Goal: Complete application form: Complete application form

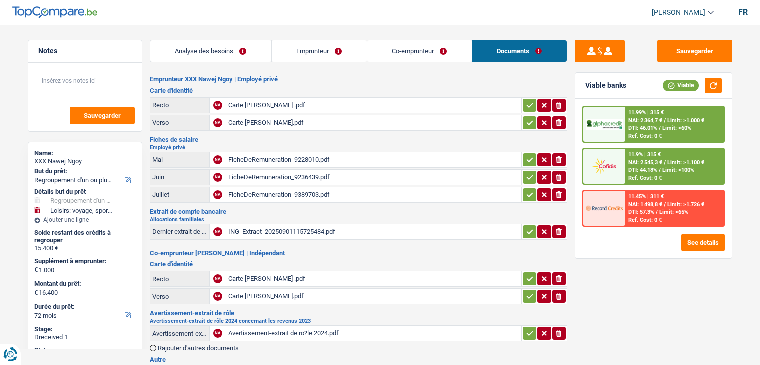
select select "refinancing"
select select "hobbies"
select select "72"
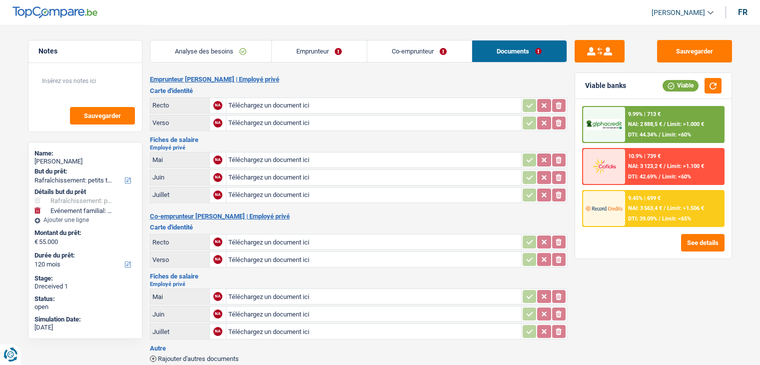
select select "houseOrGarden"
select select "familyEvent"
select select "120"
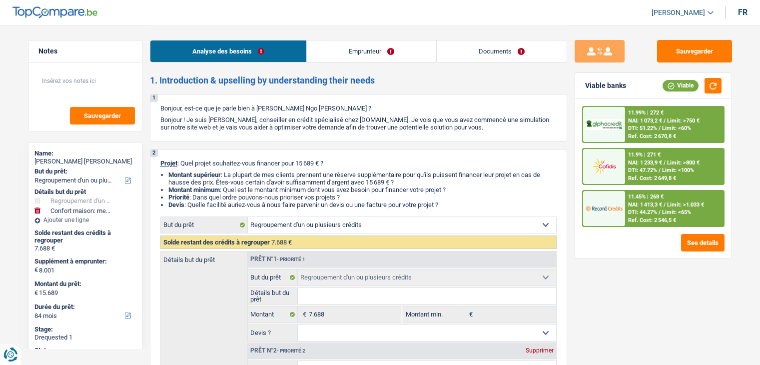
select select "refinancing"
select select "household"
select select "84"
select select "refinancing"
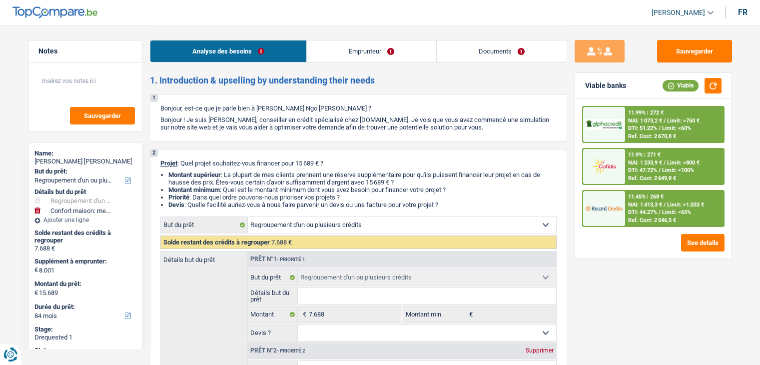
select select "refinancing"
select select "household"
select select "yes"
select select "84"
select select "privateEmployee"
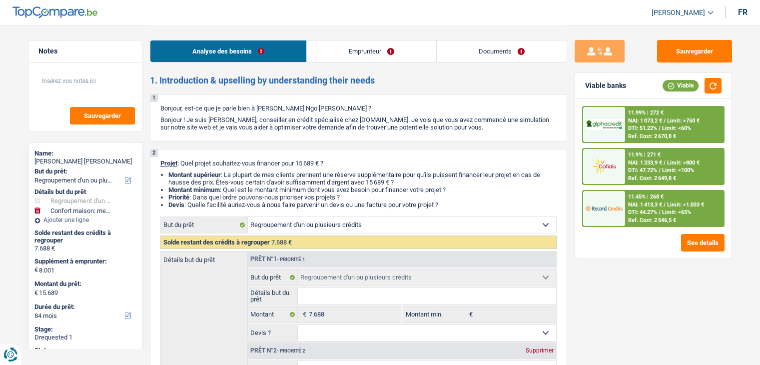
select select "netSalary"
select select "mealVouchers"
select select "rents"
select select "cardOrCredit"
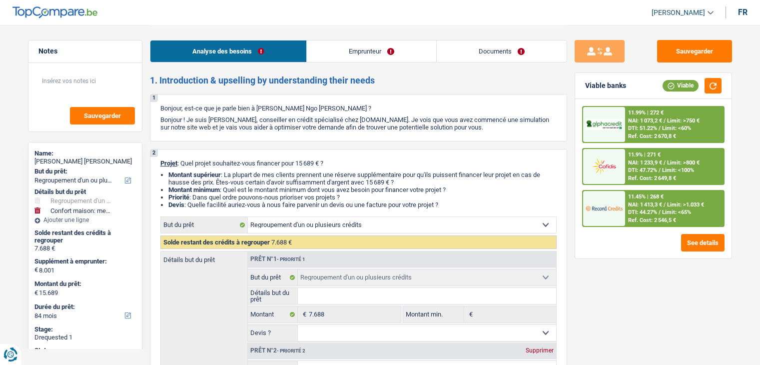
select select "creditConsolidation"
select select "48"
select select "refinancing"
select select "household"
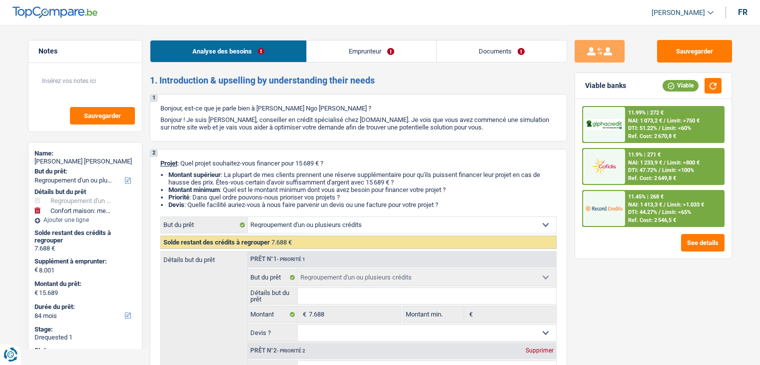
select select "yes"
select select "84"
click at [516, 49] on link "Documents" at bounding box center [502, 50] width 130 height 21
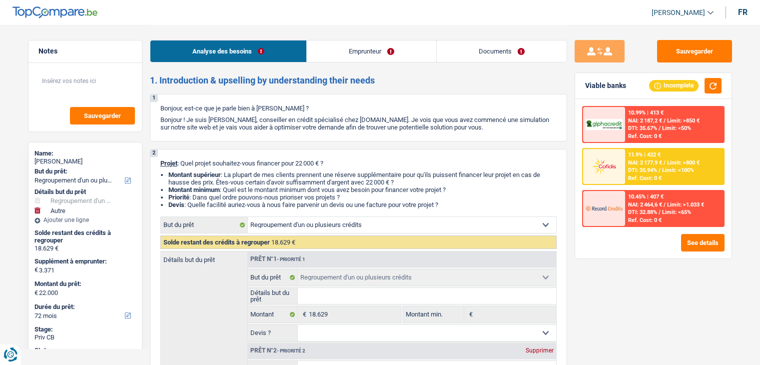
select select "refinancing"
select select "other"
select select "72"
select select "refinancing"
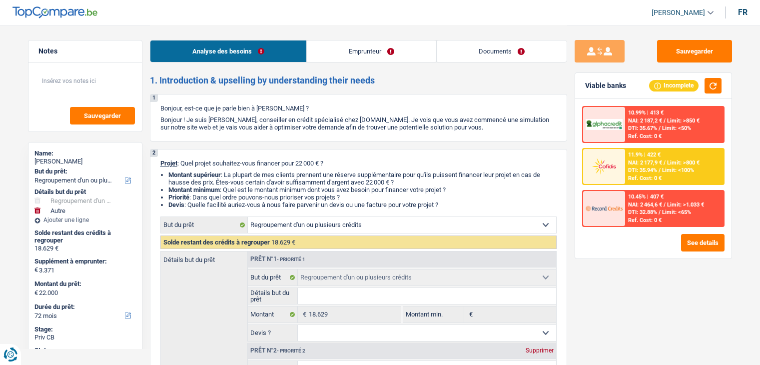
select select "refinancing"
select select "other"
select select "72"
select select "privateEmployee"
select select "netSalary"
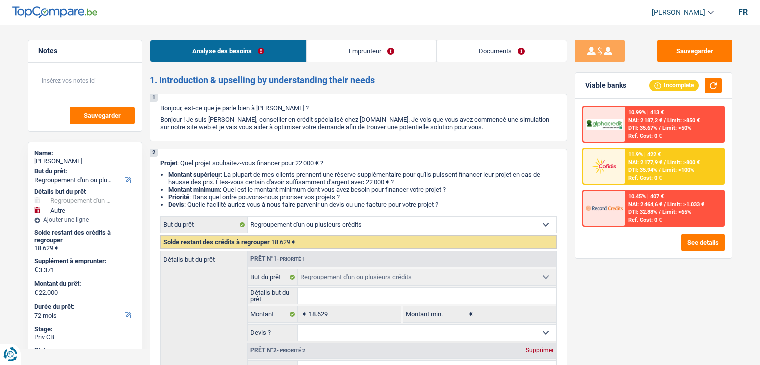
select select "mealVouchers"
select select "rents"
select select "cardOrCredit"
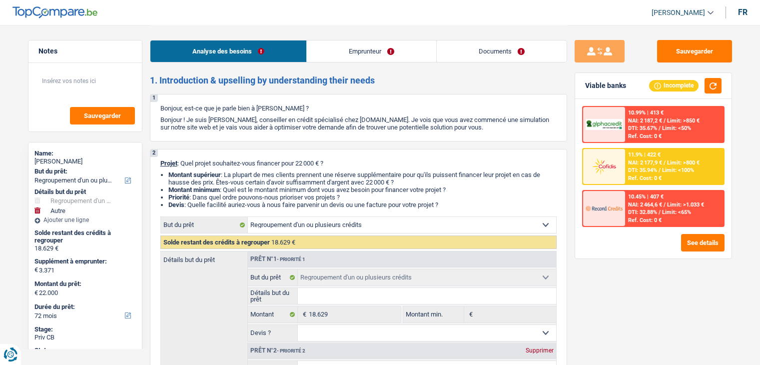
select select "refinancing"
select select "other"
select select "72"
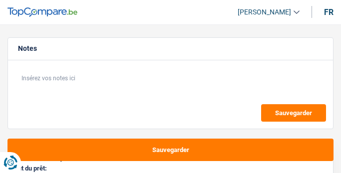
select select "car"
select select "privateEmployee"
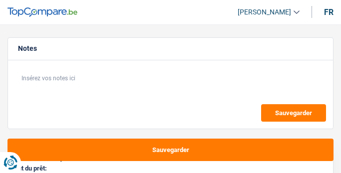
select select "netSalary"
select select "mealVouchers"
select select "car"
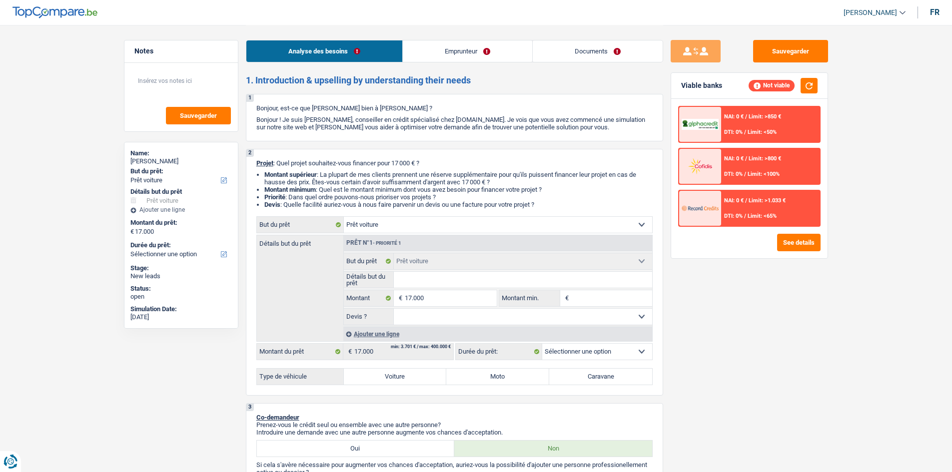
click at [341, 44] on link "Emprunteur" at bounding box center [467, 50] width 129 height 21
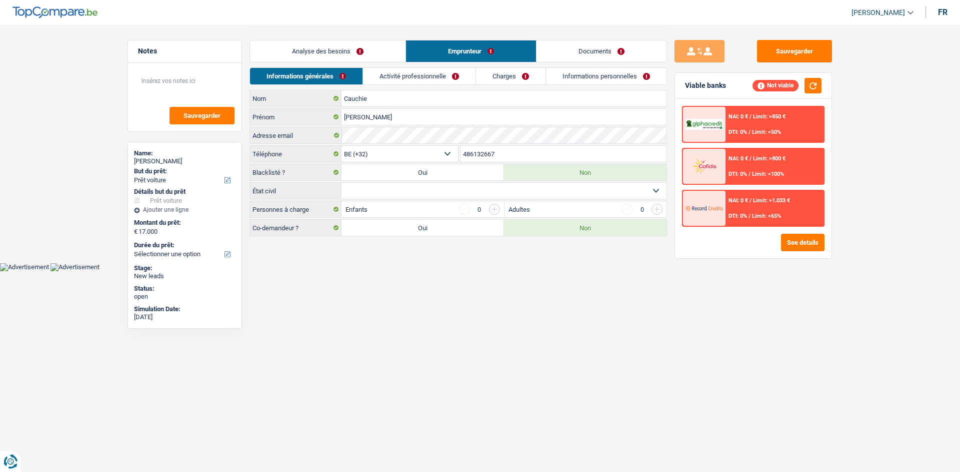
click at [341, 75] on link "Activité professionnelle" at bounding box center [419, 76] width 112 height 16
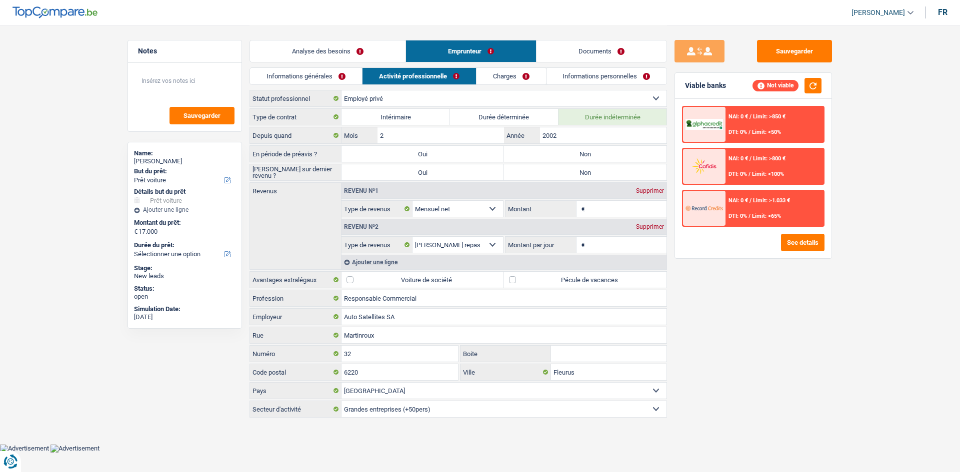
click at [322, 78] on link "Informations générales" at bounding box center [306, 76] width 112 height 16
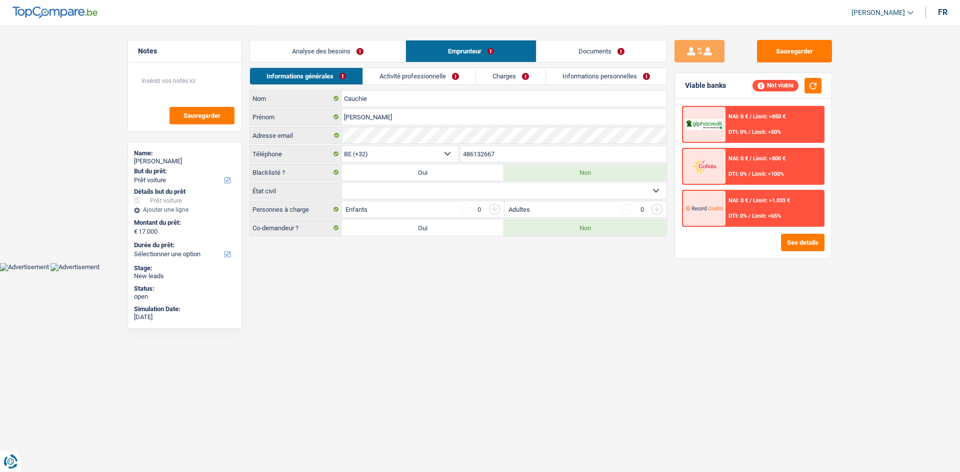
click at [341, 173] on select "Célibataire Marié(e) Cohabitant(e) légal(e) Divorcé(e) Veuf(ve) Séparé (de fait…" at bounding box center [503, 191] width 325 height 16
select select "married"
click at [341, 173] on select "Célibataire Marié(e) Cohabitant(e) légal(e) Divorcé(e) Veuf(ve) Séparé (de fait…" at bounding box center [503, 191] width 325 height 16
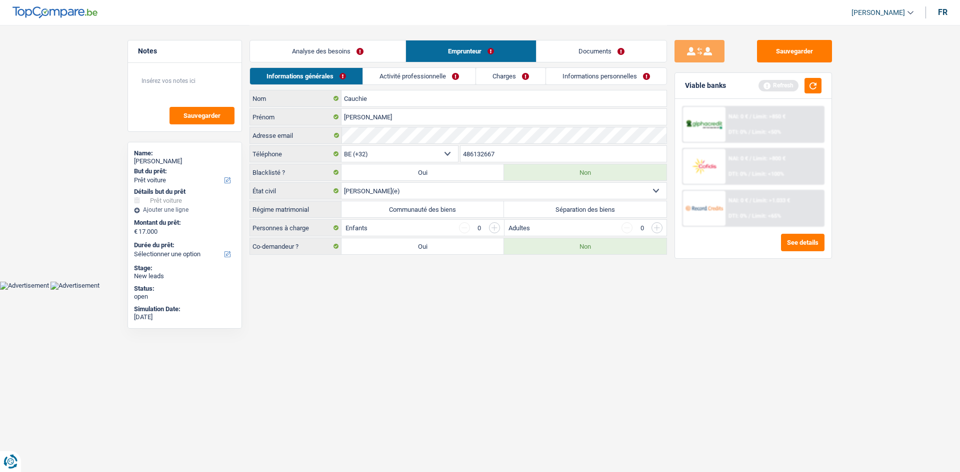
click at [341, 173] on label "Communauté des biens" at bounding box center [422, 209] width 162 height 16
click at [341, 173] on input "Communauté des biens" at bounding box center [422, 209] width 162 height 16
radio input "true"
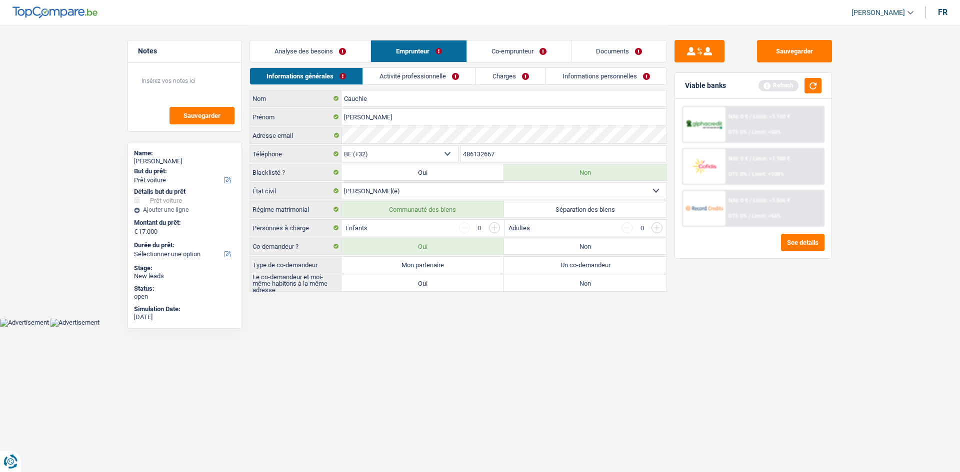
click at [341, 173] on label "Non" at bounding box center [585, 246] width 162 height 16
click at [341, 173] on input "Non" at bounding box center [585, 246] width 162 height 16
radio input "true"
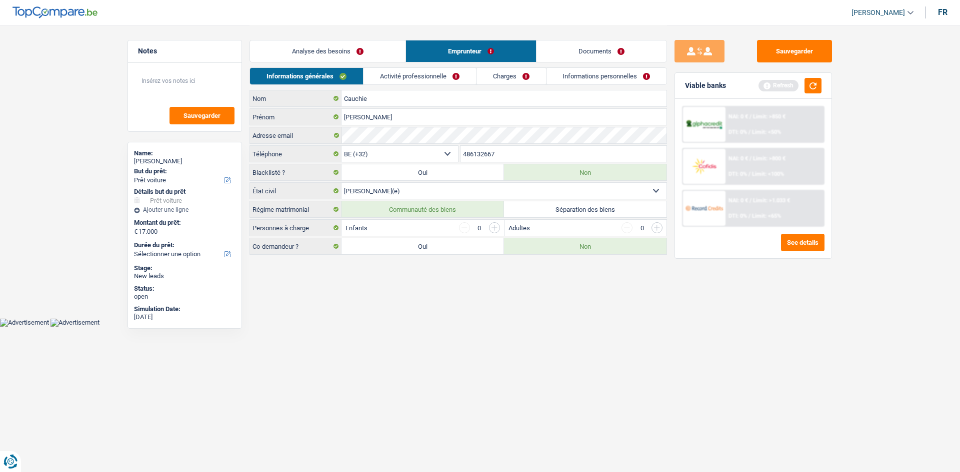
click at [341, 173] on html "Vous avez le contrôle de vos données Nous utilisons des cookies, tout comme nos…" at bounding box center [480, 163] width 960 height 327
click at [341, 83] on link "Activité professionnelle" at bounding box center [419, 76] width 112 height 16
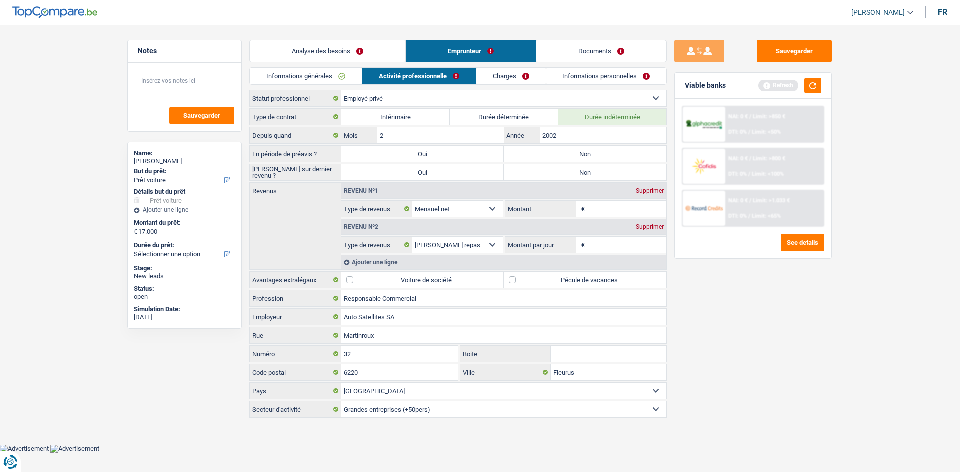
click at [341, 155] on label "Non" at bounding box center [585, 154] width 162 height 16
click at [341, 155] on input "Non" at bounding box center [585, 154] width 162 height 16
radio input "true"
click at [341, 170] on label "Non" at bounding box center [585, 172] width 162 height 16
click at [341, 170] on input "Non" at bounding box center [585, 172] width 162 height 16
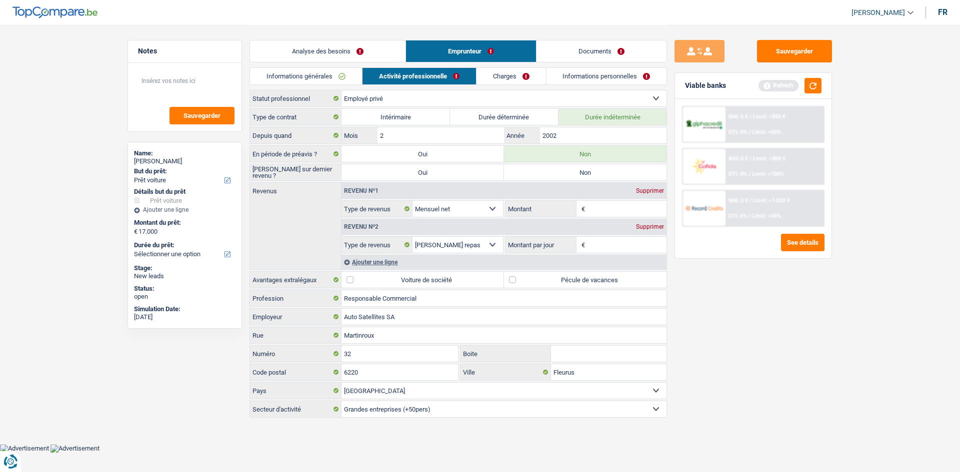
radio input "true"
click at [341, 173] on input "Montant" at bounding box center [626, 209] width 79 height 16
click at [341, 82] on button "button" at bounding box center [812, 85] width 17 height 15
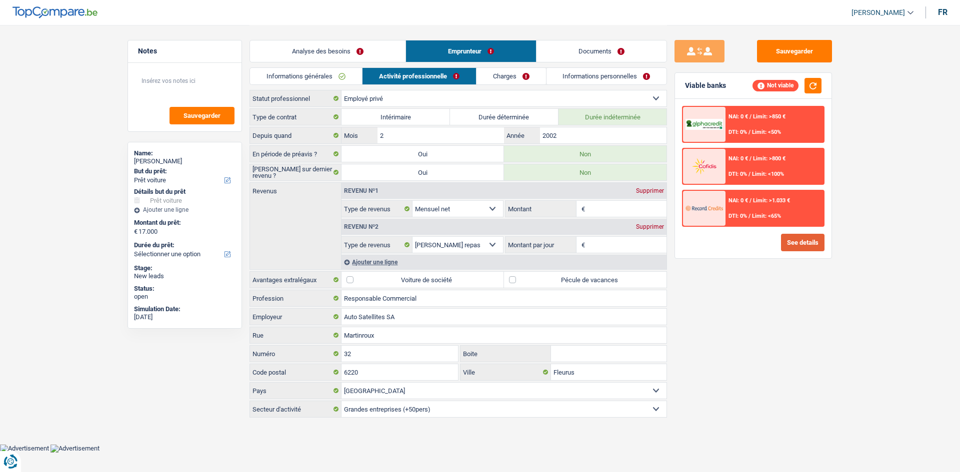
click at [341, 173] on button "See details" at bounding box center [802, 242] width 43 height 17
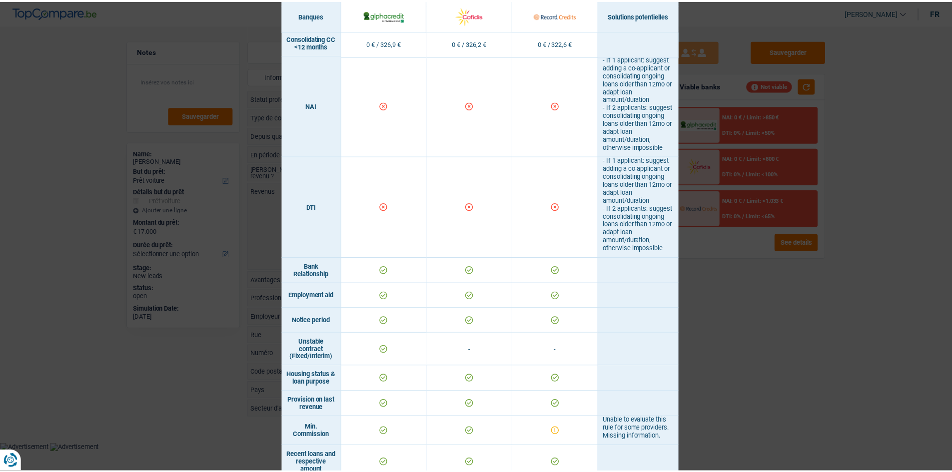
scroll to position [550, 0]
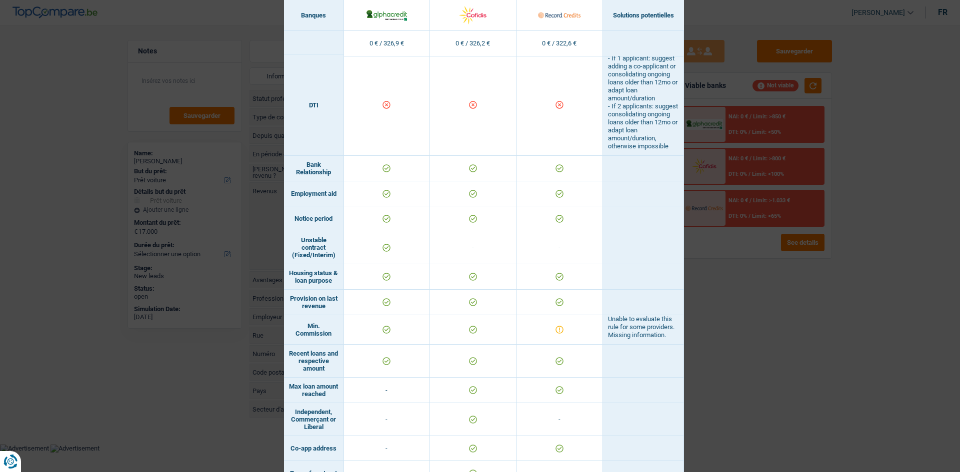
click at [341, 173] on div "Banks conditions × Banques Solutions potentielles Revenus / Charges 0 € / 326,9…" at bounding box center [480, 236] width 960 height 472
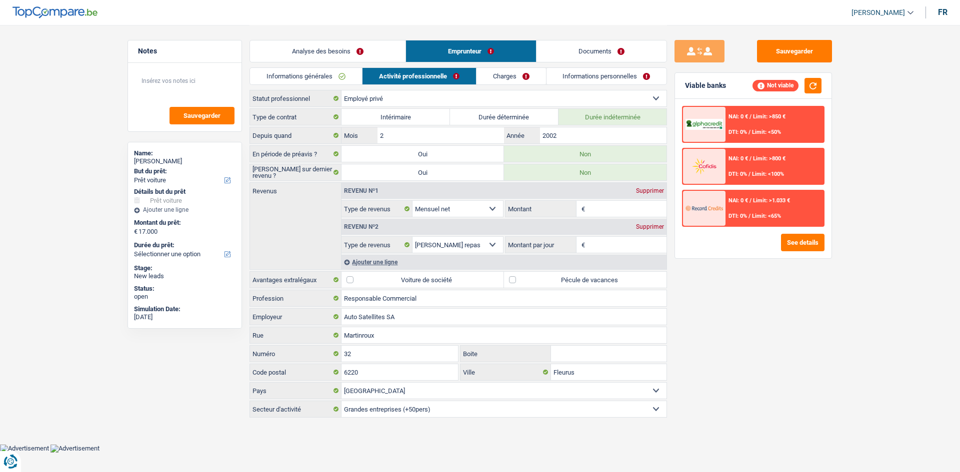
click at [323, 83] on link "Informations générales" at bounding box center [306, 76] width 112 height 16
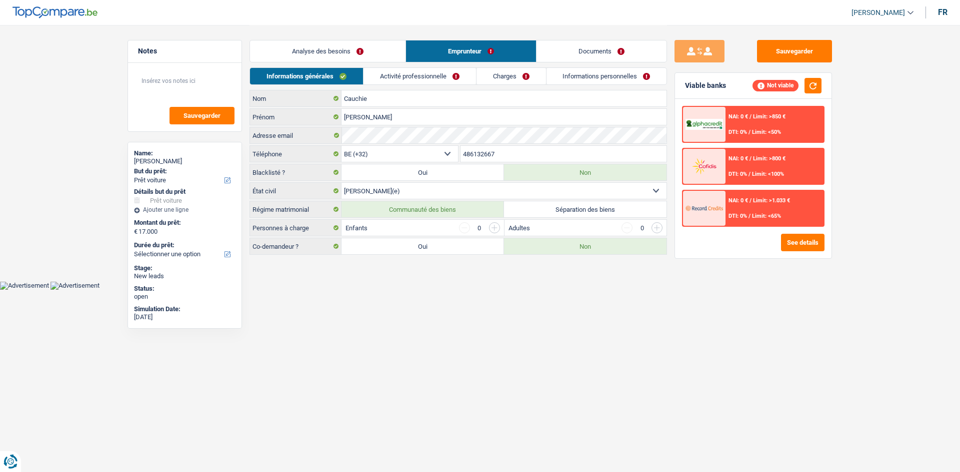
click at [341, 41] on link "Analyse des besoins" at bounding box center [327, 50] width 155 height 21
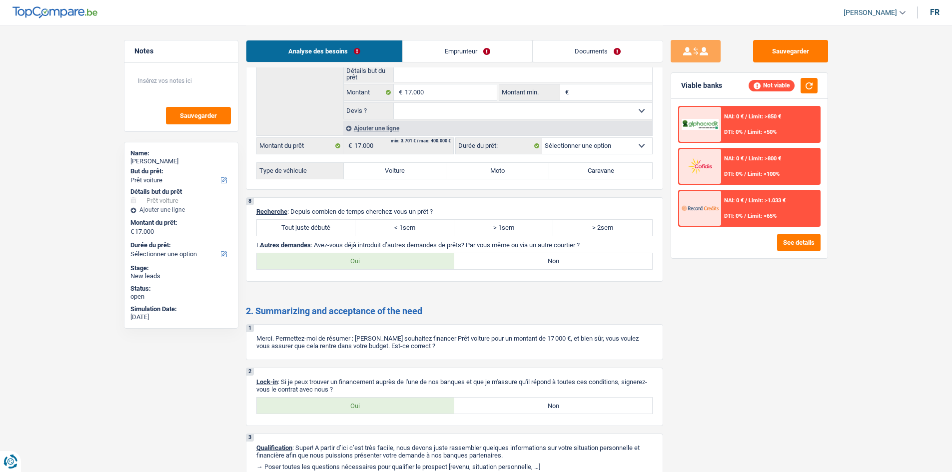
scroll to position [985, 0]
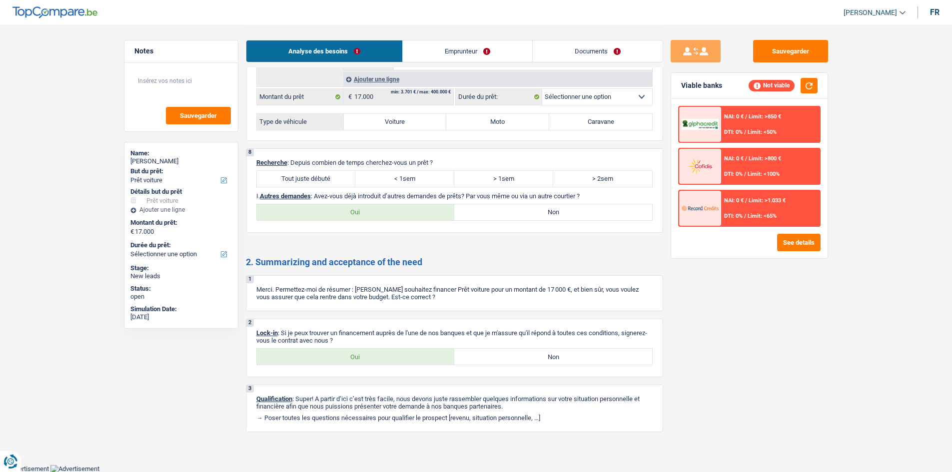
click at [341, 168] on img at bounding box center [700, 166] width 37 height 18
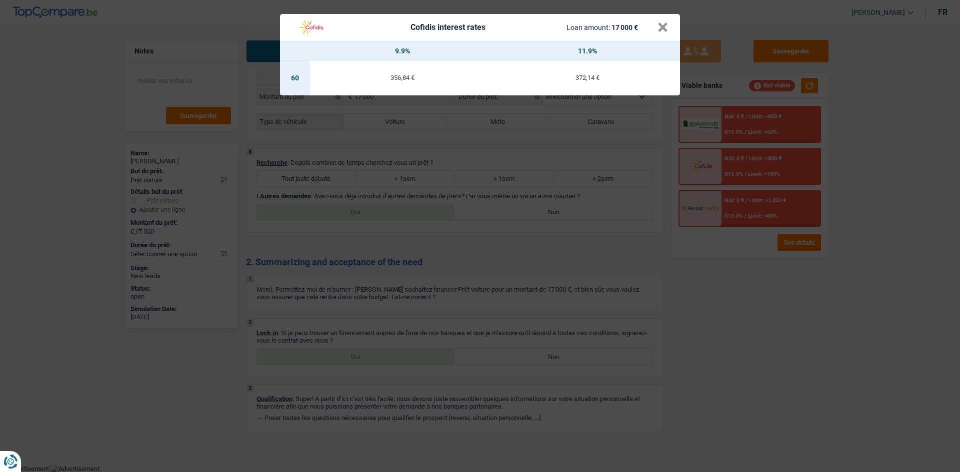
click at [341, 173] on div "Cofidis interest rates Loan amount: 17 000 € × 9.9% 11.9% 60 356,84 € 372,14 €" at bounding box center [480, 236] width 960 height 472
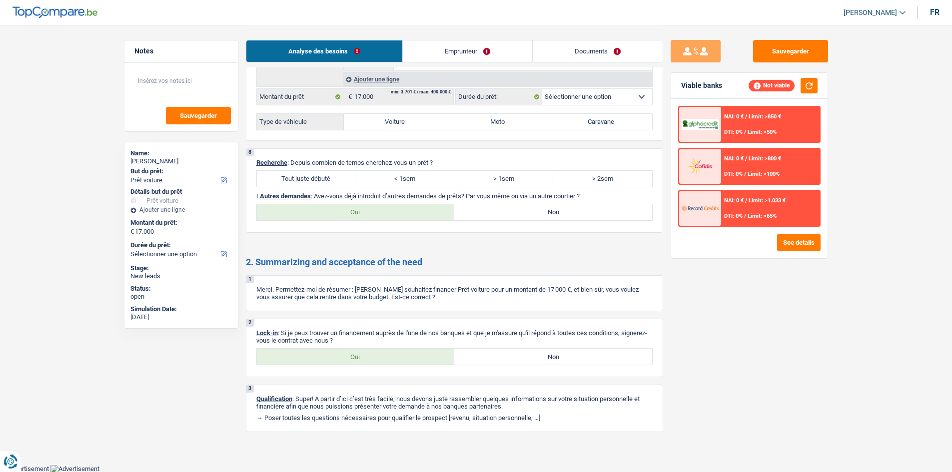
drag, startPoint x: 752, startPoint y: 155, endPoint x: 749, endPoint y: 150, distance: 5.8
click at [341, 142] on div "NAI: 0 € / Limit: >850 € DTI: 0% / Limit: <50% NAI: 0 € / Limit: >800 € DTI: 0%…" at bounding box center [749, 166] width 142 height 121
drag, startPoint x: 778, startPoint y: 188, endPoint x: 798, endPoint y: 220, distance: 37.7
click at [341, 173] on div "NAI: 0 € / Limit: >850 € DTI: 0% / Limit: <50% NAI: 0 € / Limit: >800 € DTI: 0%…" at bounding box center [749, 166] width 142 height 121
click at [341, 158] on span "NAI: 0 €" at bounding box center [733, 158] width 19 height 6
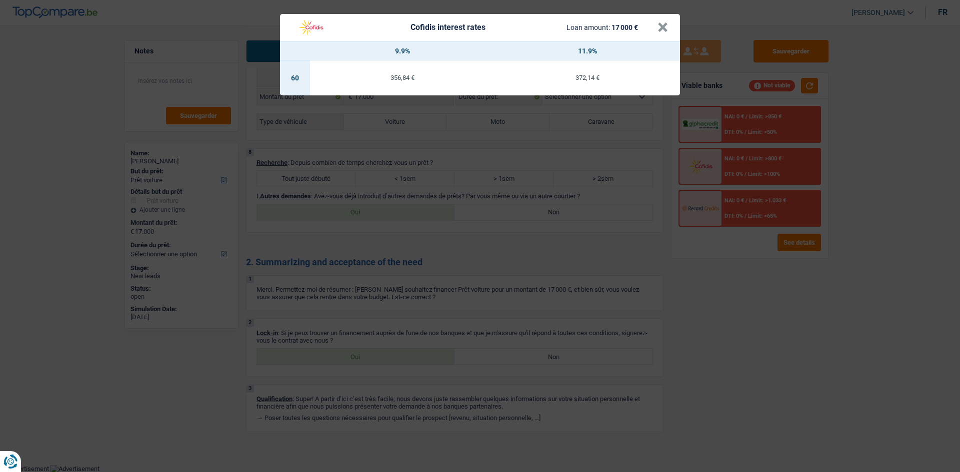
click at [341, 173] on div "Cofidis interest rates Loan amount: 17 000 € × 9.9% 11.9% 60 356,84 € 372,14 €" at bounding box center [480, 236] width 960 height 472
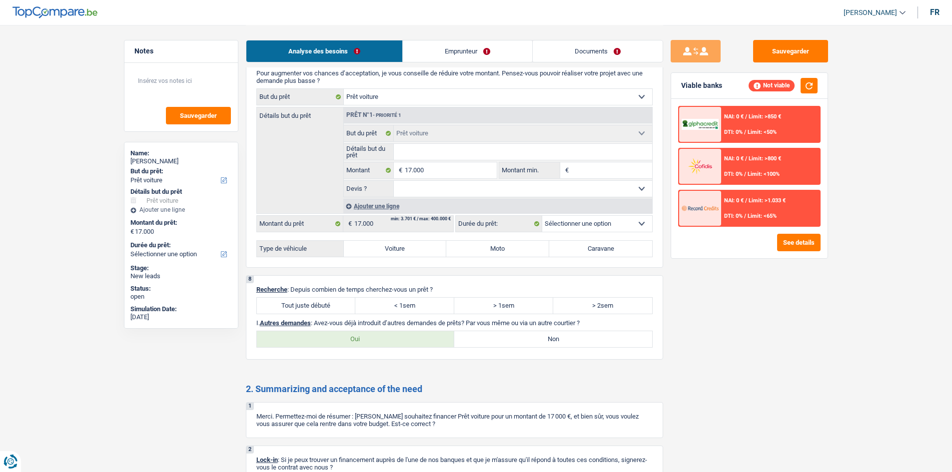
scroll to position [835, 0]
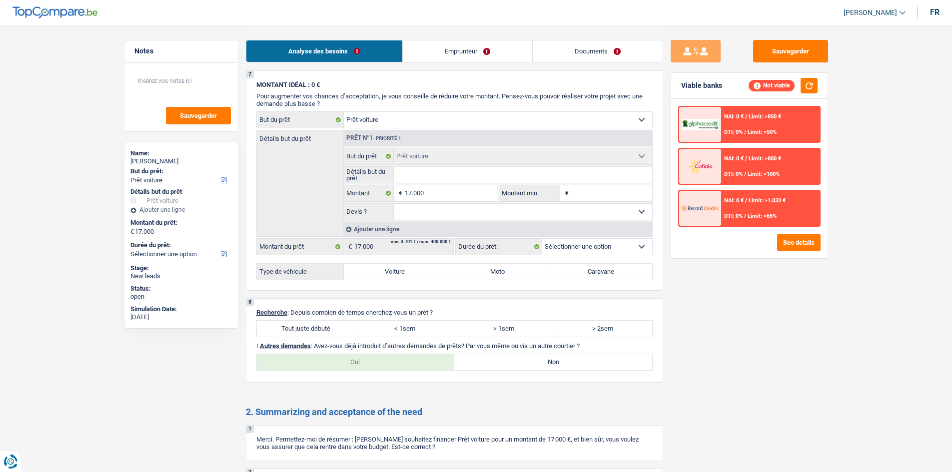
click at [341, 160] on span "Limit: >800 €" at bounding box center [765, 158] width 32 height 6
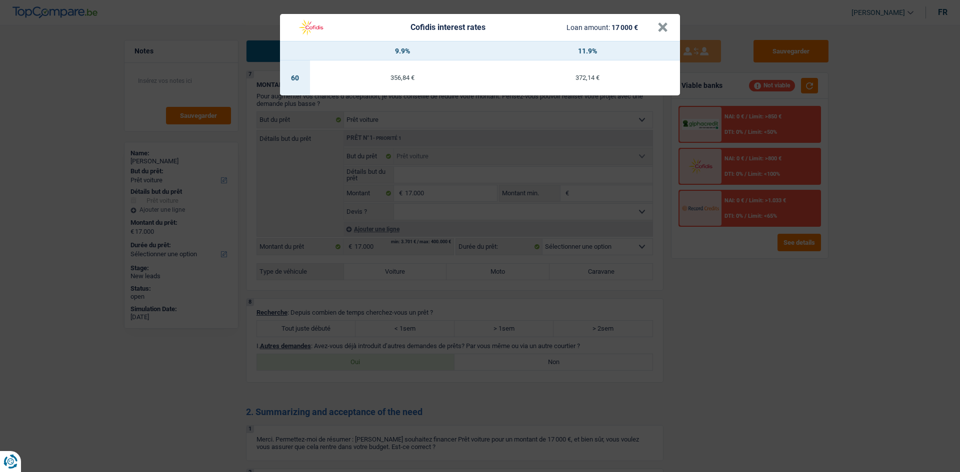
click at [341, 173] on div "Cofidis interest rates Loan amount: 17 000 € × 9.9% 11.9% 60 356,84 € 372,14 €" at bounding box center [480, 236] width 960 height 472
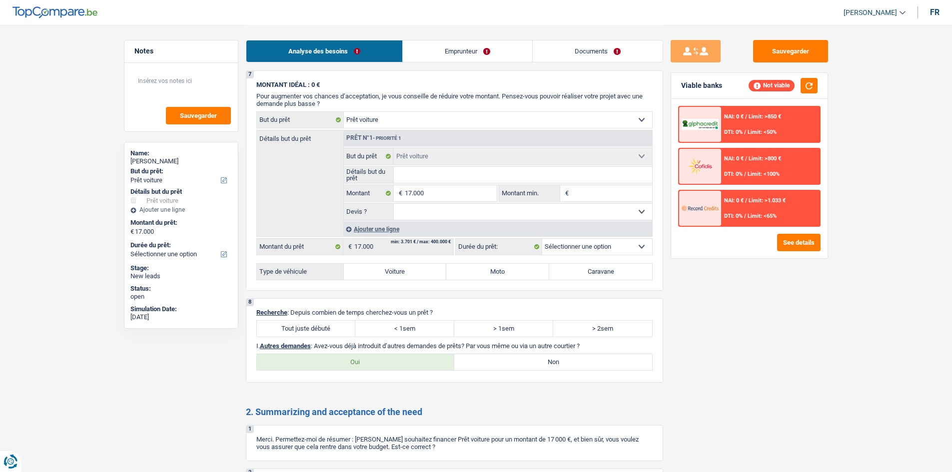
drag, startPoint x: 753, startPoint y: 171, endPoint x: 753, endPoint y: 164, distance: 6.5
click at [341, 164] on div "NAI: 0 € / Limit: >800 € DTI: 0% / Limit: <100%" at bounding box center [770, 166] width 98 height 35
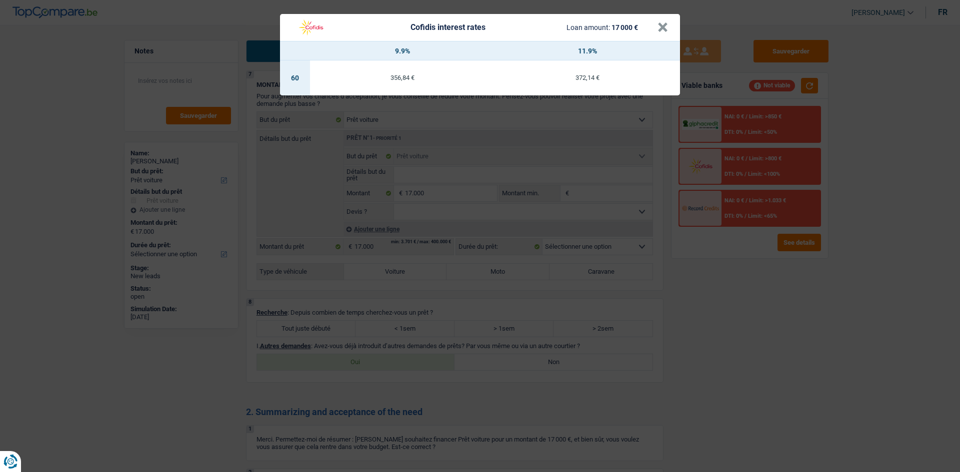
click at [341, 173] on div "Cofidis interest rates Loan amount: 17 000 € × 9.9% 11.9% 60 356,84 € 372,14 €" at bounding box center [480, 236] width 960 height 472
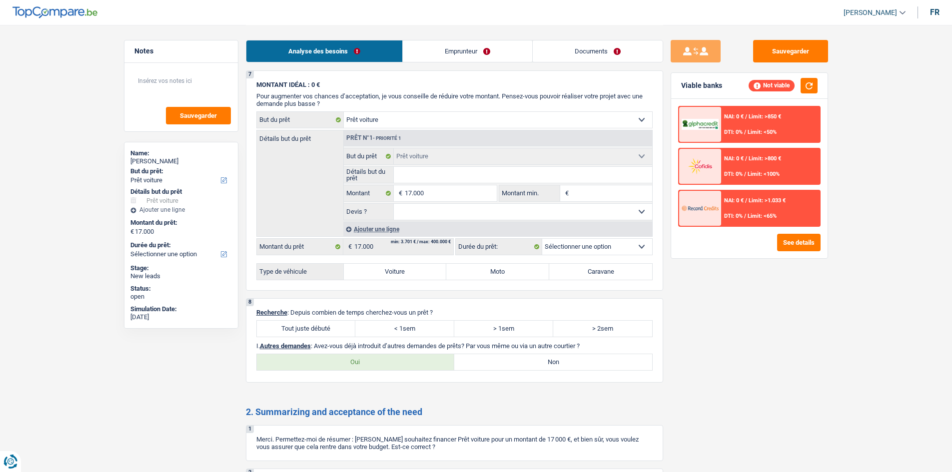
click at [341, 173] on label "Voiture" at bounding box center [395, 272] width 103 height 16
click at [341, 173] on input "Voiture" at bounding box center [395, 272] width 103 height 16
radio input "true"
select select "60"
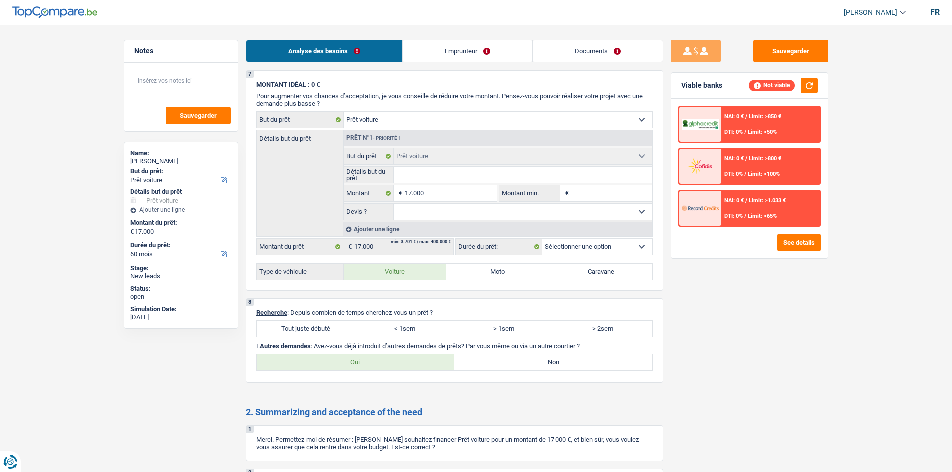
radio input "false"
select select "60"
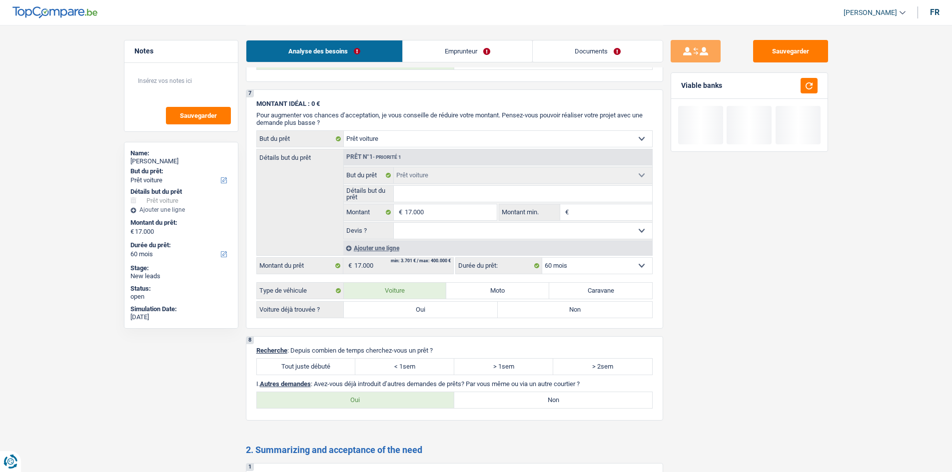
drag, startPoint x: 431, startPoint y: 304, endPoint x: 481, endPoint y: 307, distance: 50.1
click at [341, 173] on label "Oui" at bounding box center [421, 310] width 154 height 16
click at [341, 173] on input "Oui" at bounding box center [421, 310] width 154 height 16
radio input "true"
radio input "false"
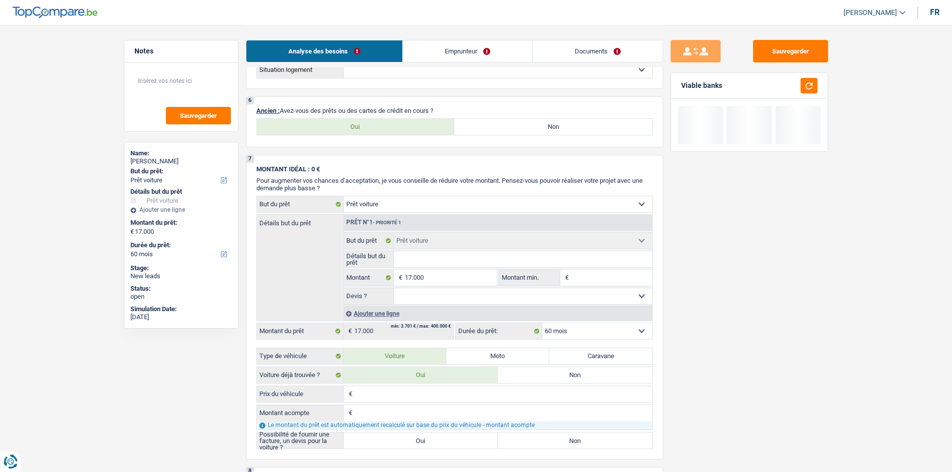
scroll to position [935, 0]
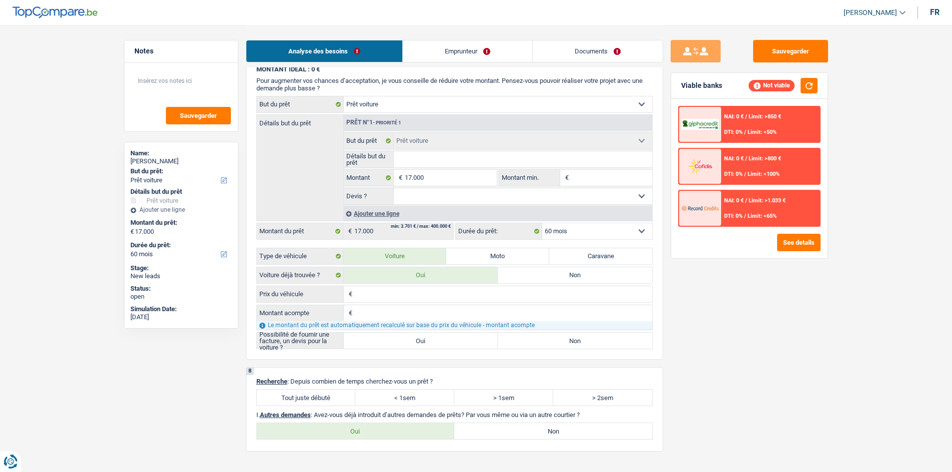
click at [341, 173] on label "Oui" at bounding box center [421, 341] width 154 height 16
click at [341, 173] on input "Oui" at bounding box center [421, 341] width 154 height 16
radio input "true"
radio input "false"
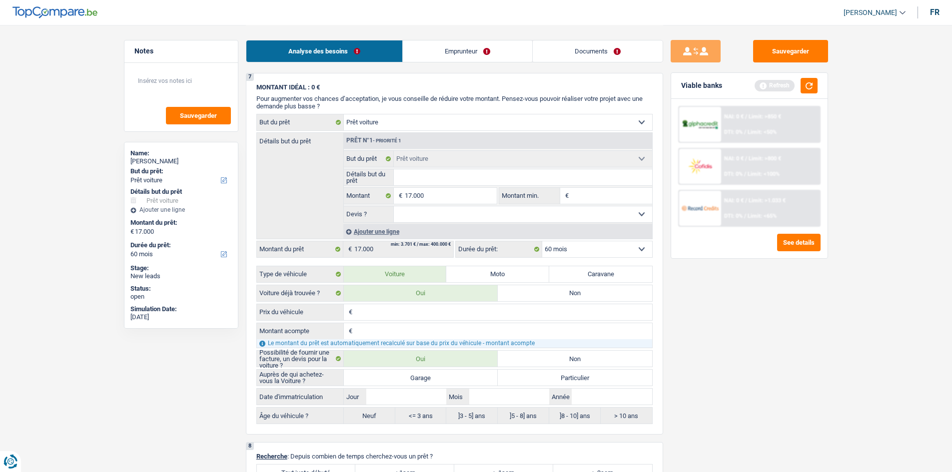
scroll to position [1035, 0]
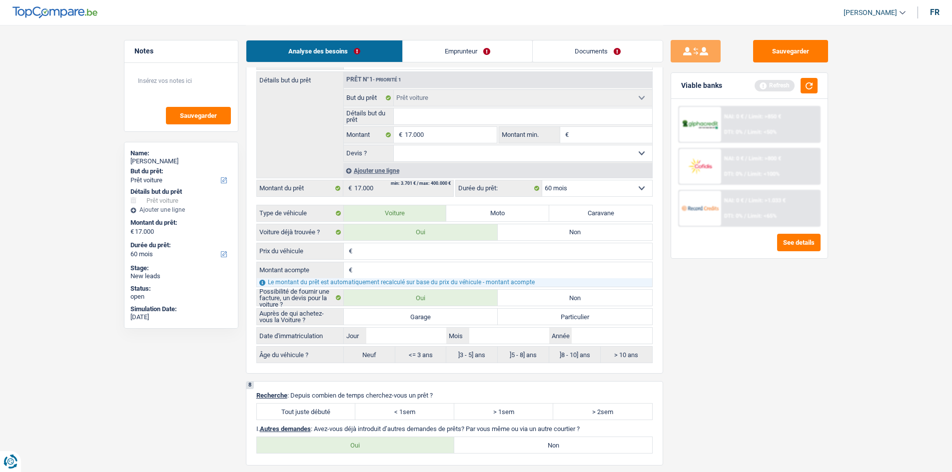
click at [341, 173] on label "Garage" at bounding box center [421, 317] width 154 height 16
click at [341, 173] on input "Garage" at bounding box center [421, 317] width 154 height 16
radio input "true"
radio input "false"
click at [341, 120] on input "Détails but du prêt" at bounding box center [523, 116] width 258 height 16
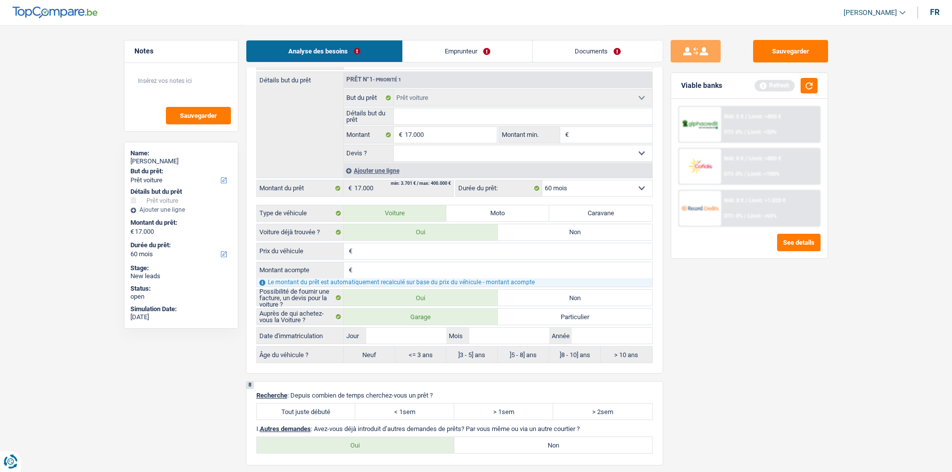
click at [341, 173] on label "Particulier" at bounding box center [575, 317] width 154 height 16
click at [341, 173] on input "Particulier" at bounding box center [575, 317] width 154 height 16
radio input "true"
radio input "false"
click at [341, 173] on div "€ Prix du véhicule Tous les champs sont obligatoires. Veuillez fournir une répo…" at bounding box center [454, 303] width 396 height 120
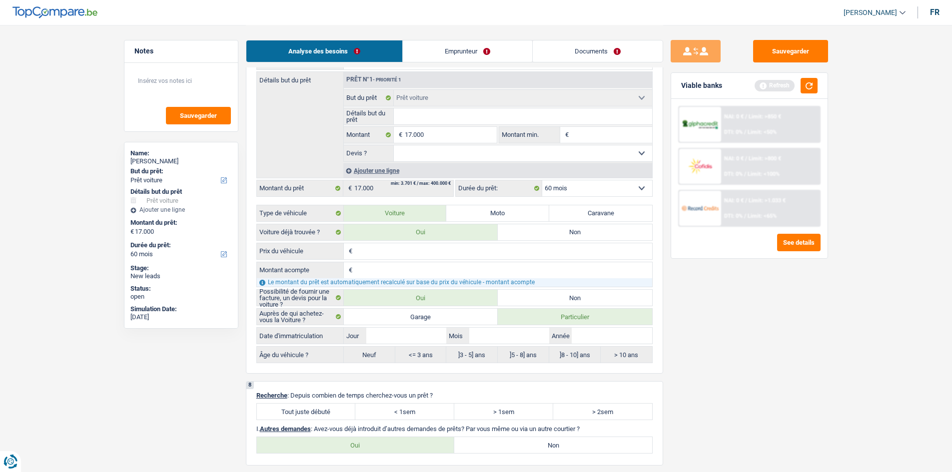
click at [341, 173] on label "Garage" at bounding box center [421, 317] width 154 height 16
click at [341, 173] on input "Garage" at bounding box center [421, 317] width 154 height 16
radio input "true"
radio input "false"
click at [341, 173] on div "Âge du véhicule ? Neuf <= 3 ans ]3 - 5] ans ]5 - 8] ans ]8 - 10] ans > 10 ans T…" at bounding box center [454, 354] width 396 height 17
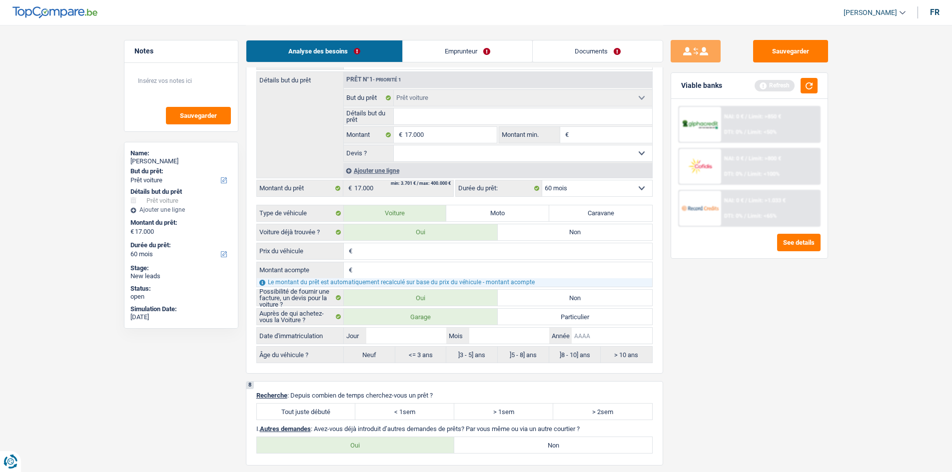
click at [341, 173] on input "Année" at bounding box center [612, 336] width 80 height 16
type input "2"
type input "20"
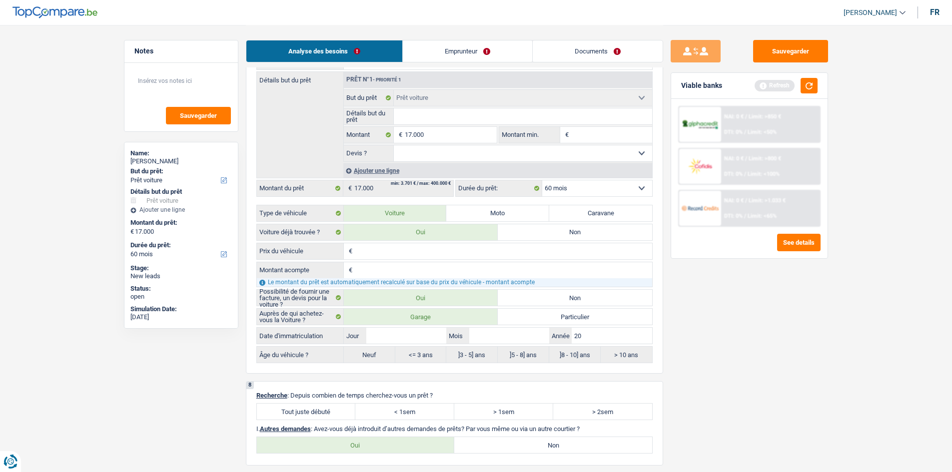
type input "202"
type input "2024"
drag, startPoint x: 477, startPoint y: 336, endPoint x: 487, endPoint y: 339, distance: 10.6
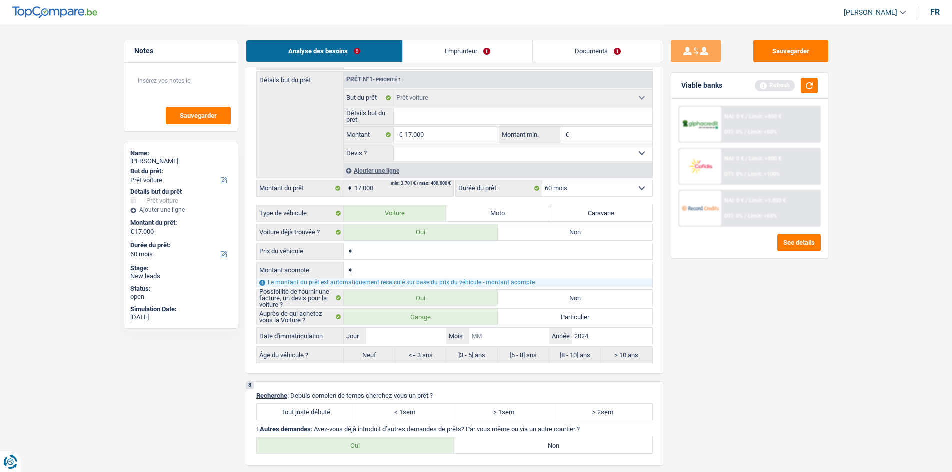
click at [341, 173] on input "Mois" at bounding box center [509, 336] width 80 height 16
type input "8"
click at [341, 173] on input "Jour" at bounding box center [406, 336] width 80 height 16
type input "8"
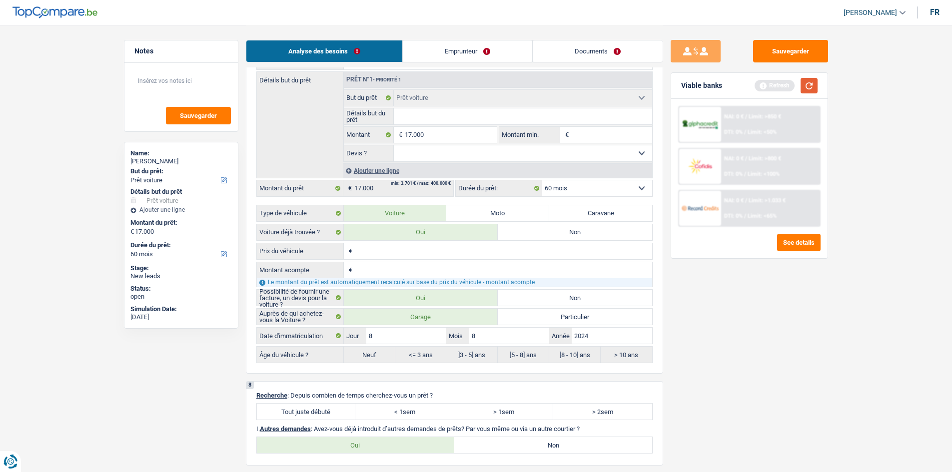
type input "8"
click at [341, 82] on button "button" at bounding box center [809, 85] width 17 height 15
radio input "false"
radio input "true"
select select "84"
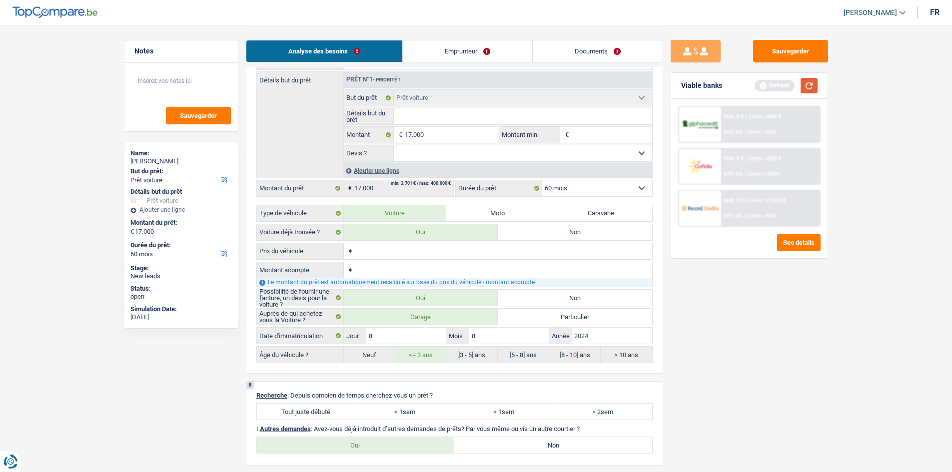
select select "84"
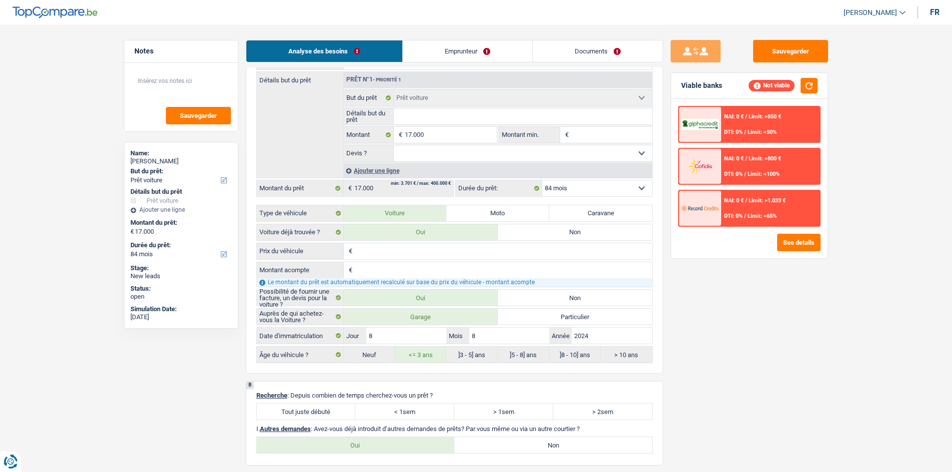
click at [341, 159] on div "NAI: 0 € / Limit: >800 € DTI: 0% / Limit: <100%" at bounding box center [770, 166] width 98 height 35
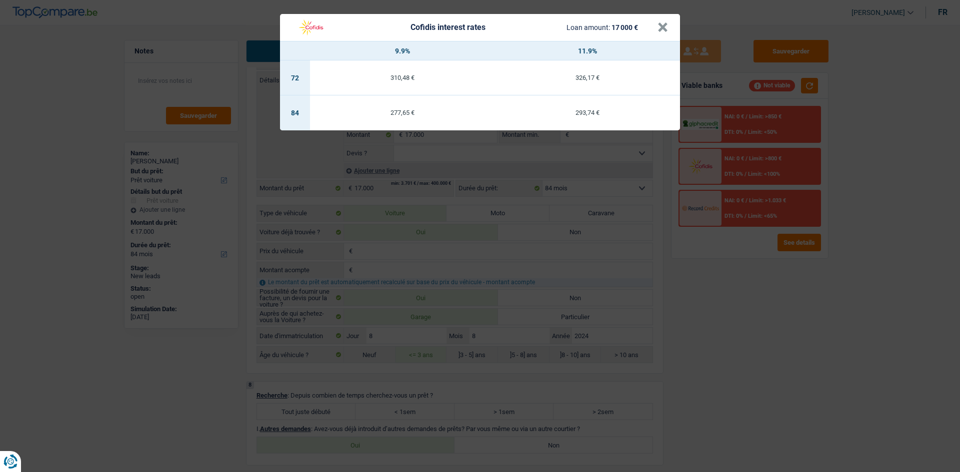
drag, startPoint x: 850, startPoint y: 220, endPoint x: 802, endPoint y: 196, distance: 53.2
click at [341, 173] on div "Cofidis interest rates Loan amount: 17 000 € × 9.9% 11.9% 72 310,48 € 326,17 € …" at bounding box center [480, 236] width 960 height 472
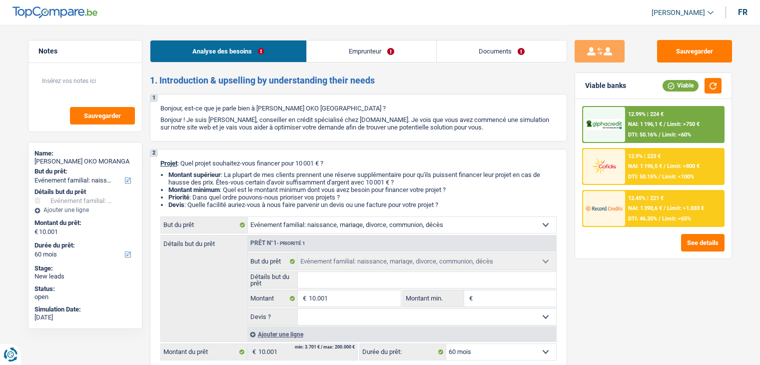
select select "familyEvent"
select select "60"
select select "familyEvent"
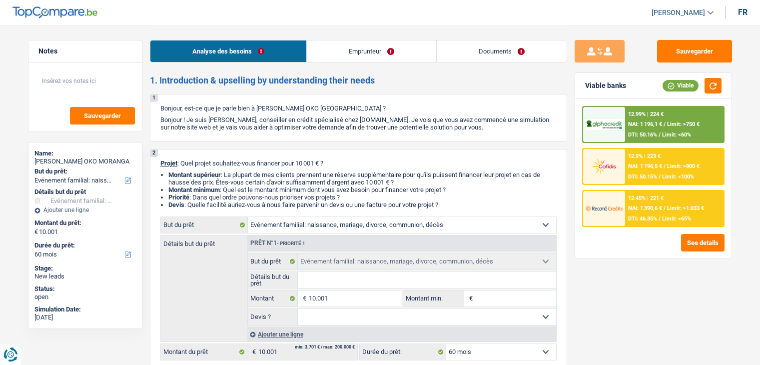
select select "60"
select select "privateEmployee"
select select "netSalary"
select select "mealVouchers"
select select "ownerWithMortgage"
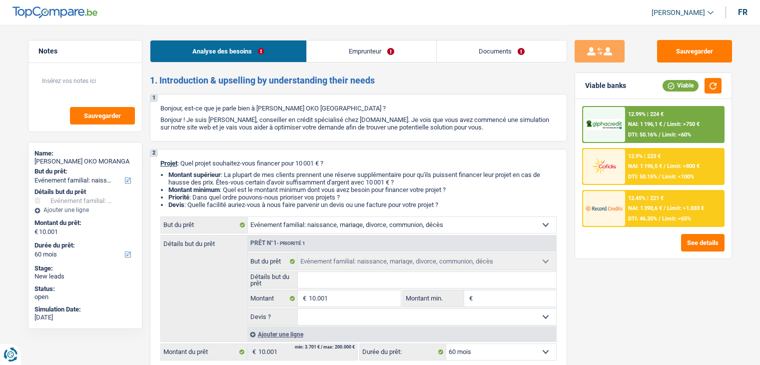
select select "mortgage"
select select "240"
select select "familyEvent"
select select "60"
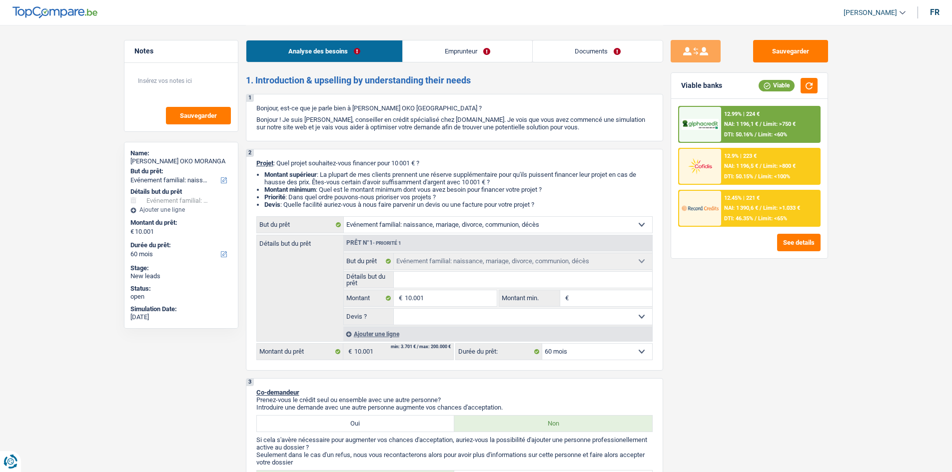
click at [405, 277] on input "Détails but du prêt" at bounding box center [523, 280] width 258 height 16
click at [520, 220] on select "Confort maison: meubles, textile, peinture, électroménager, outillage non-profe…" at bounding box center [498, 225] width 308 height 16
click at [760, 331] on div "Sauvegarder Viable banks Viable 12.99% | 224 € NAI: 1 196,1 € / Limit: >750 € D…" at bounding box center [749, 248] width 172 height 416
click at [510, 233] on div "Confort maison: meubles, textile, peinture, électroménager, outillage non-profe…" at bounding box center [454, 224] width 396 height 17
click at [507, 218] on select "Confort maison: meubles, textile, peinture, électroménager, outillage non-profe…" at bounding box center [498, 225] width 308 height 16
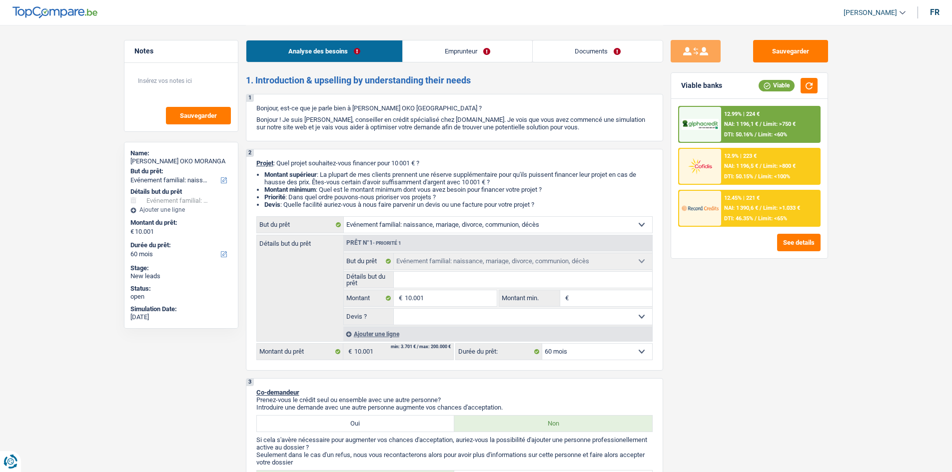
select select "medical"
click at [344, 217] on select "Confort maison: meubles, textile, peinture, électroménager, outillage non-profe…" at bounding box center [498, 225] width 308 height 16
select select "medical"
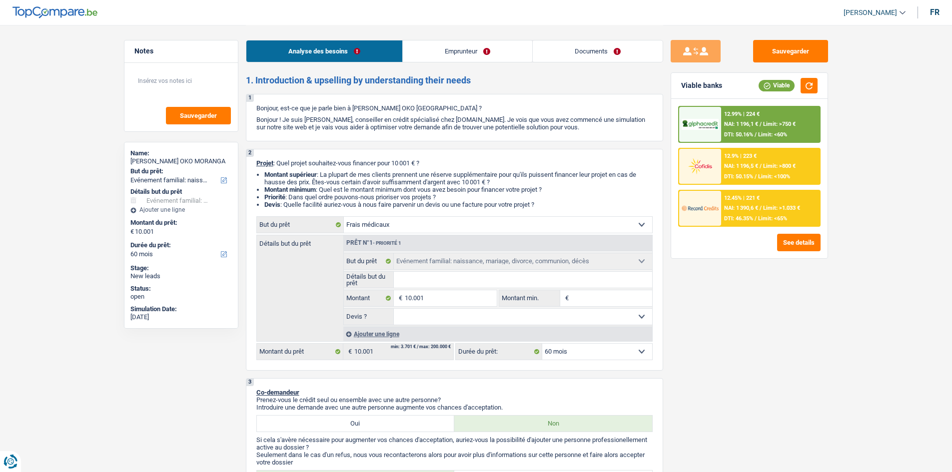
select select "medical"
select select "familyEvent"
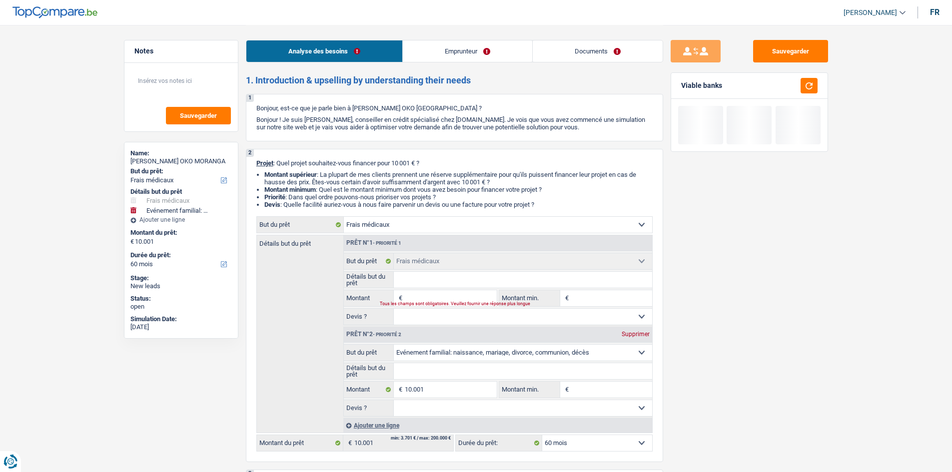
click at [641, 338] on div "Prêt n°2 - Priorité 2 Supprimer" at bounding box center [498, 335] width 308 height 16
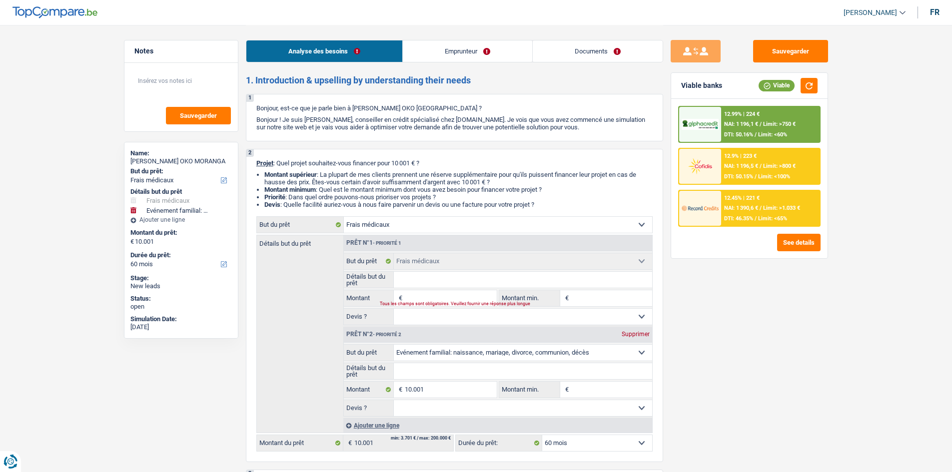
click at [642, 332] on div "Supprimer" at bounding box center [635, 334] width 33 height 6
type input "0"
select select
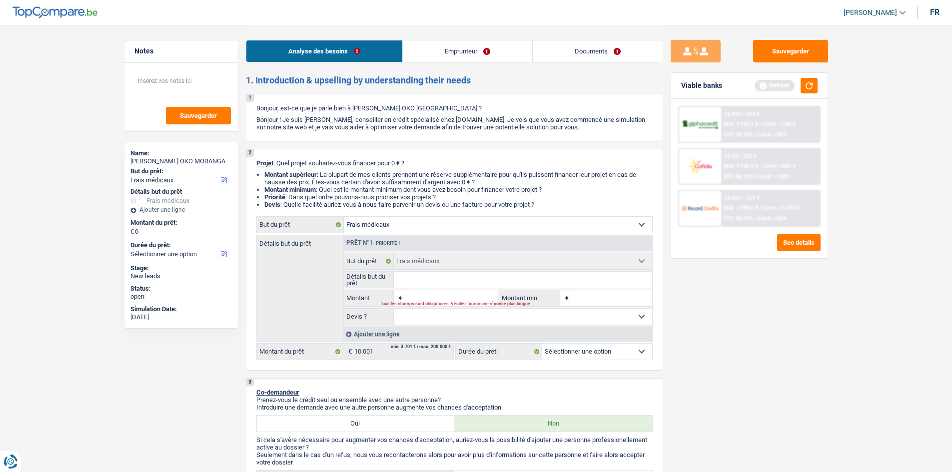
click at [473, 302] on div "Tous les champs sont obligatoires. Veuillez fournir une réponse plus longue" at bounding box center [432, 304] width 104 height 4
click at [478, 296] on input "Montant" at bounding box center [450, 298] width 91 height 16
type input "1"
type input "10"
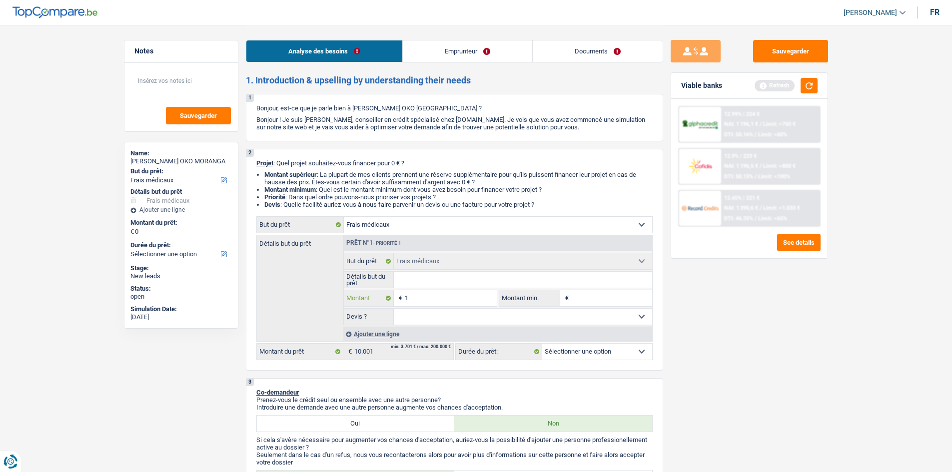
type input "10"
type input "100"
type input "1.000"
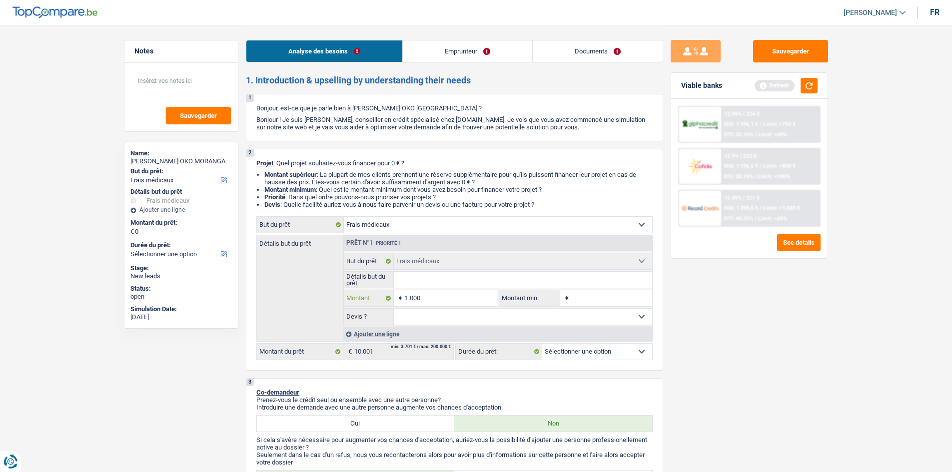
type input "10.001"
click at [721, 355] on div "Sauvegarder Viable banks Refresh 12.99% | 224 € NAI: 1 196,1 € / Limit: >750 € …" at bounding box center [749, 248] width 172 height 416
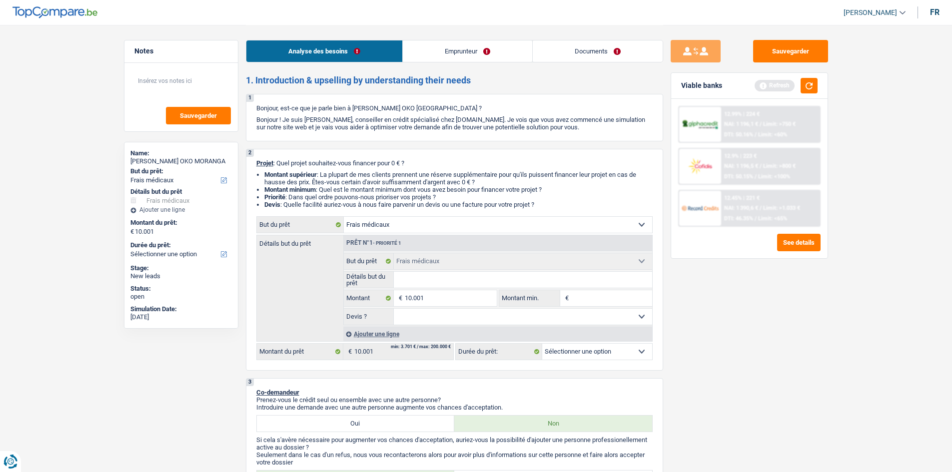
select select "60"
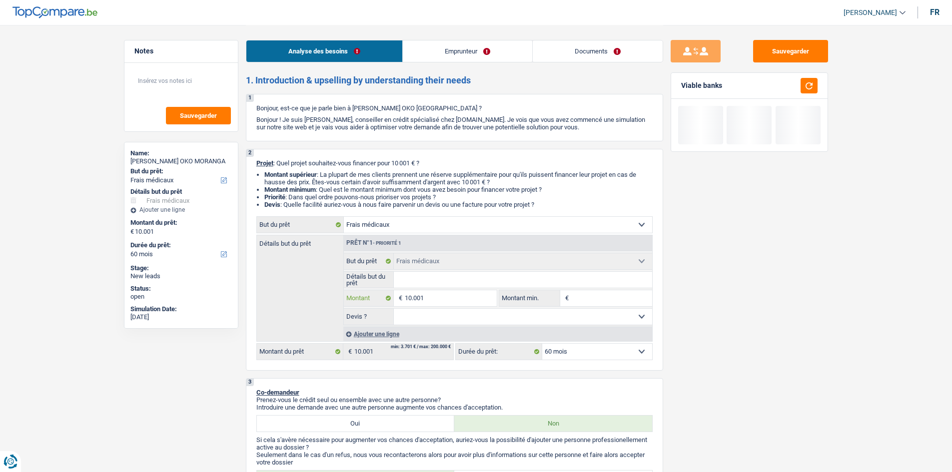
click at [486, 290] on input "10.001" at bounding box center [450, 298] width 91 height 16
click at [492, 284] on input "Détails but du prêt" at bounding box center [523, 280] width 258 height 16
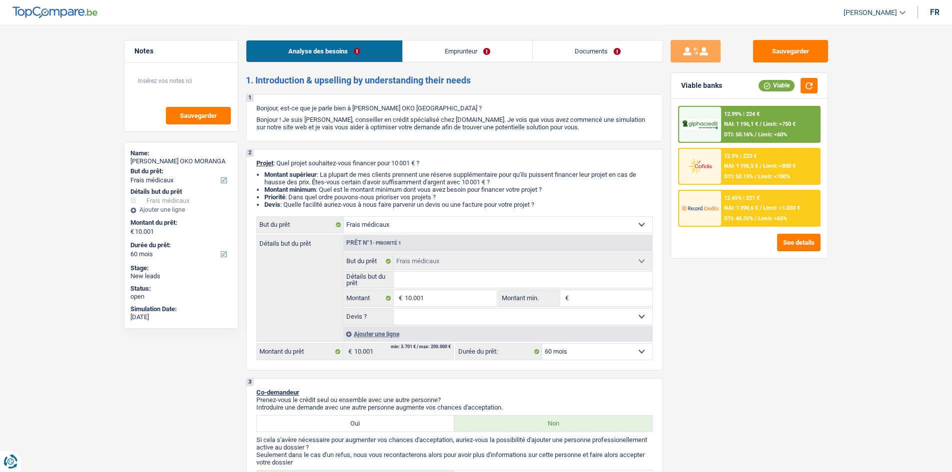
type input "M"
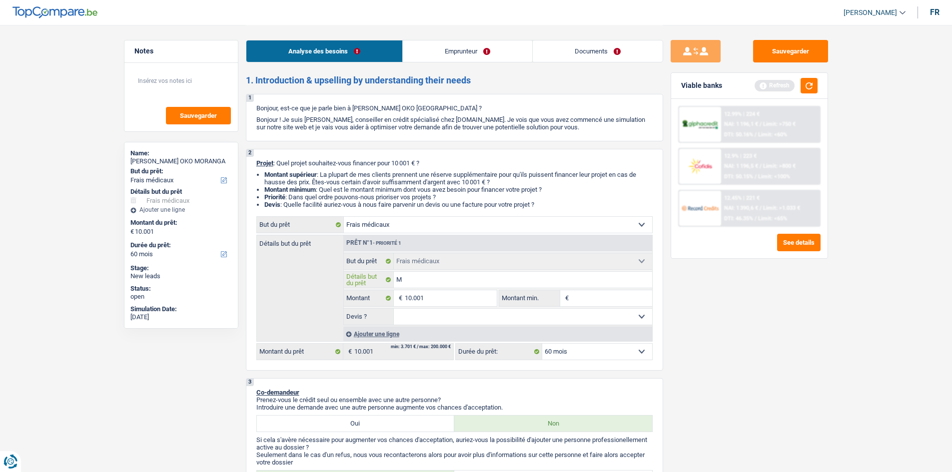
type input "Me"
type input "Mei"
type input "Me"
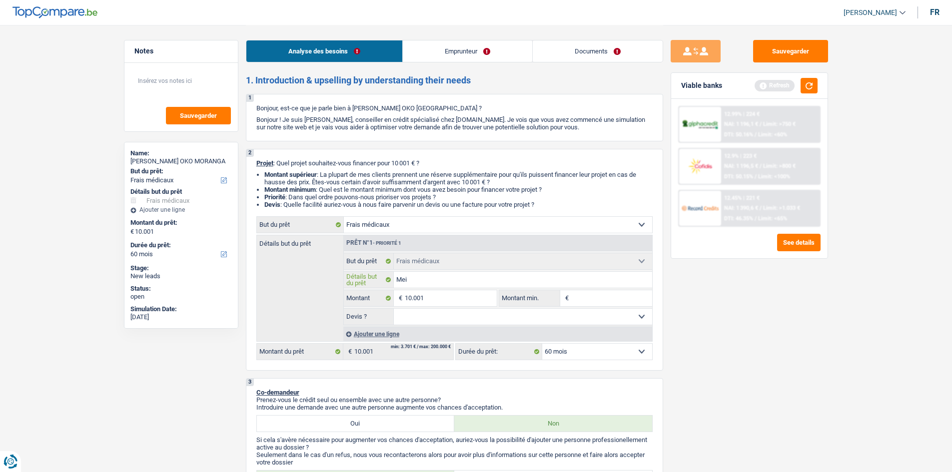
type input "Me"
type input "Med"
type input "Medi"
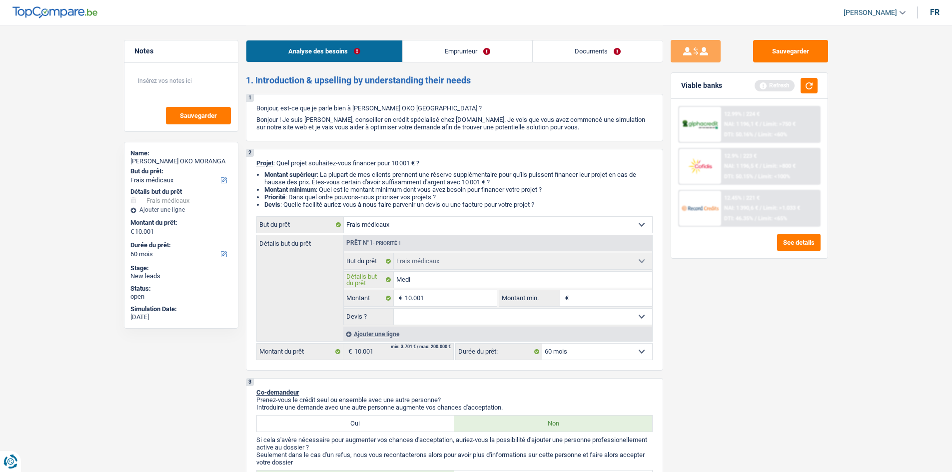
type input "Medic"
type input "Medicm"
type input "Medicma"
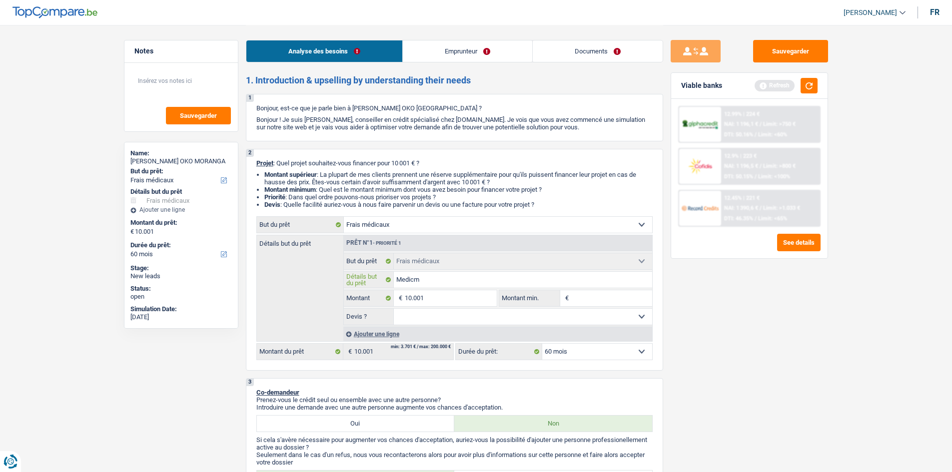
type input "Medicma"
type input "Medicman"
type input "Medicmane"
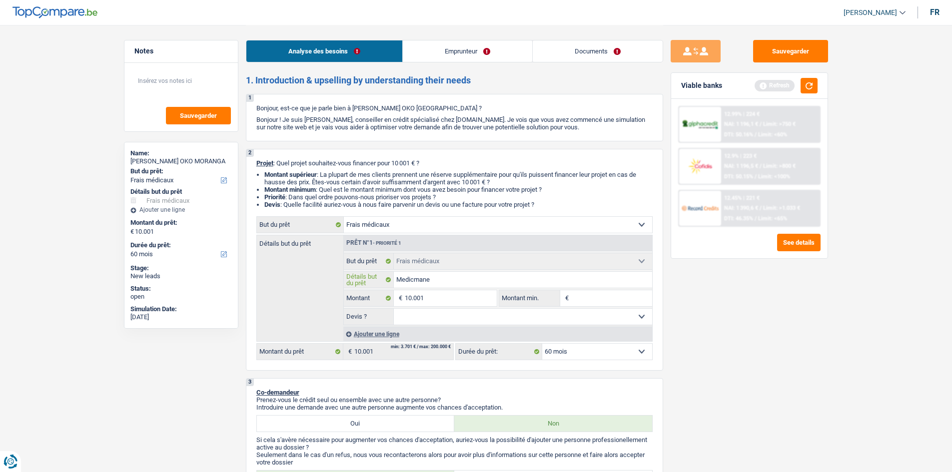
type input "Medicmanet"
type input "Medicmanets"
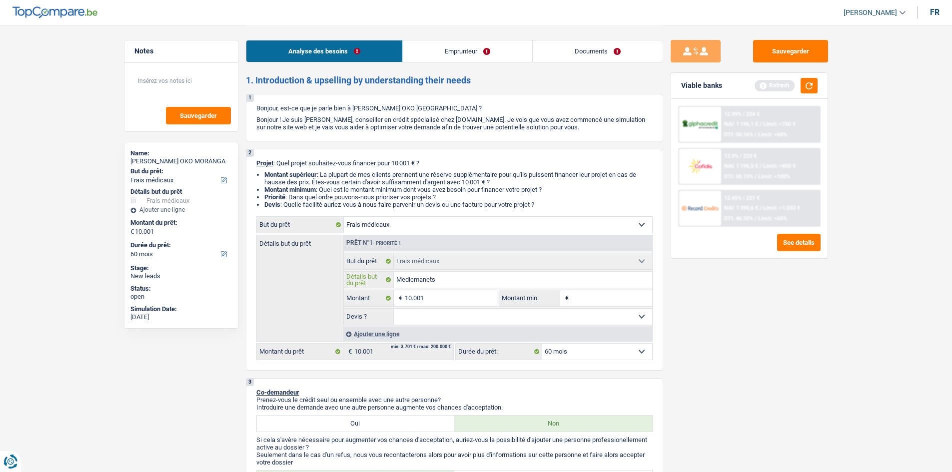
type input "Medicmanets"
type input "Medicmanet"
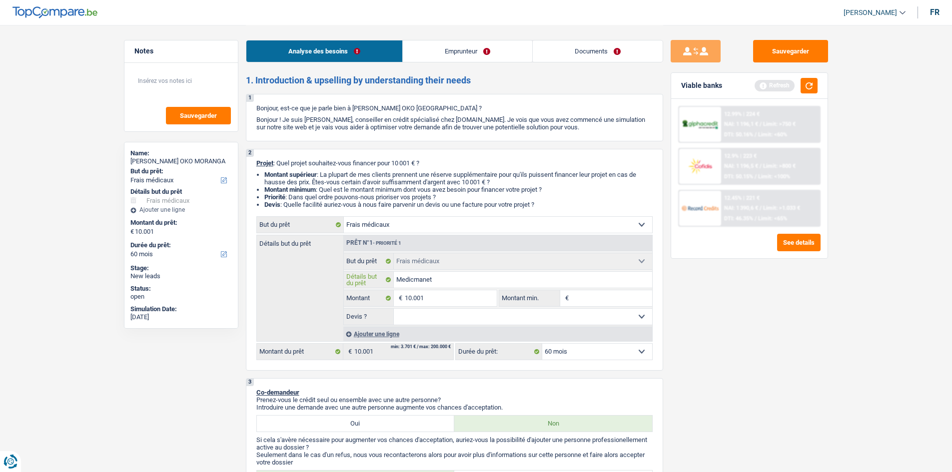
type input "Medicmane"
type input "Medicman"
type input "Medicma"
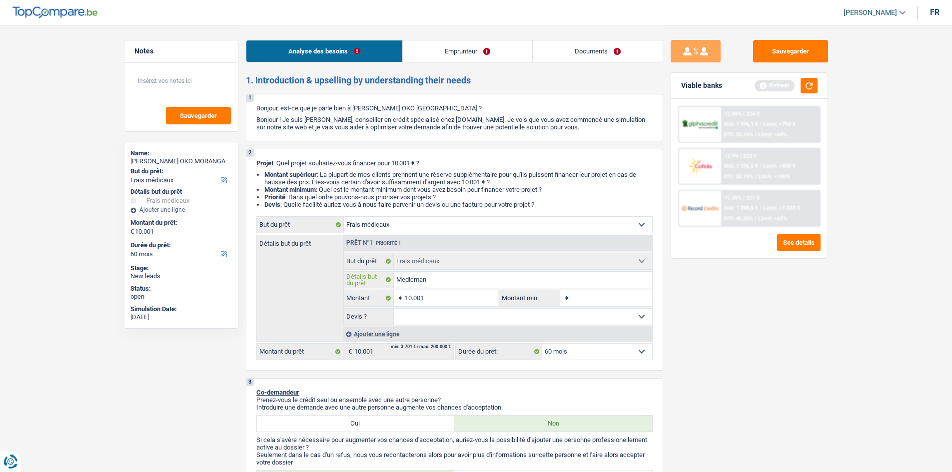
type input "Medicma"
type input "Medicm"
type input "Medic"
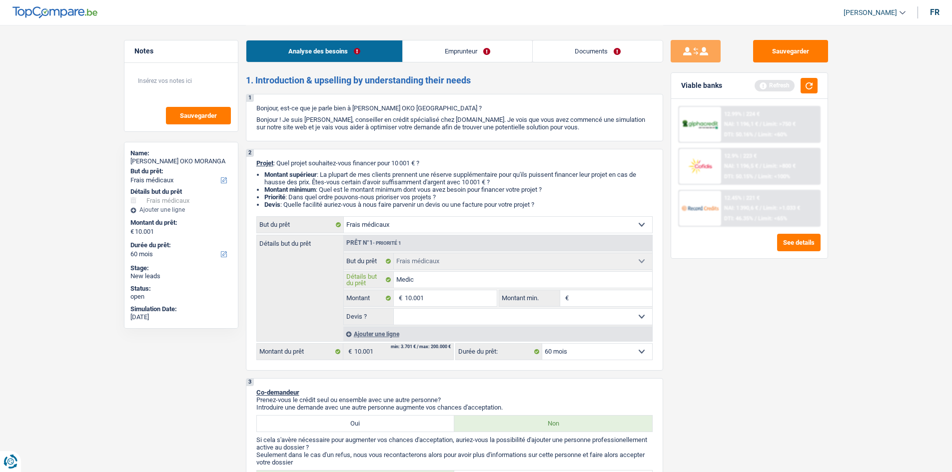
type input "Medi"
type input "Med"
type input "Me"
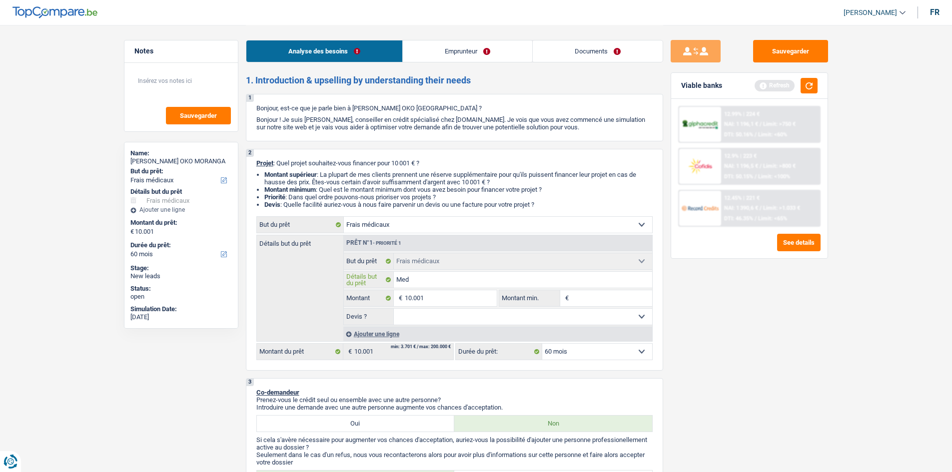
type input "Me"
type input "M"
type input "F"
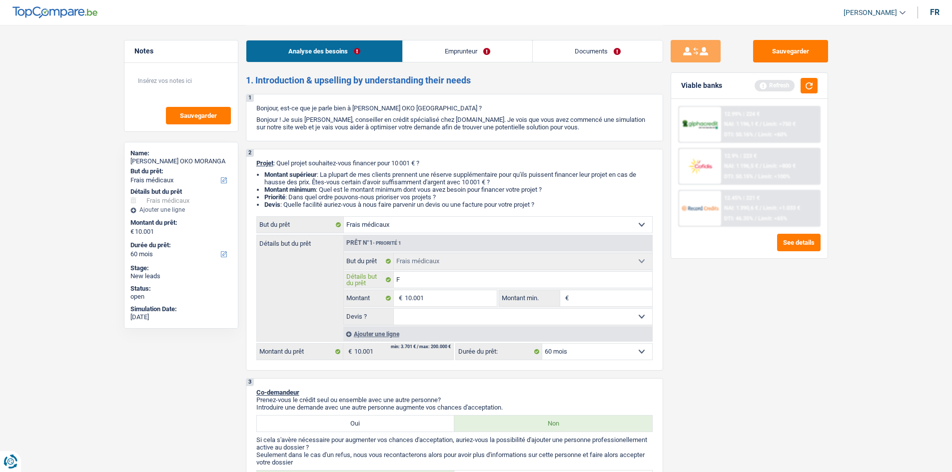
type input "Fr"
type input "Fra"
type input "Frai"
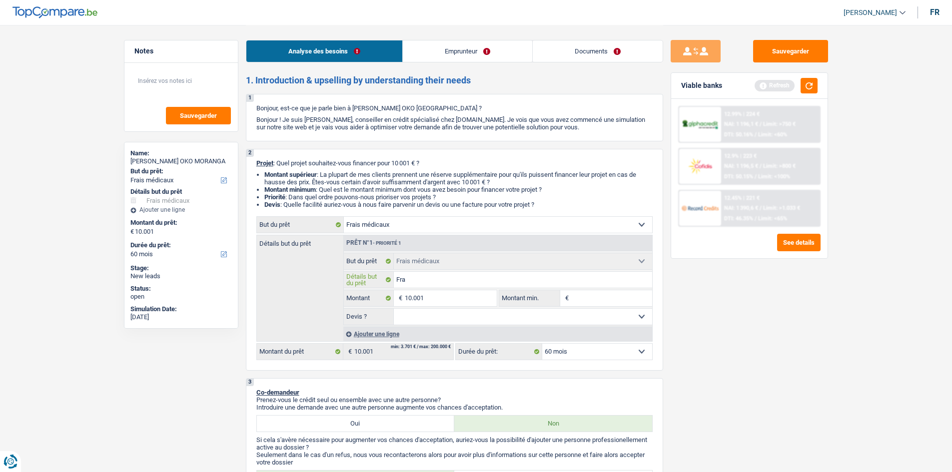
type input "Frai"
type input "Frais"
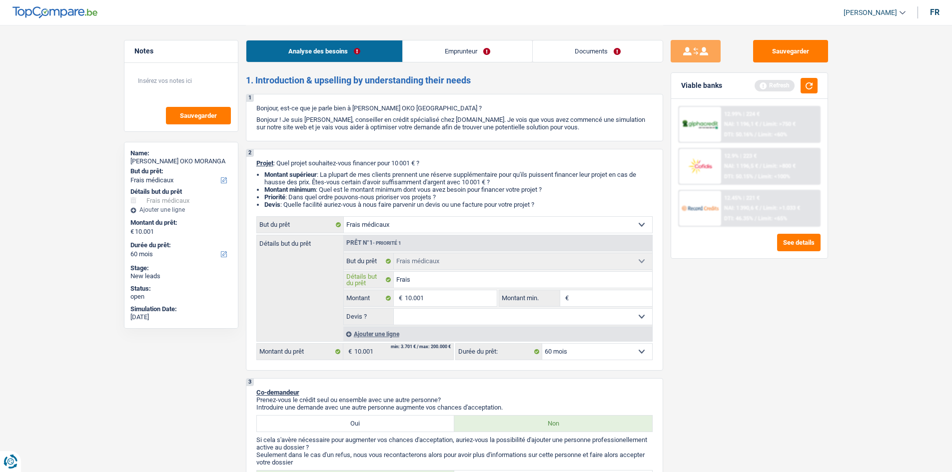
type input "Frais d"
type input "Frais de"
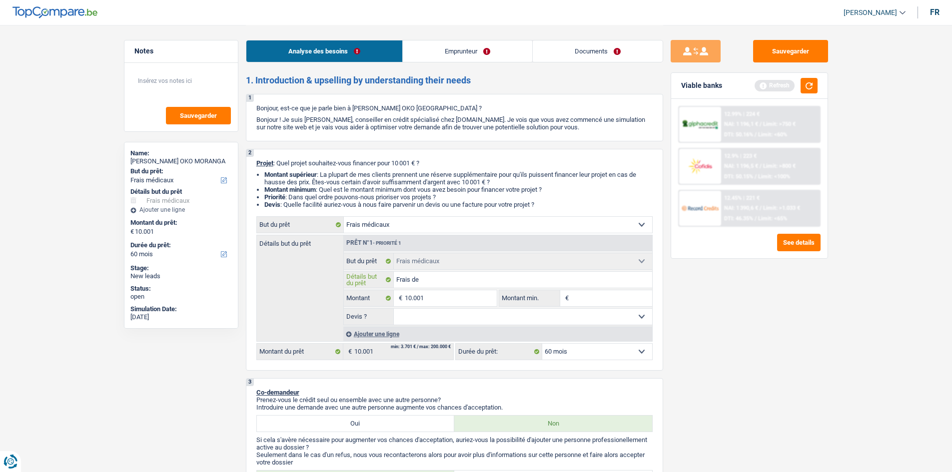
type input "Frais de"
type input "Frais de s"
type input "Frais de sa"
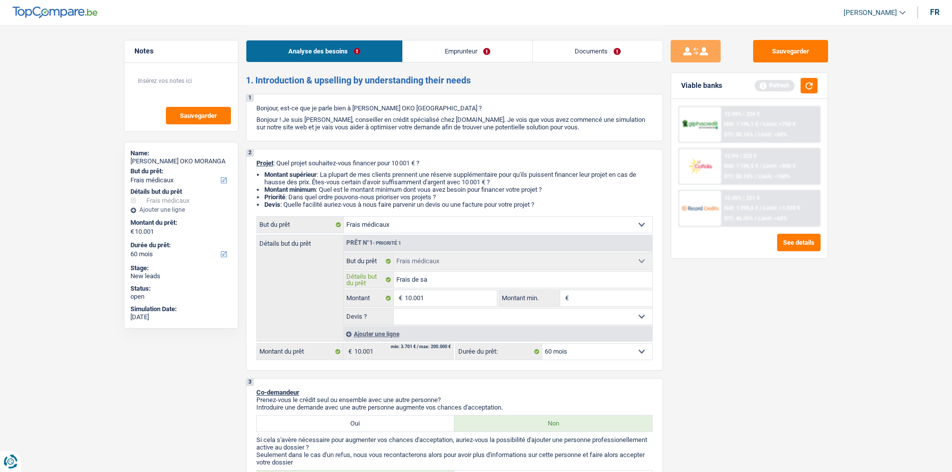
type input "Frais de san"
type input "Frais de sant"
type input "Frais de santé"
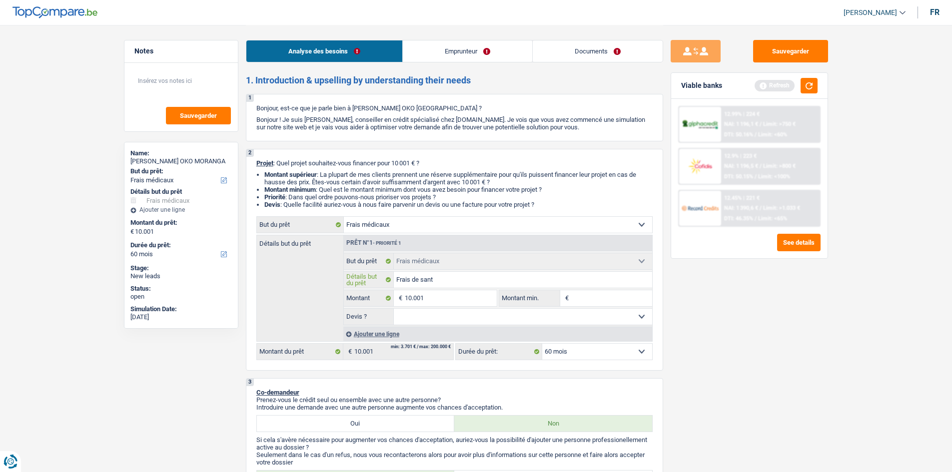
type input "Frais de santé"
drag, startPoint x: 856, startPoint y: 333, endPoint x: 765, endPoint y: 340, distance: 91.3
click at [504, 318] on select "Oui Non Non répondu Sélectionner une option" at bounding box center [523, 317] width 258 height 16
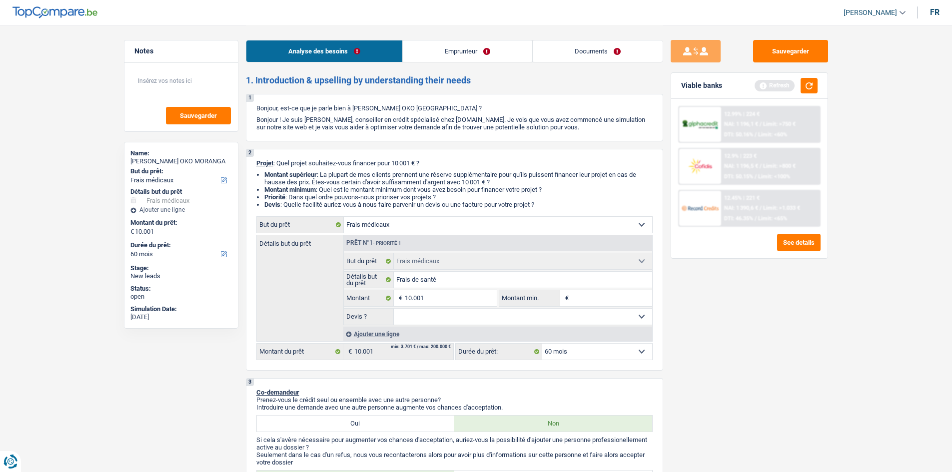
select select "yes"
click at [394, 309] on select "Oui Non Non répondu Sélectionner une option" at bounding box center [523, 317] width 258 height 16
select select "yes"
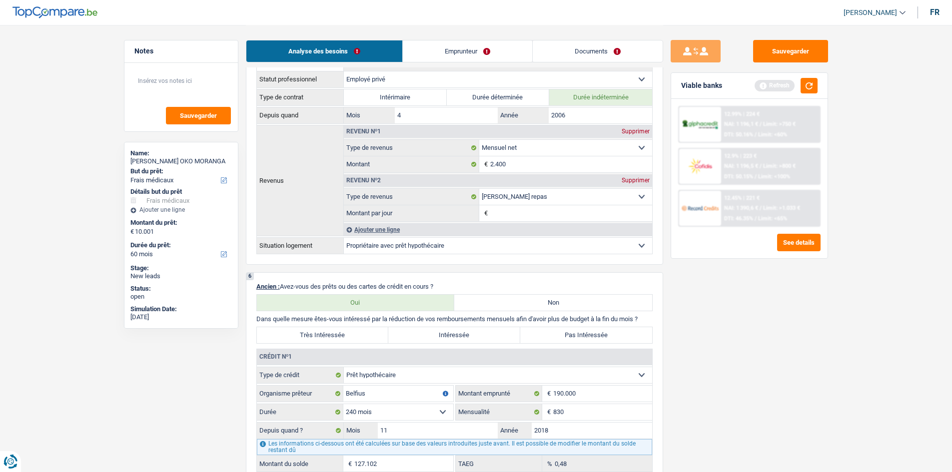
click at [760, 331] on div "Sauvegarder Viable banks Refresh 12.99% | 224 € NAI: 1 196,1 € / Limit: >750 € …" at bounding box center [749, 248] width 172 height 416
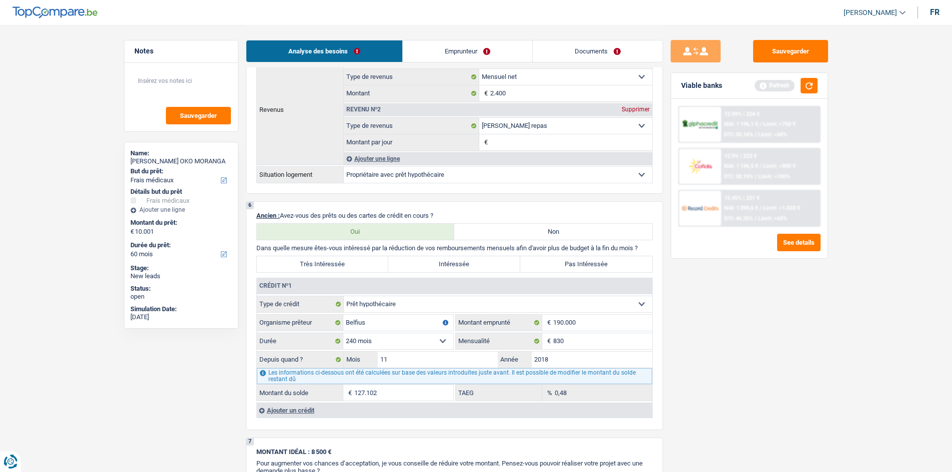
scroll to position [650, 0]
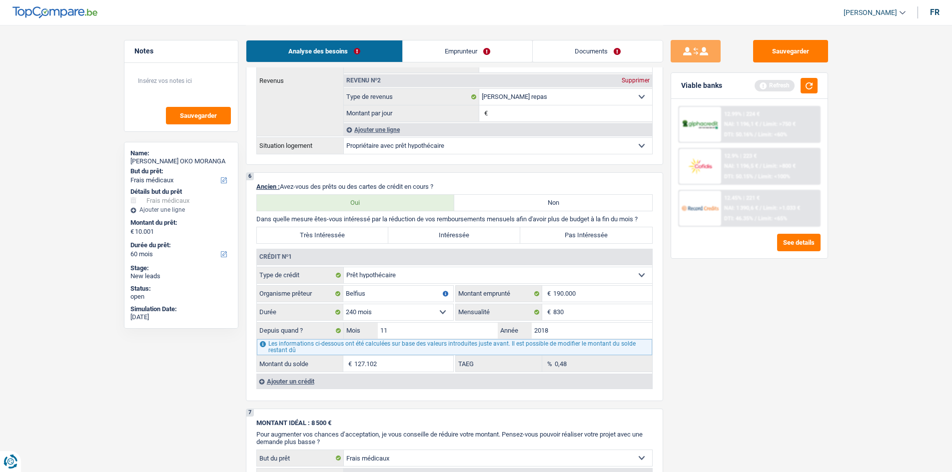
click at [582, 232] on label "Pas Intéressée" at bounding box center [586, 235] width 132 height 16
click at [582, 232] on input "Pas Intéressée" at bounding box center [586, 235] width 132 height 16
radio input "true"
click at [608, 332] on input "2018" at bounding box center [592, 331] width 120 height 16
click at [624, 320] on input "830" at bounding box center [602, 312] width 99 height 16
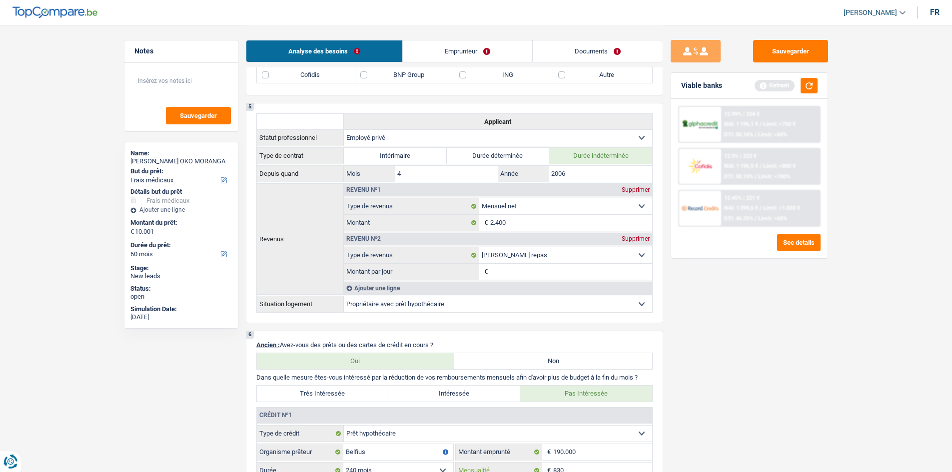
scroll to position [350, 0]
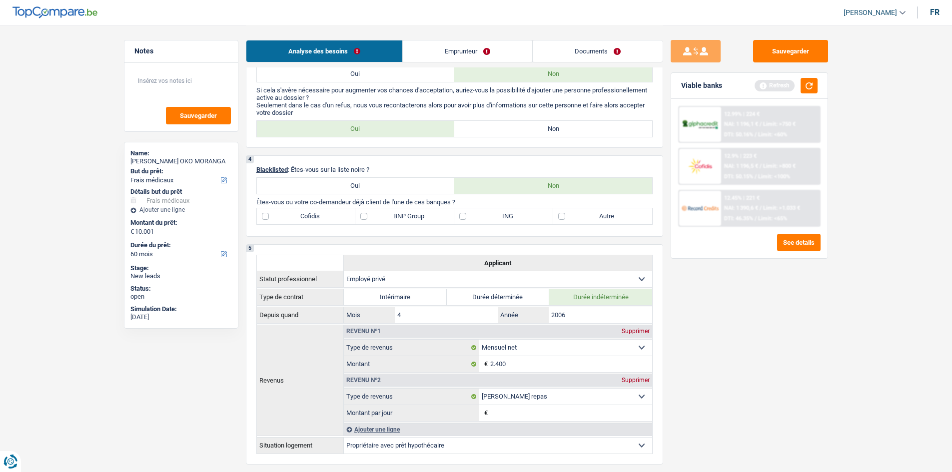
click at [636, 226] on div "4 Blacklisted : Êtes-vous sur la liste noire ? Oui Non Êtes-vous ou votre co-de…" at bounding box center [454, 195] width 417 height 81
click at [626, 216] on label "Autre" at bounding box center [602, 216] width 99 height 16
click at [626, 216] on input "Autre" at bounding box center [602, 216] width 99 height 16
checkbox input "true"
click at [760, 85] on button "button" at bounding box center [809, 85] width 17 height 15
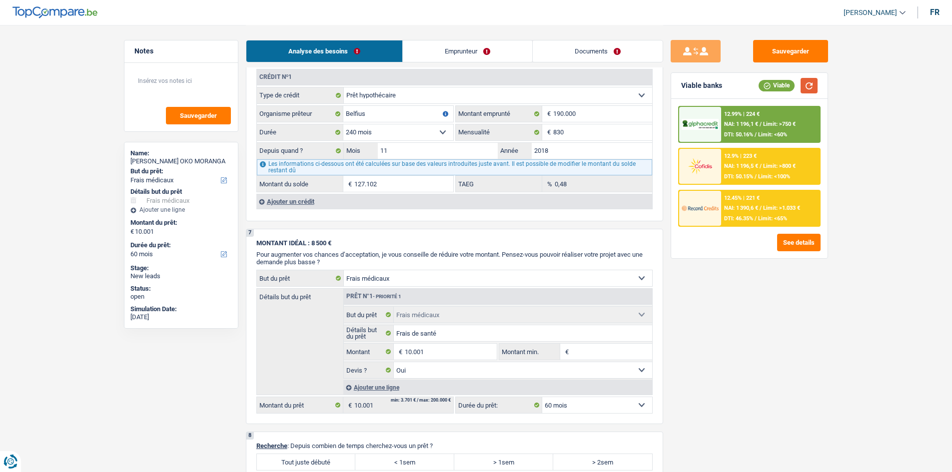
scroll to position [800, 0]
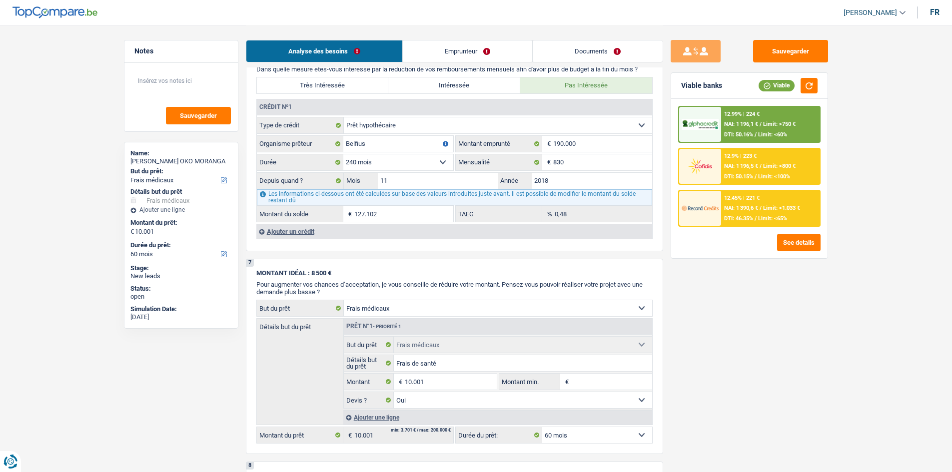
click at [313, 228] on div "Ajouter un crédit" at bounding box center [454, 231] width 396 height 15
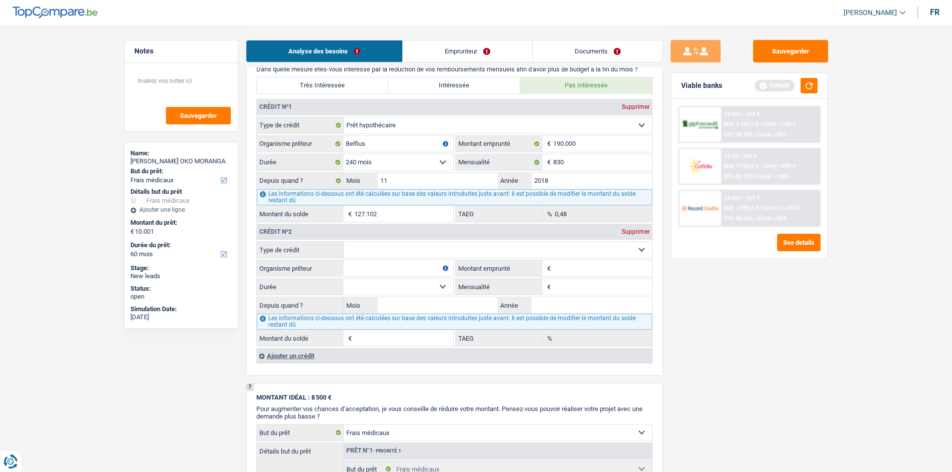
click at [440, 251] on select "Carte ou ouverture de crédit Prêt hypothécaire Vente à tempérament Prêt à tempé…" at bounding box center [498, 250] width 308 height 16
select select "personalLoan"
type input "0"
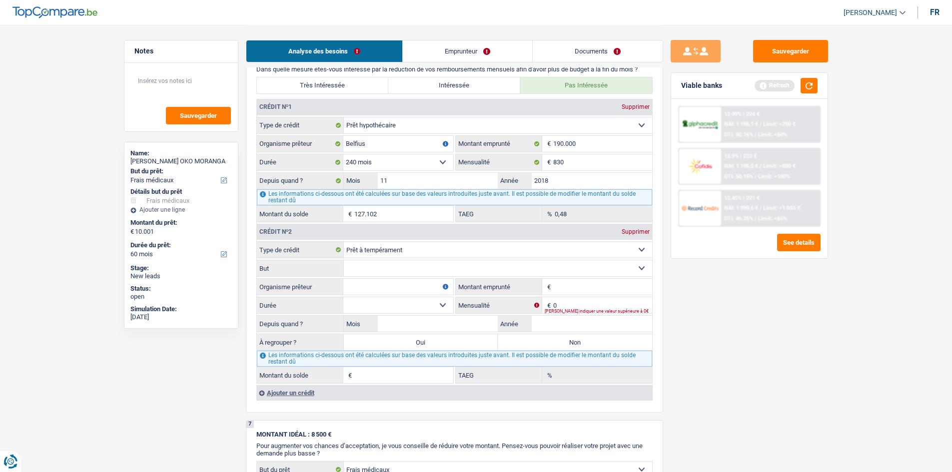
click at [445, 266] on select "Confort maison: meubles, textile, peinture, électroménager, outillage non-profe…" at bounding box center [498, 268] width 308 height 16
select select "other"
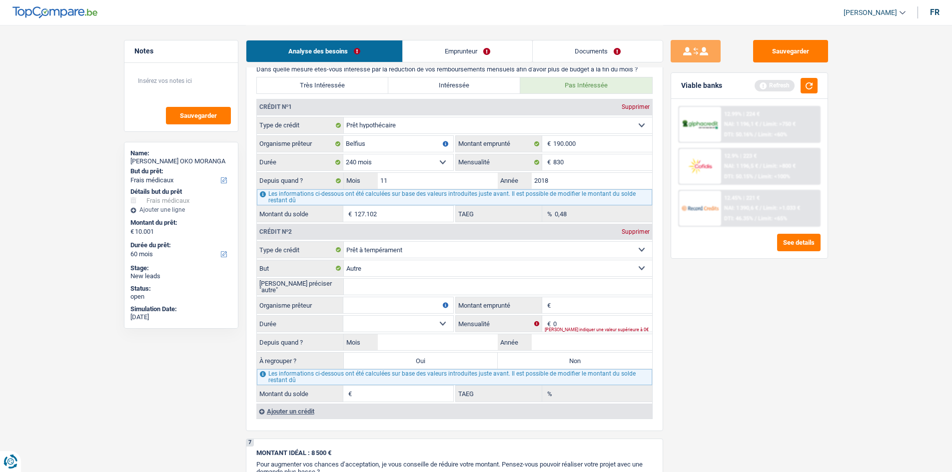
click at [381, 281] on input "[PERSON_NAME] préciser "autre"" at bounding box center [498, 287] width 308 height 16
type input "Personnel"
click at [599, 340] on input "Année" at bounding box center [592, 342] width 120 height 16
click at [417, 337] on input "Mois" at bounding box center [438, 342] width 120 height 16
click at [570, 337] on input "2017" at bounding box center [592, 342] width 120 height 16
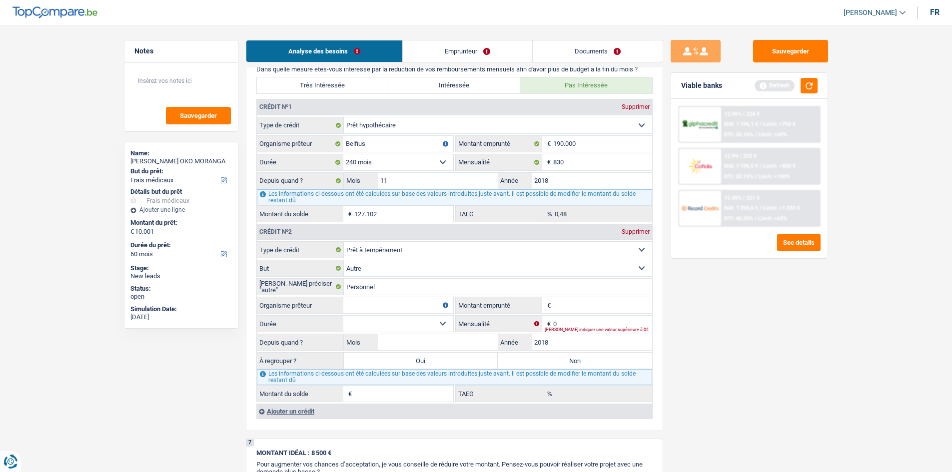
type input "2018"
click at [462, 342] on input "Mois" at bounding box center [438, 342] width 120 height 16
type input "4"
click at [760, 280] on main "Notes Sauvegarder Name: [PERSON_NAME] OKO MORANGA But du prêt: Confort maison: …" at bounding box center [476, 79] width 952 height 1758
click at [617, 302] on input "Montant emprunté" at bounding box center [602, 305] width 99 height 16
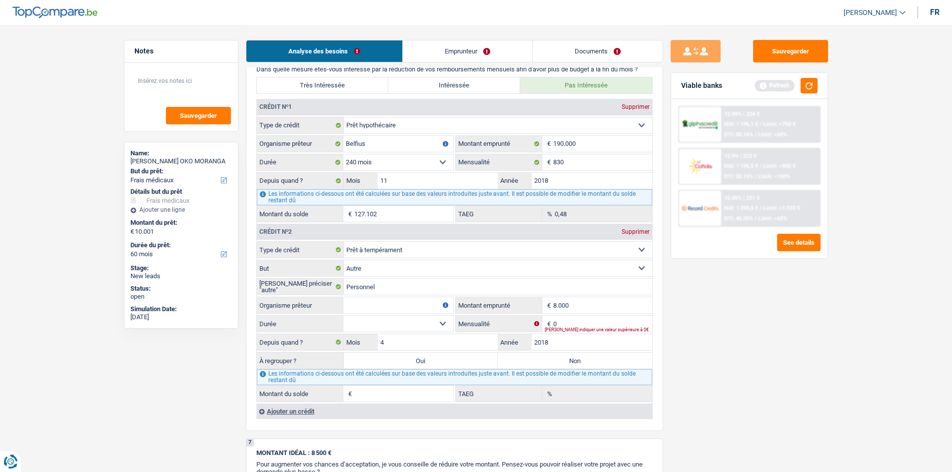
type input "8.000"
click at [760, 330] on div "Sauvegarder Viable banks Refresh 12.99% | 224 € NAI: 1 196,1 € / Limit: >750 € …" at bounding box center [749, 248] width 172 height 416
click at [615, 322] on input "0" at bounding box center [602, 324] width 99 height 16
type input "350"
click at [423, 321] on select "12 mois 18 mois 24 mois 30 mois 36 mois 42 mois 48 mois Sélectionner une option" at bounding box center [398, 324] width 110 height 16
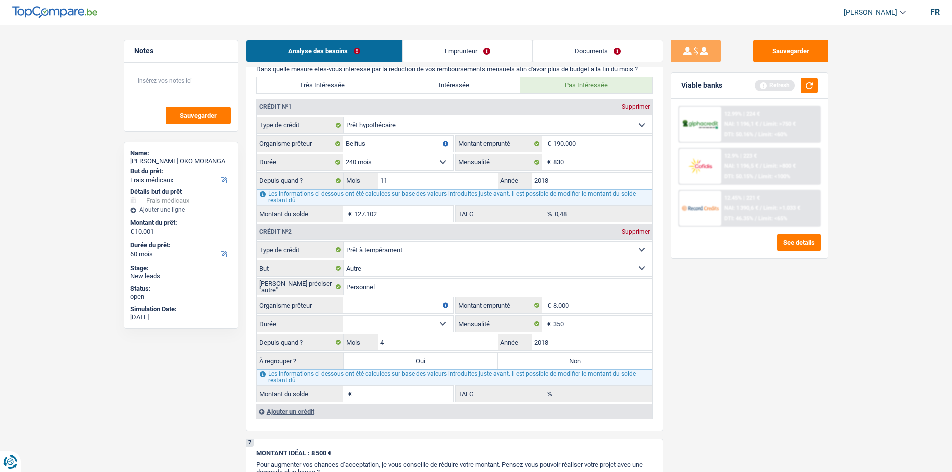
select select "48"
click at [343, 316] on select "12 mois 18 mois 24 mois 30 mois 36 mois 42 mois 48 mois Sélectionner une option" at bounding box center [398, 324] width 110 height 16
type input "1"
type input "52,13"
click at [579, 309] on input "8.000" at bounding box center [602, 305] width 99 height 16
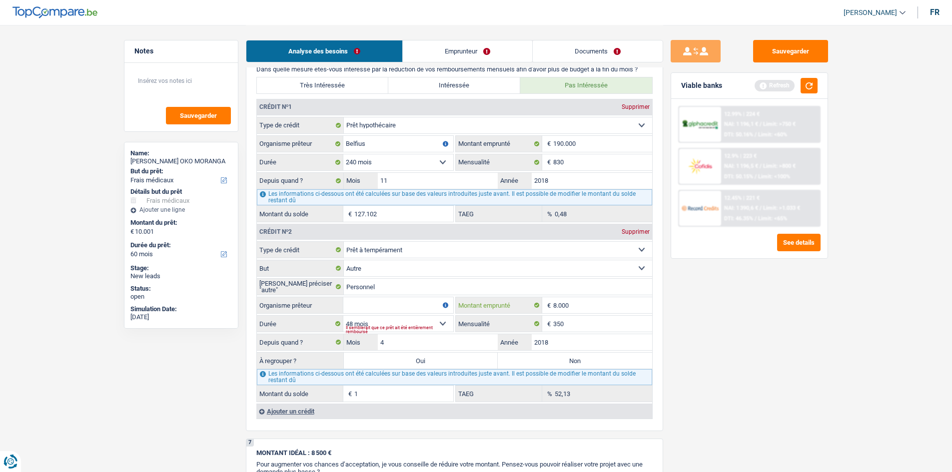
type input "800"
select select
type input "8"
type input "10.001"
click at [718, 314] on div "Sauvegarder Viable banks Refresh 12.99% | 224 € NAI: 1 196,1 € / Limit: >750 € …" at bounding box center [749, 248] width 172 height 416
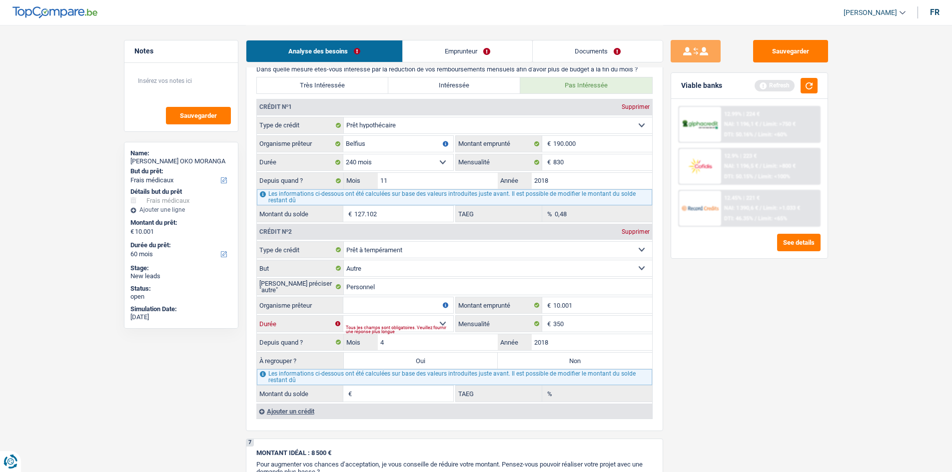
click at [402, 320] on select "12 mois 18 mois 24 mois 30 mois 36 mois 42 mois 48 mois 60 mois Sélectionner un…" at bounding box center [398, 324] width 110 height 16
select select "60"
click at [343, 316] on select "12 mois 18 mois 24 mois 30 mois 36 mois 42 mois 48 mois 60 mois Sélectionner un…" at bounding box center [398, 324] width 110 height 16
type input "1"
type input "40,14"
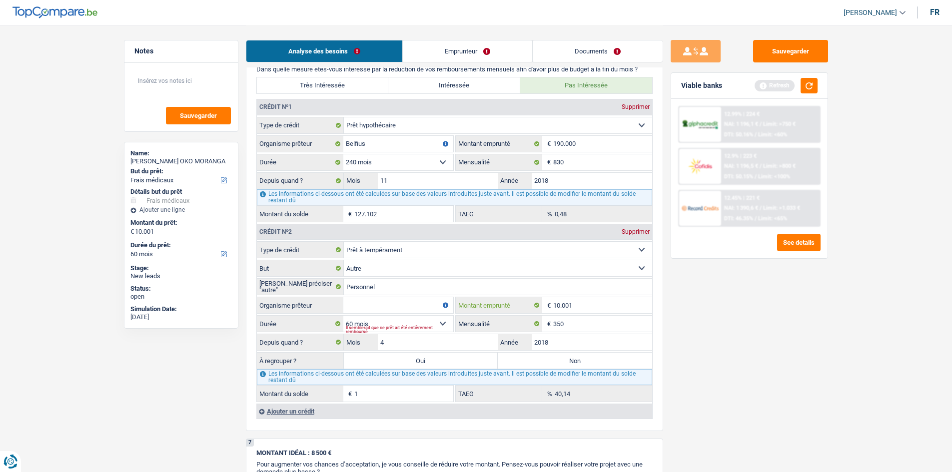
click at [587, 307] on input "10.001" at bounding box center [602, 305] width 99 height 16
type input "1.000"
select select
type input "18.000"
drag, startPoint x: 739, startPoint y: 336, endPoint x: 331, endPoint y: 284, distance: 410.7
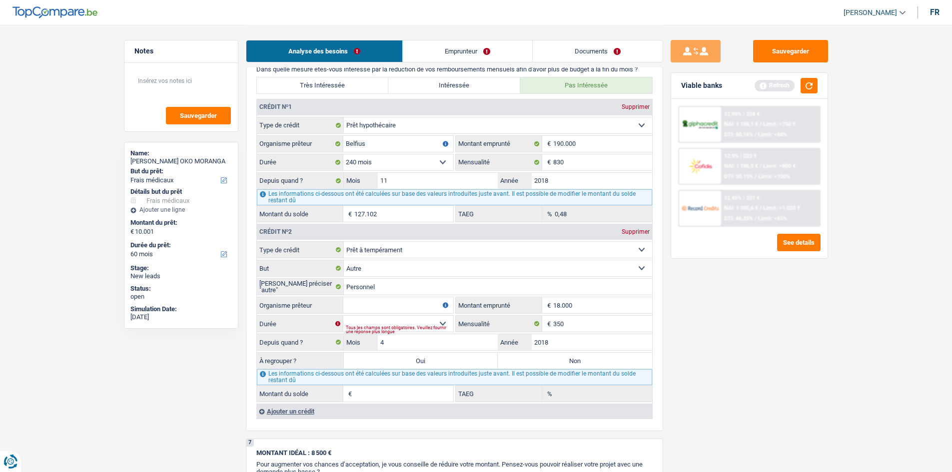
click at [736, 333] on div "Sauvegarder Viable banks Refresh 12.99% | 224 € NAI: 1 196,1 € / Limit: >750 € …" at bounding box center [749, 248] width 172 height 416
click at [381, 319] on select "12 mois 18 mois 24 mois 30 mois 36 mois 42 mois 48 mois 60 mois 72 mois 84 mois…" at bounding box center [398, 324] width 110 height 16
select select "60"
click at [343, 316] on select "12 mois 18 mois 24 mois 30 mois 36 mois 42 mois 48 mois 60 mois 72 mois 84 mois…" at bounding box center [398, 324] width 110 height 16
type input "1"
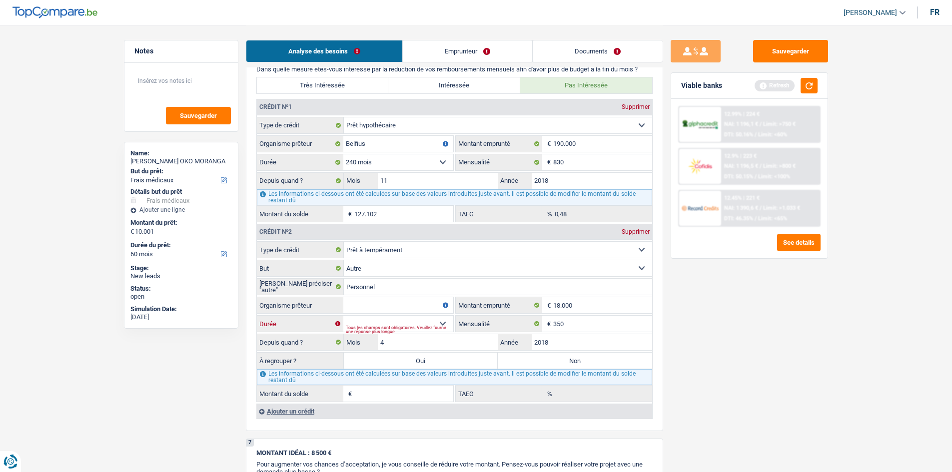
type input "6,42"
click at [601, 307] on input "18.000" at bounding box center [602, 305] width 99 height 16
type input "1.800"
select select
type input "1"
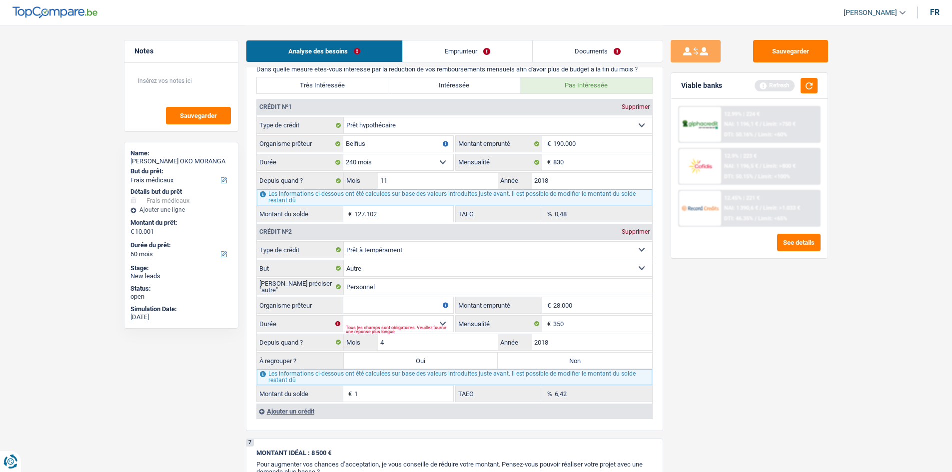
type input "28.000"
click at [690, 319] on div "Sauvegarder Viable banks Refresh 12.99% | 224 € NAI: 1 196,1 € / Limit: >750 € …" at bounding box center [749, 248] width 172 height 416
click at [423, 322] on select "12 mois 18 mois 24 mois 30 mois 36 mois 42 mois 48 mois 60 mois 72 mois 84 mois…" at bounding box center [398, 324] width 110 height 16
select select "60"
click at [343, 316] on select "12 mois 18 mois 24 mois 30 mois 36 mois 42 mois 48 mois 60 mois 72 mois 84 mois…" at bounding box center [398, 324] width 110 height 16
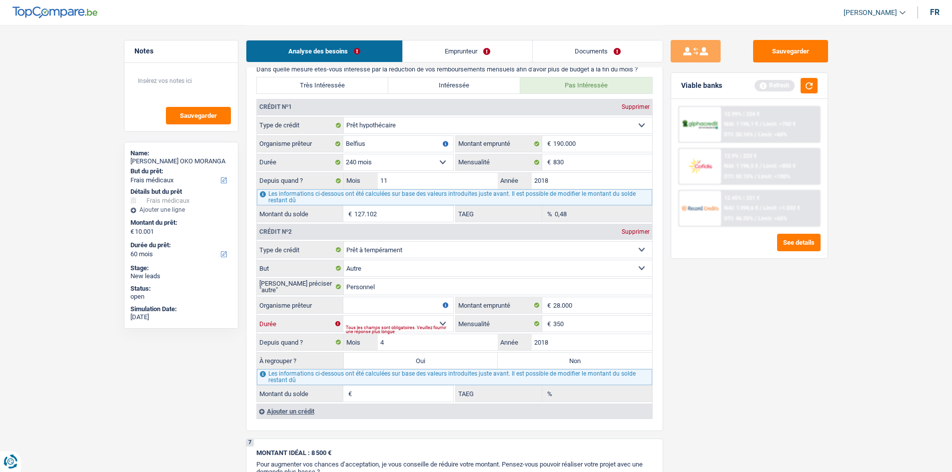
type input "1"
type input "0,00"
click at [614, 300] on input "28.000" at bounding box center [602, 305] width 99 height 16
type input "2.800"
select select
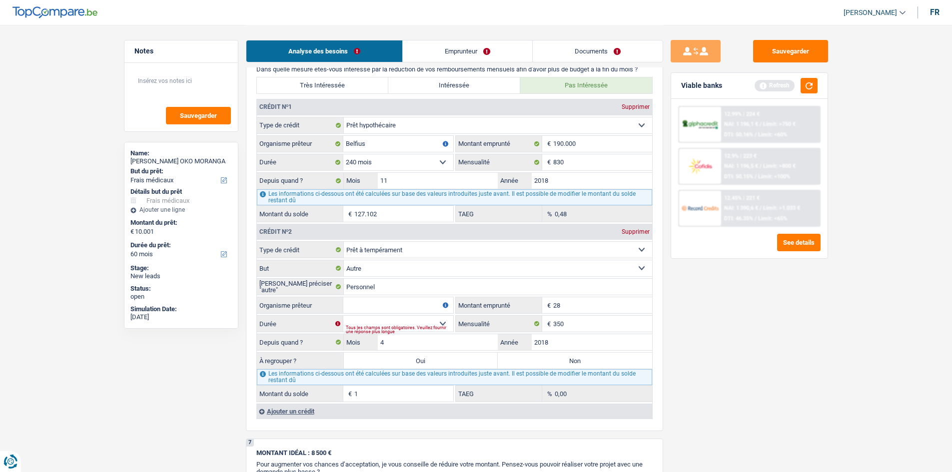
type input "2"
type input "50.000"
click at [729, 327] on div "Sauvegarder Viable banks Refresh 12.99% | 224 € NAI: 1 196,1 € / Limit: >750 € …" at bounding box center [749, 248] width 172 height 416
click at [411, 319] on select "12 mois 18 mois 24 mois 30 mois 36 mois 42 mois 48 mois 60 mois 72 mois 84 mois…" at bounding box center [398, 324] width 110 height 16
select select "60"
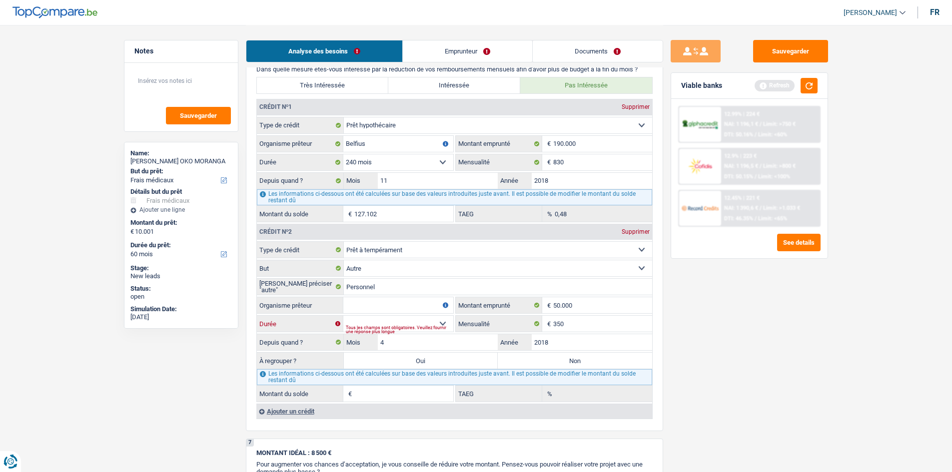
click at [343, 316] on select "12 mois 18 mois 24 mois 30 mois 36 mois 42 mois 48 mois 60 mois 72 mois 84 mois…" at bounding box center [398, 324] width 110 height 16
type input "1"
type input "0,00"
click at [606, 307] on input "50.000" at bounding box center [602, 305] width 99 height 16
click at [407, 364] on div "Ajouter un crédit" at bounding box center [454, 411] width 396 height 15
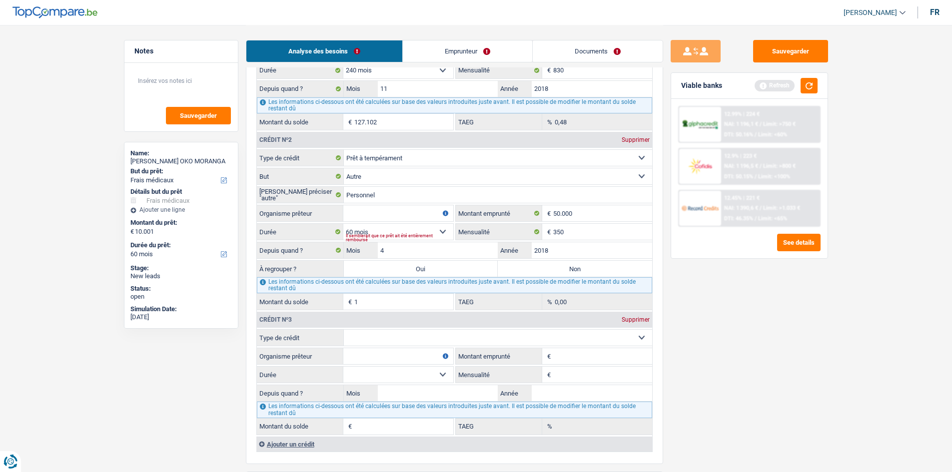
scroll to position [950, 0]
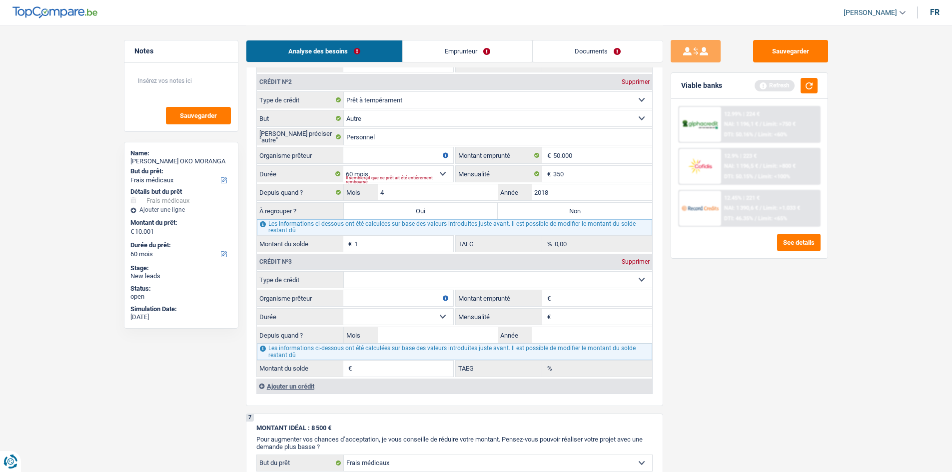
click at [633, 259] on div "Supprimer" at bounding box center [635, 262] width 33 height 6
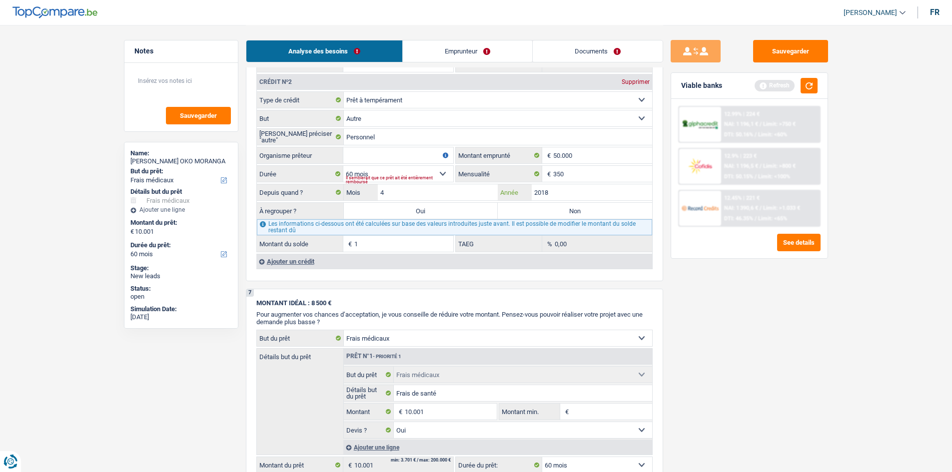
click at [570, 188] on input "2018" at bounding box center [592, 192] width 120 height 16
drag, startPoint x: 416, startPoint y: 175, endPoint x: 412, endPoint y: 157, distance: 17.8
click at [413, 159] on fieldset "Carte ou ouverture de crédit Prêt hypothécaire Vente à tempérament Prêt à tempé…" at bounding box center [454, 171] width 395 height 161
click at [423, 170] on select "12 mois 18 mois 24 mois 30 mois 36 mois 42 mois 48 mois 60 mois 72 mois 84 mois…" at bounding box center [398, 174] width 110 height 16
select select "84"
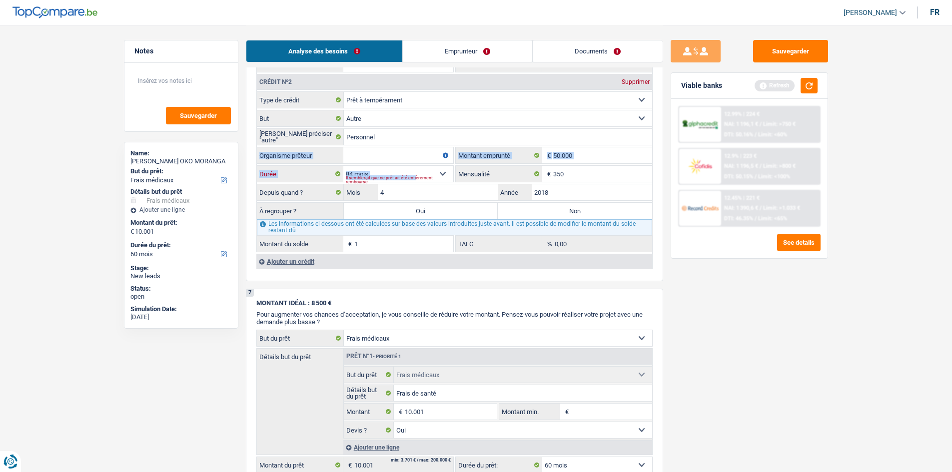
click at [343, 166] on select "12 mois 18 mois 24 mois 30 mois 36 mois 42 mois 48 mois 60 mois 72 mois 84 mois…" at bounding box center [398, 174] width 110 height 16
click at [731, 295] on div "Sauvegarder Viable banks Refresh 12.99% | 224 € NAI: 1 196,1 € / Limit: >750 € …" at bounding box center [749, 248] width 172 height 416
click at [603, 157] on input "50.000" at bounding box center [602, 155] width 99 height 16
type input "5.000"
select select
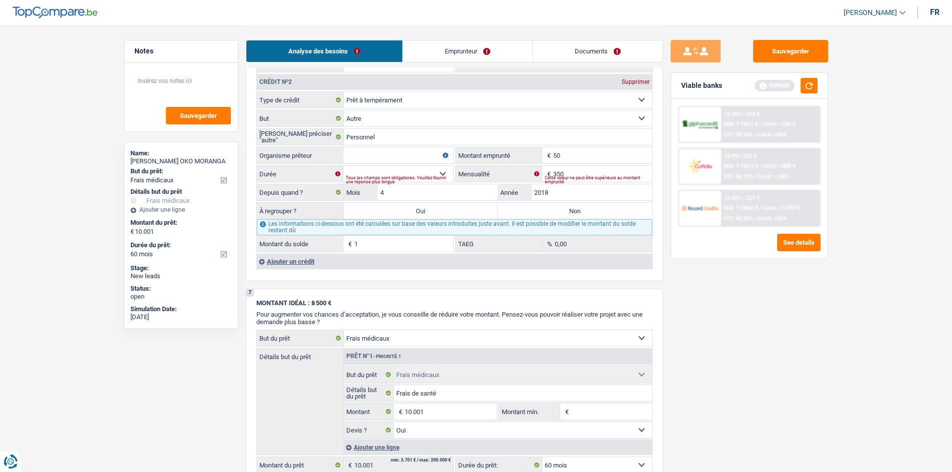
type input "5"
type input "25.000"
click at [742, 273] on div "Sauvegarder Viable banks Refresh 12.99% | 224 € NAI: 1 196,1 € / Limit: >750 € …" at bounding box center [749, 248] width 172 height 416
click at [428, 178] on div "Tous les champs sont obligatoires. Veuillez fournir une réponse plus longue" at bounding box center [399, 180] width 107 height 4
click at [426, 173] on select "12 mois 18 mois 24 mois 30 mois 36 mois 42 mois 48 mois 60 mois 72 mois 84 mois…" at bounding box center [398, 174] width 110 height 16
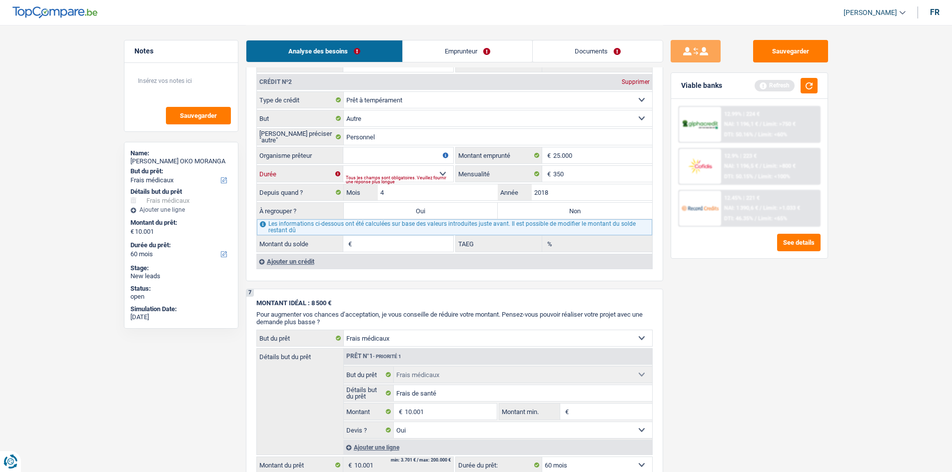
select select "84"
click at [343, 166] on select "12 mois 18 mois 24 mois 30 mois 36 mois 42 mois 48 mois 60 mois 72 mois 84 mois…" at bounding box center [398, 174] width 110 height 16
type input "1"
type input "4,82"
click at [565, 188] on input "2018" at bounding box center [592, 192] width 120 height 16
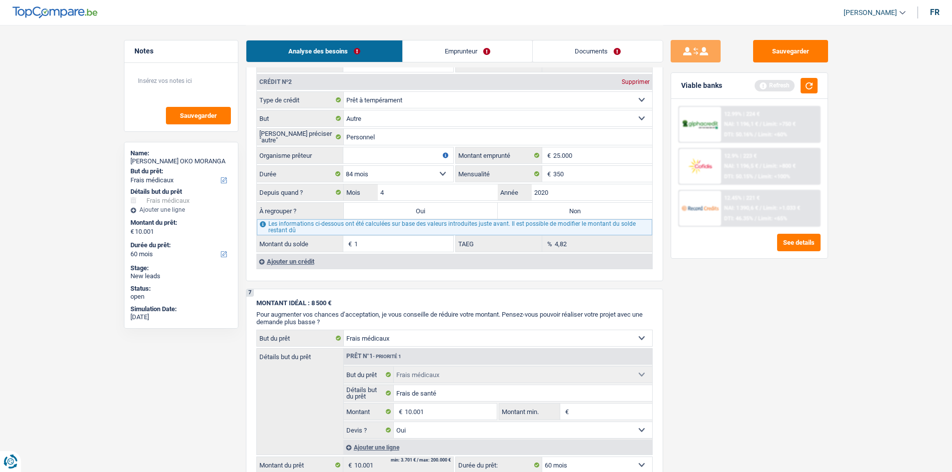
type input "2020"
type input "6.396"
click at [756, 299] on div "Sauvegarder Viable banks Refresh 12.99% | 224 € NAI: 1 196,1 € / Limit: >750 € …" at bounding box center [749, 248] width 172 height 416
click at [591, 212] on label "Non" at bounding box center [575, 211] width 154 height 16
click at [591, 212] on input "Non" at bounding box center [575, 211] width 154 height 16
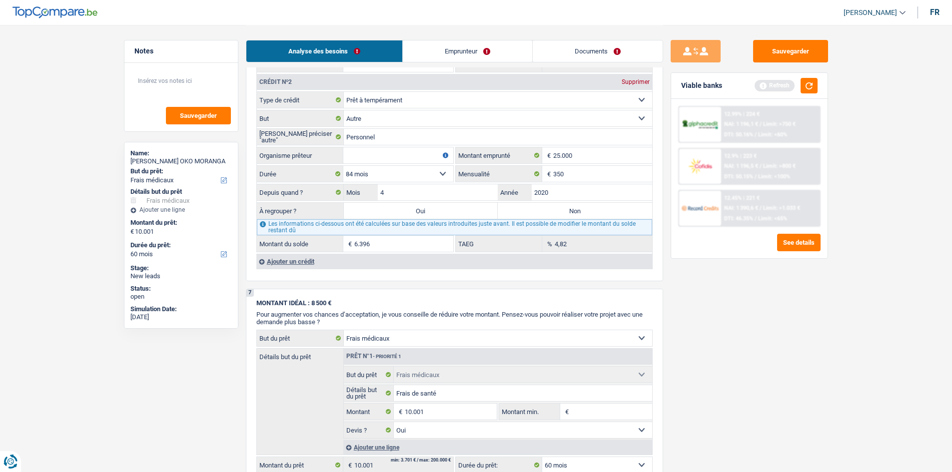
radio input "true"
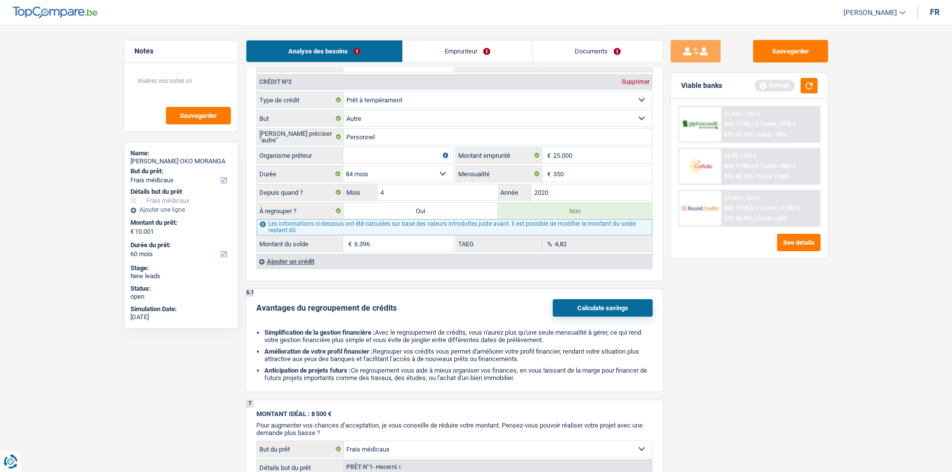
click at [380, 146] on fieldset "Carte ou ouverture de crédit Prêt hypothécaire Vente à tempérament Prêt à tempé…" at bounding box center [454, 171] width 395 height 161
click at [431, 154] on input "Organisme prêteur" at bounding box center [398, 155] width 110 height 16
type input "DHB"
click at [758, 314] on div "Sauvegarder Viable banks Refresh 12.99% | 224 € NAI: 1 196,1 € / Limit: >750 € …" at bounding box center [749, 248] width 172 height 416
click at [760, 86] on button "button" at bounding box center [809, 85] width 17 height 15
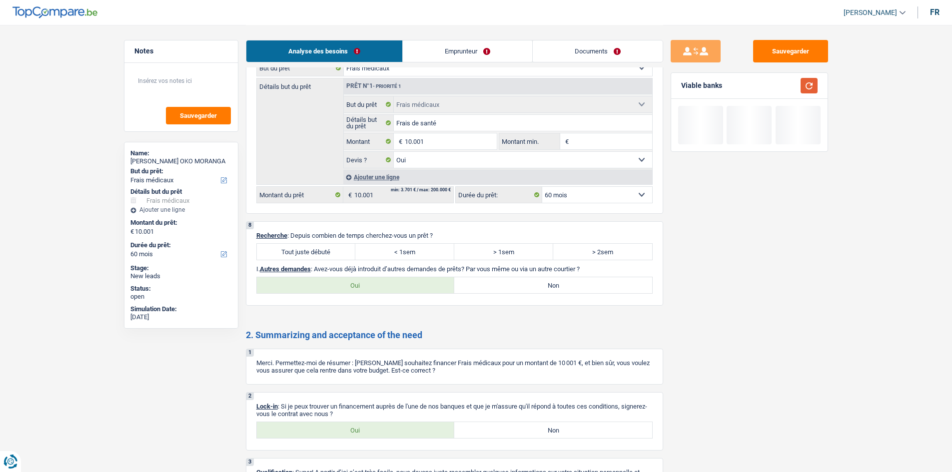
scroll to position [1404, 0]
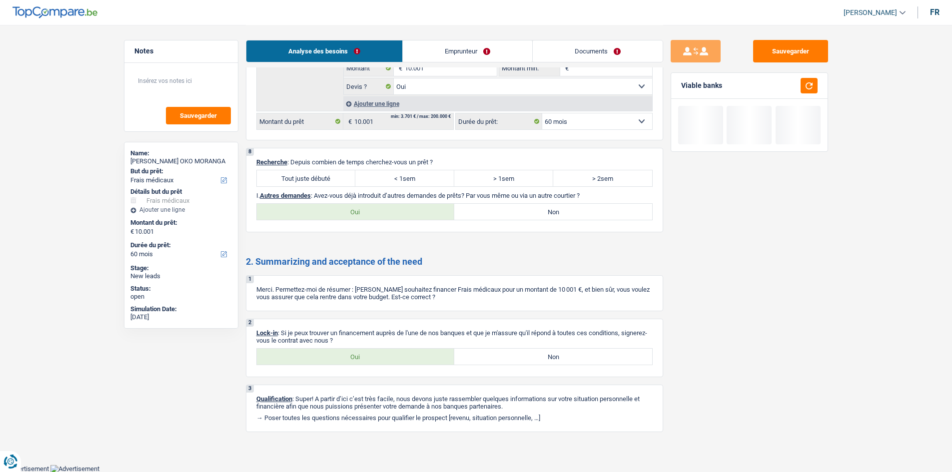
click at [348, 180] on label "Tout juste débuté" at bounding box center [306, 178] width 99 height 16
click at [348, 180] on input "Tout juste débuté" at bounding box center [306, 178] width 99 height 16
radio input "true"
click at [389, 357] on label "Oui" at bounding box center [356, 357] width 198 height 16
click at [389, 357] on input "Oui" at bounding box center [356, 357] width 198 height 16
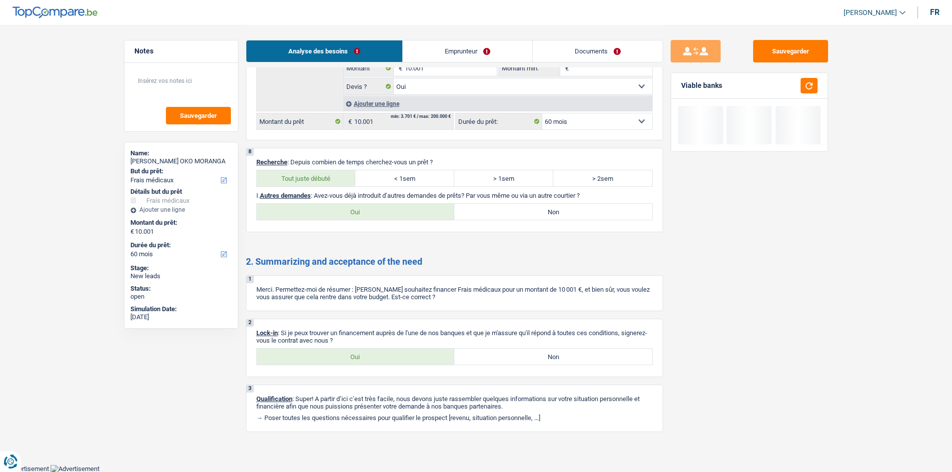
radio input "true"
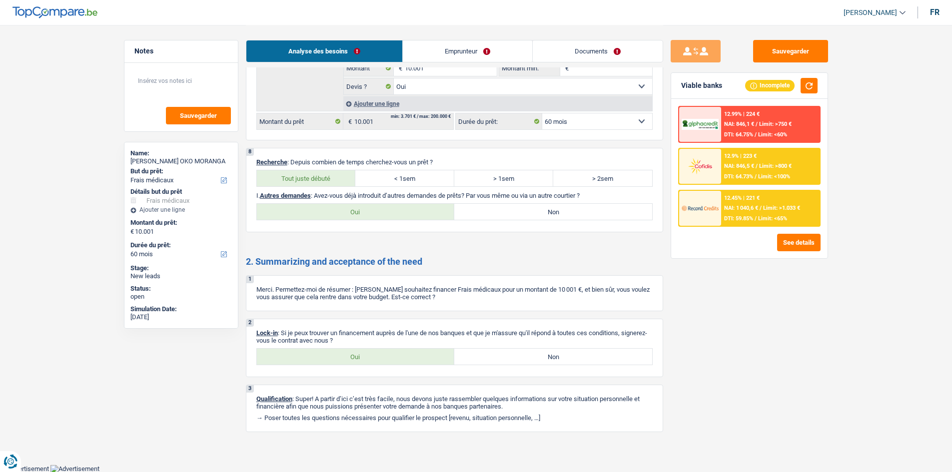
click at [492, 209] on label "Non" at bounding box center [553, 212] width 198 height 16
click at [492, 209] on input "Non" at bounding box center [553, 212] width 198 height 16
radio input "true"
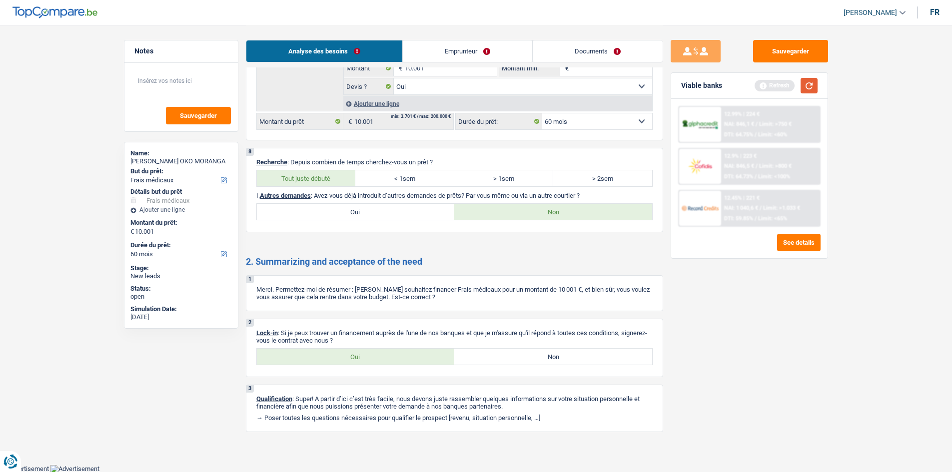
click at [760, 87] on button "button" at bounding box center [809, 85] width 17 height 15
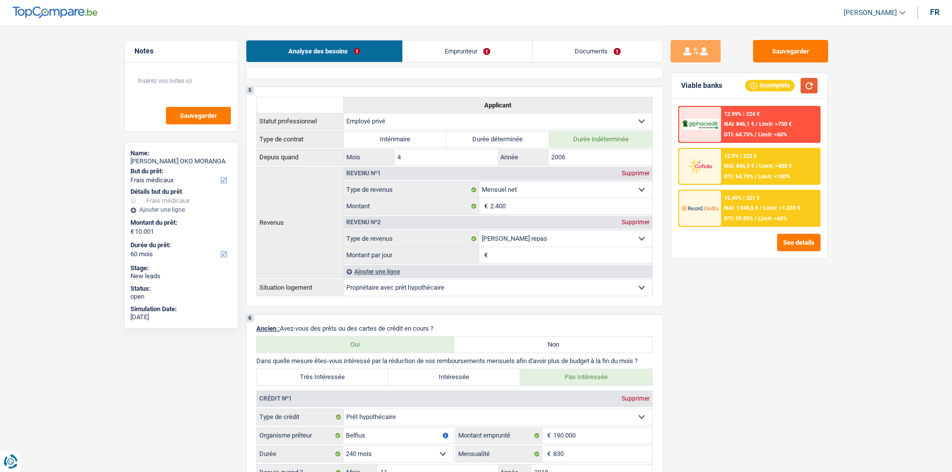
scroll to position [255, 0]
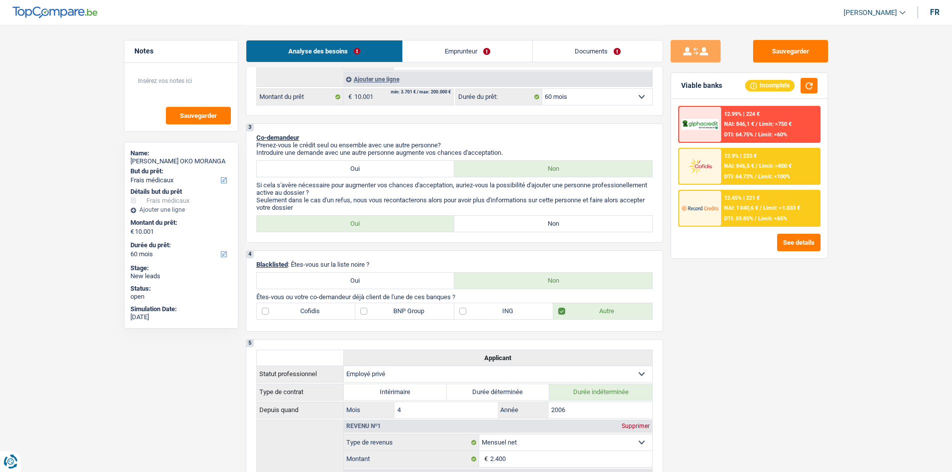
click at [583, 220] on label "Non" at bounding box center [553, 224] width 198 height 16
click at [583, 220] on input "Non" at bounding box center [553, 224] width 198 height 16
radio input "true"
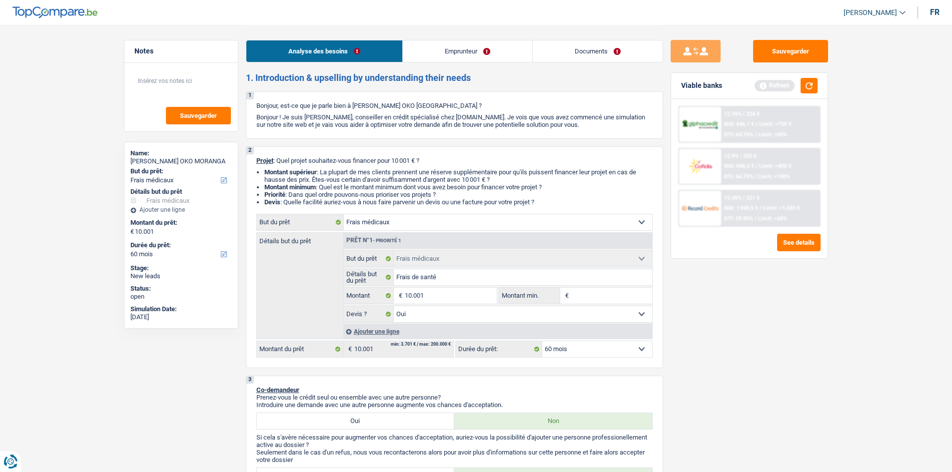
scroll to position [0, 0]
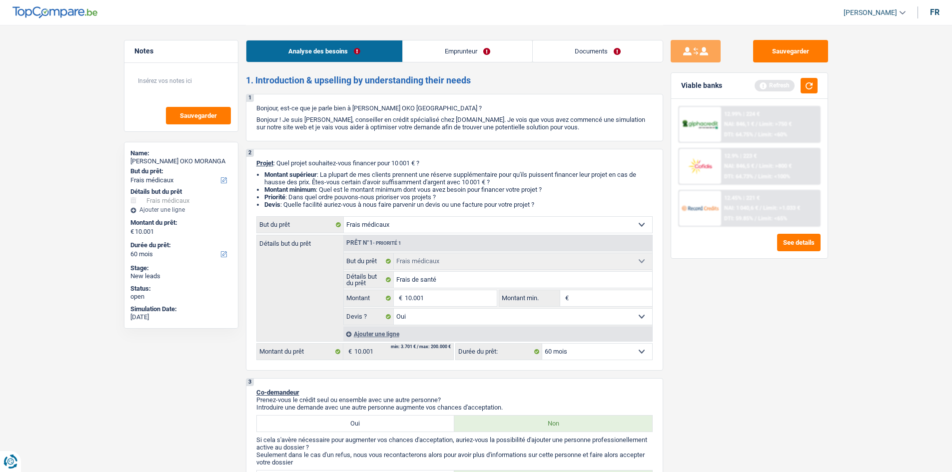
click at [447, 55] on link "Emprunteur" at bounding box center [467, 50] width 129 height 21
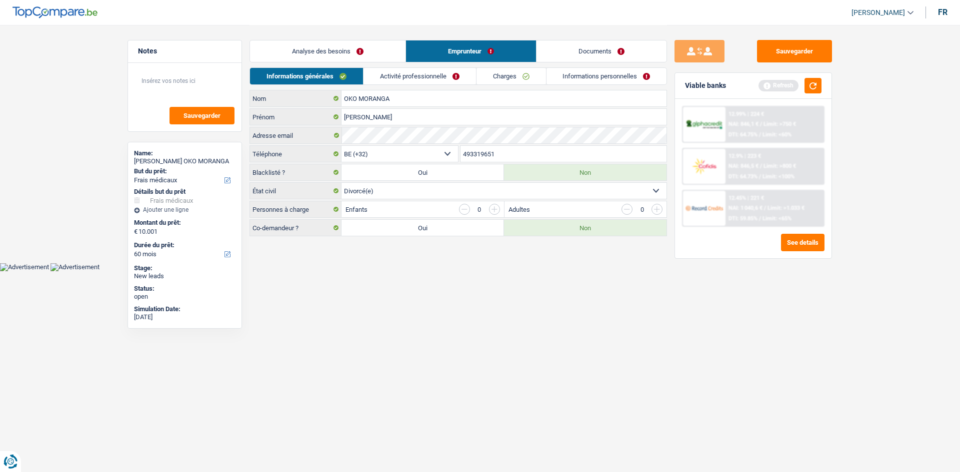
click at [389, 74] on link "Activité professionnelle" at bounding box center [419, 76] width 112 height 16
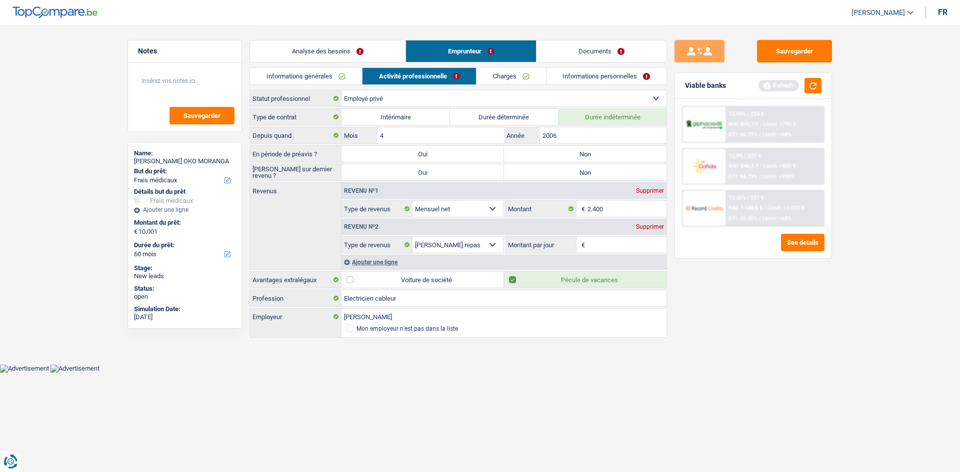
click at [565, 158] on label "Non" at bounding box center [585, 154] width 162 height 16
click at [565, 158] on input "Non" at bounding box center [585, 154] width 162 height 16
radio input "true"
click at [567, 174] on label "Non" at bounding box center [585, 172] width 162 height 16
click at [567, 174] on input "Non" at bounding box center [585, 172] width 162 height 16
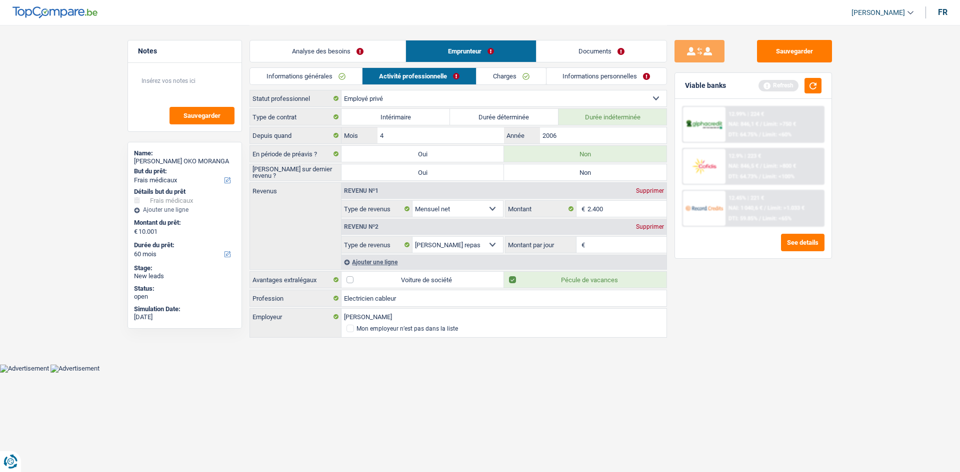
radio input "true"
click at [577, 137] on input "2006" at bounding box center [603, 135] width 126 height 16
click at [339, 79] on link "Informations générales" at bounding box center [306, 76] width 112 height 16
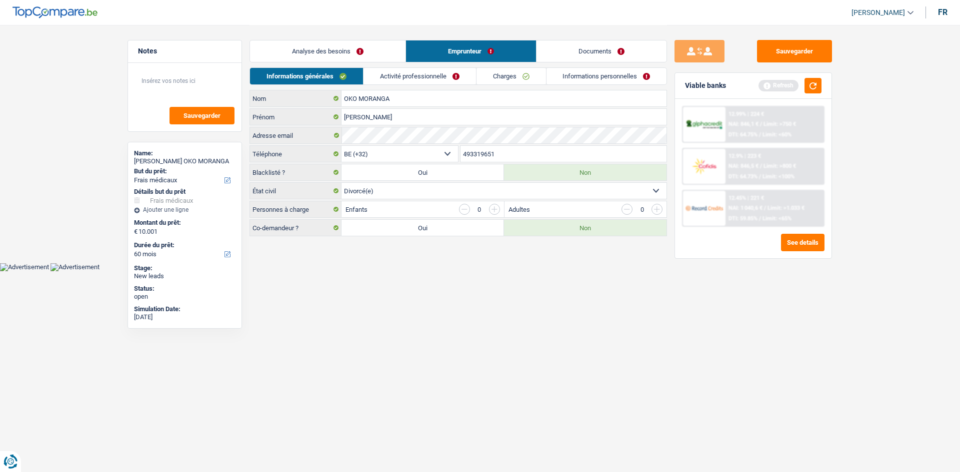
click at [391, 79] on link "Activité professionnelle" at bounding box center [419, 76] width 112 height 16
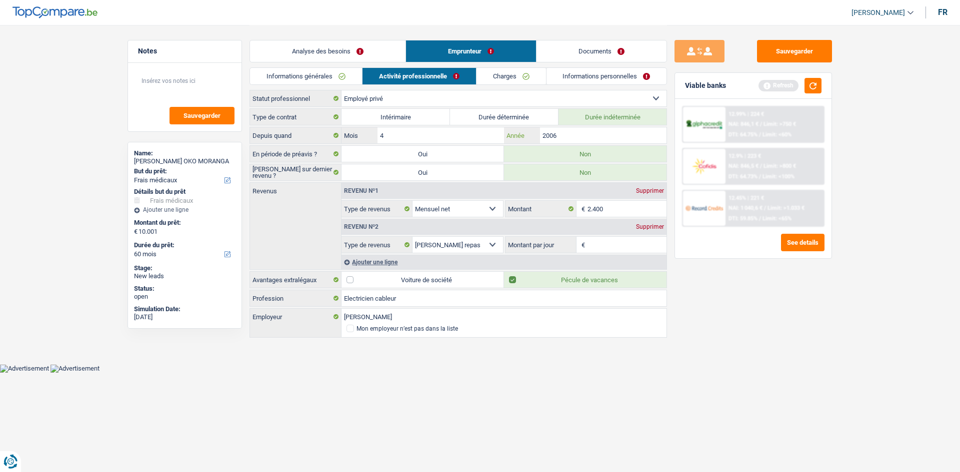
click at [562, 138] on input "2006" at bounding box center [603, 135] width 126 height 16
click at [620, 205] on input "2.400" at bounding box center [626, 209] width 79 height 16
click at [615, 250] on input "Montant par jour" at bounding box center [626, 245] width 79 height 16
click at [657, 227] on div "Supprimer" at bounding box center [649, 227] width 33 height 6
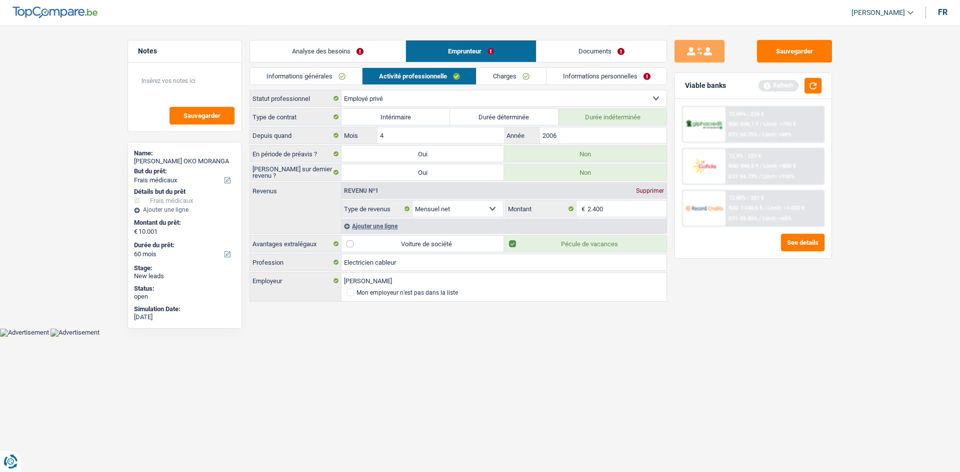
click at [526, 77] on link "Charges" at bounding box center [510, 76] width 69 height 16
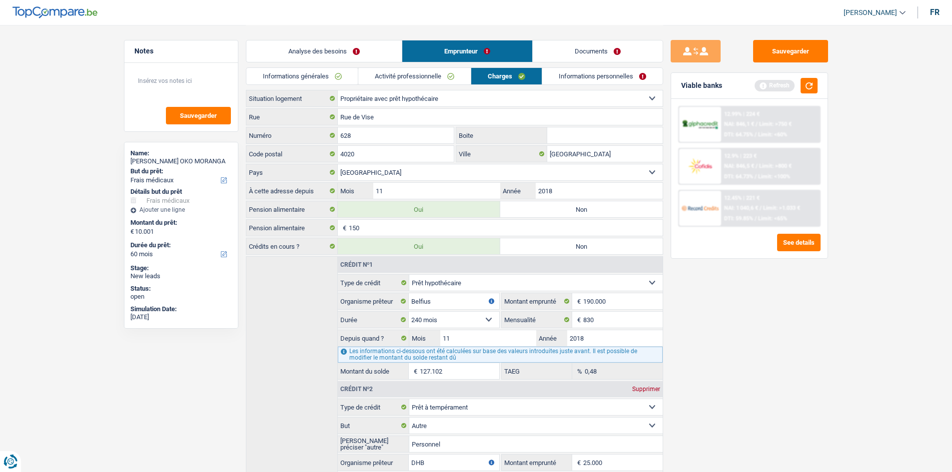
click at [594, 75] on link "Informations personnelles" at bounding box center [602, 76] width 120 height 16
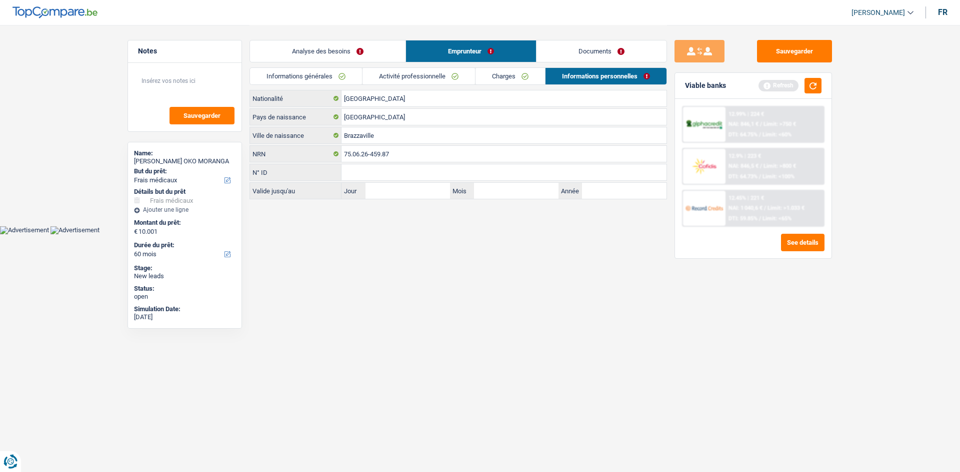
click at [596, 57] on link "Documents" at bounding box center [601, 50] width 130 height 21
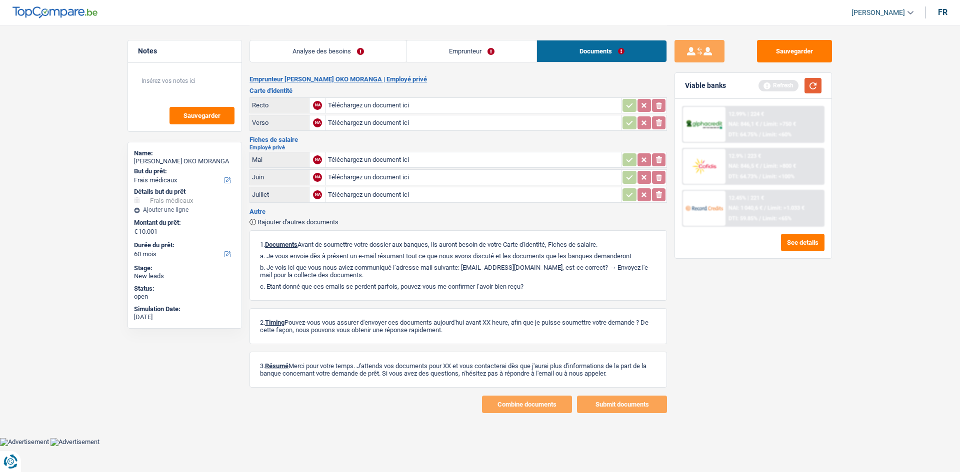
click at [760, 86] on button "button" at bounding box center [812, 85] width 17 height 15
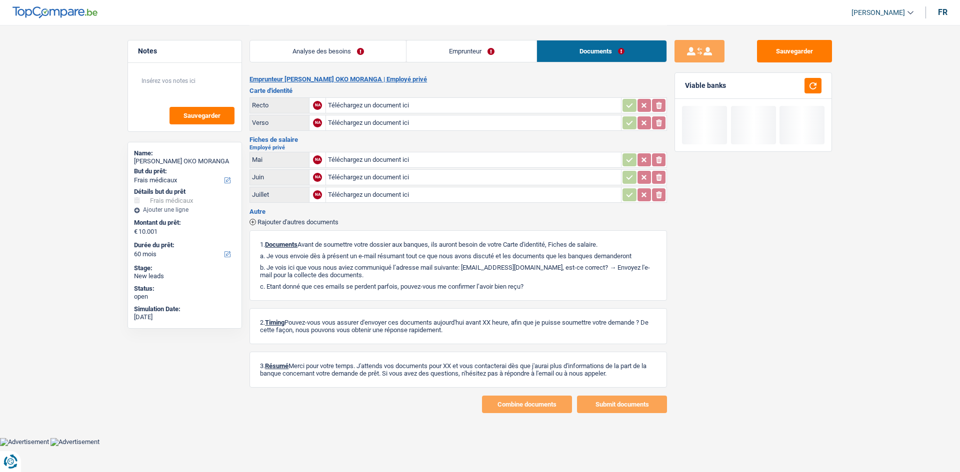
click at [377, 45] on link "Analyse des besoins" at bounding box center [328, 50] width 156 height 21
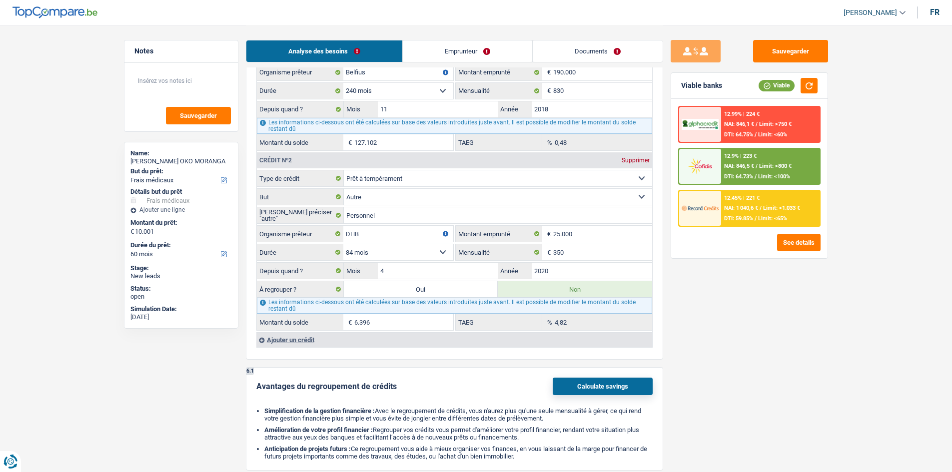
scroll to position [900, 0]
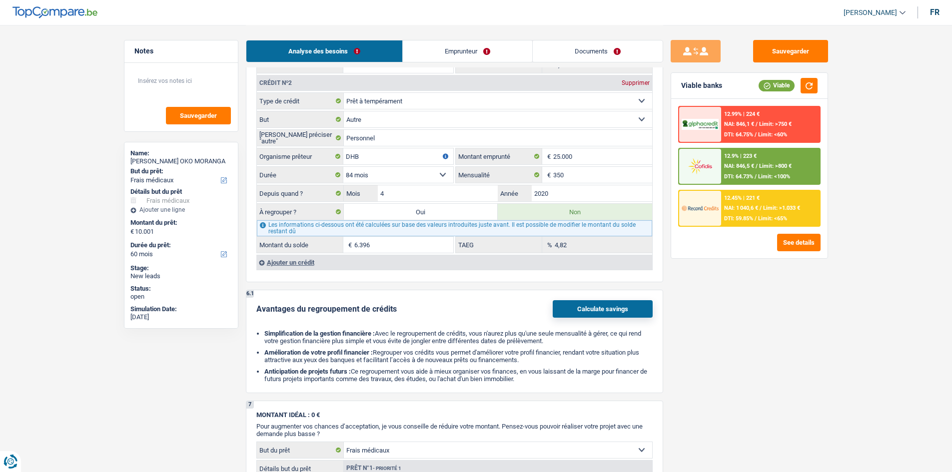
click at [431, 219] on label "Oui" at bounding box center [421, 212] width 154 height 16
click at [431, 219] on input "Oui" at bounding box center [421, 212] width 154 height 16
radio input "true"
type input "16.397"
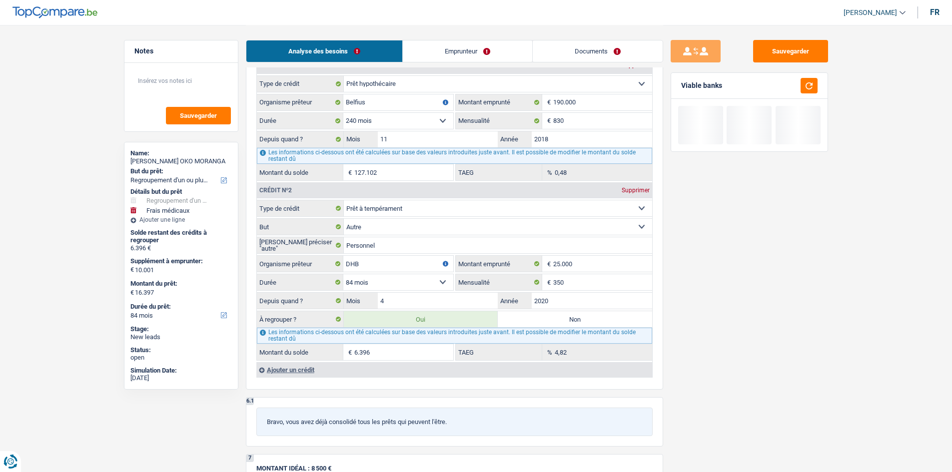
click at [584, 273] on fieldset "Carte ou ouverture de crédit Prêt hypothécaire Vente à tempérament Prêt à tempé…" at bounding box center [454, 280] width 395 height 161
click at [581, 280] on input "350" at bounding box center [602, 282] width 99 height 16
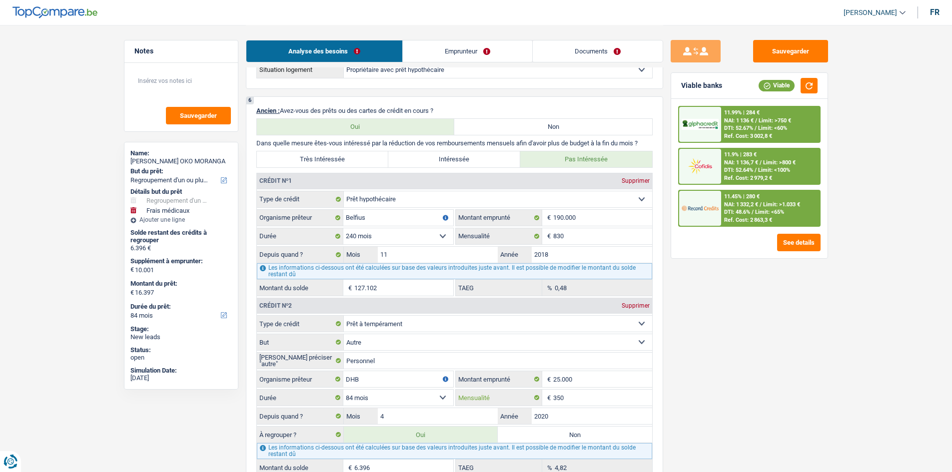
scroll to position [850, 0]
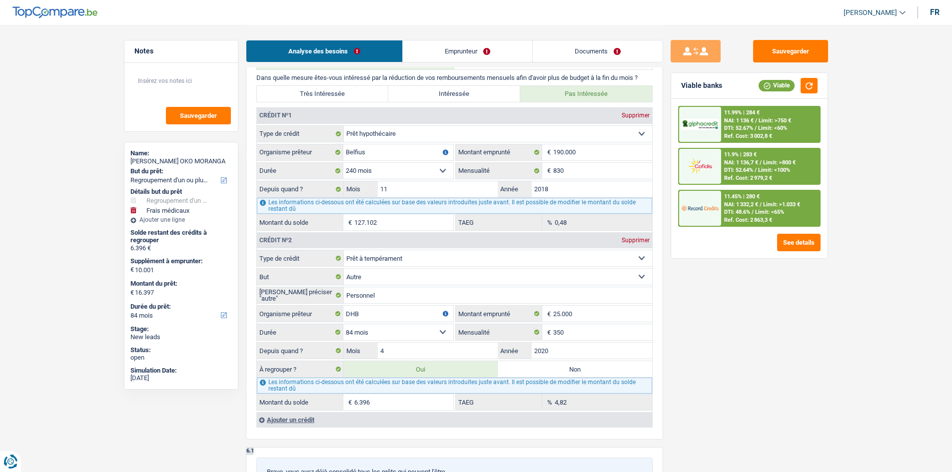
click at [749, 326] on div "Sauvegarder Viable banks Viable 11.99% | 284 € NAI: 1 136 € / Limit: >750 € DTI…" at bounding box center [749, 248] width 172 height 416
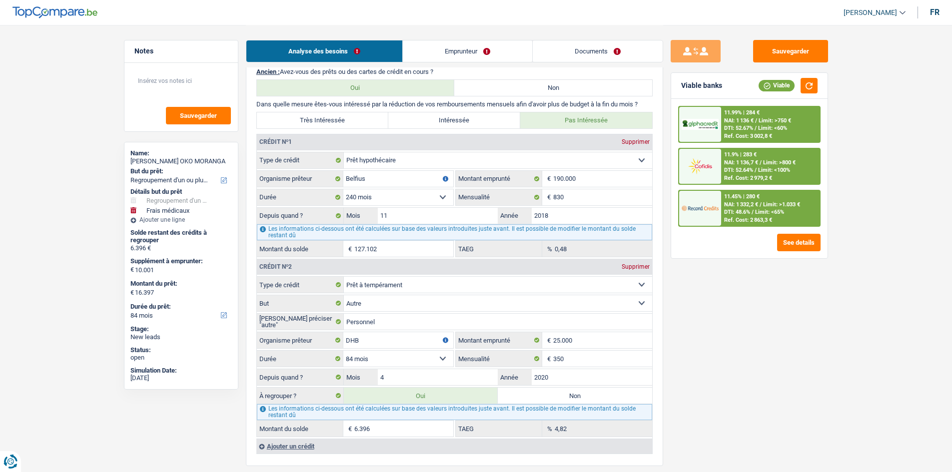
scroll to position [800, 0]
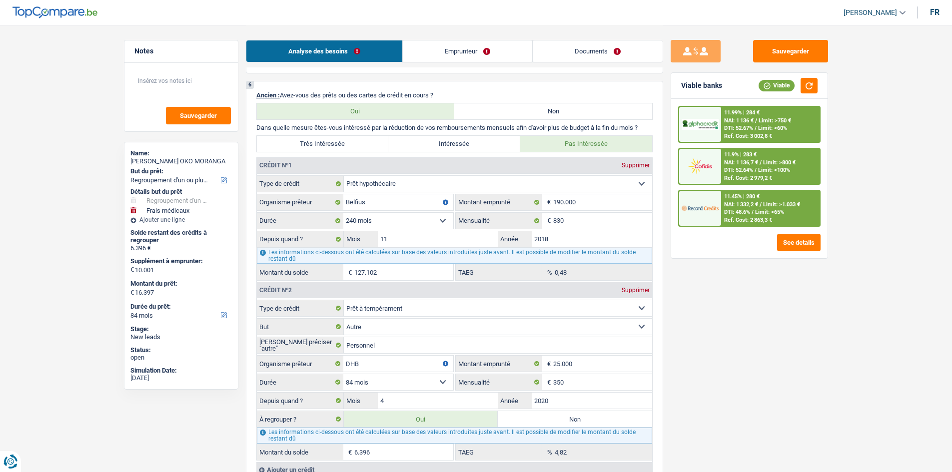
drag, startPoint x: 481, startPoint y: 149, endPoint x: 567, endPoint y: 177, distance: 90.4
click at [481, 150] on label "Intéressée" at bounding box center [454, 144] width 132 height 16
click at [481, 150] on input "Intéressée" at bounding box center [454, 144] width 132 height 16
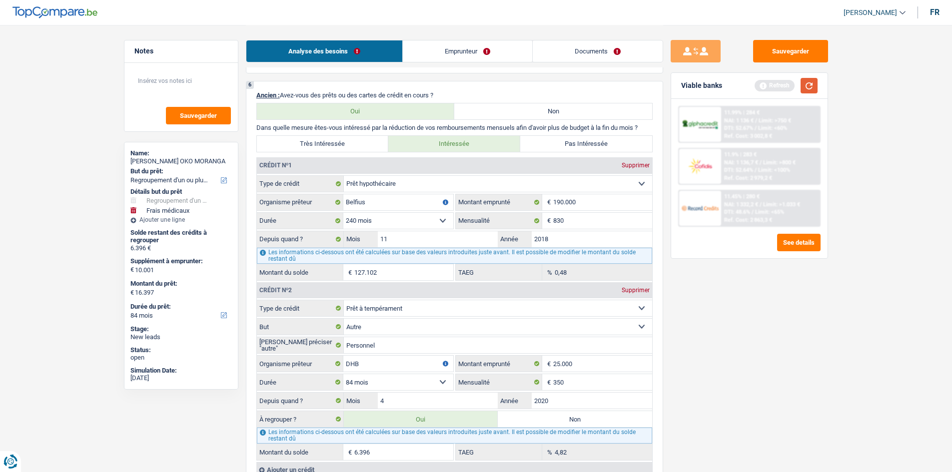
click at [760, 81] on button "button" at bounding box center [809, 85] width 17 height 15
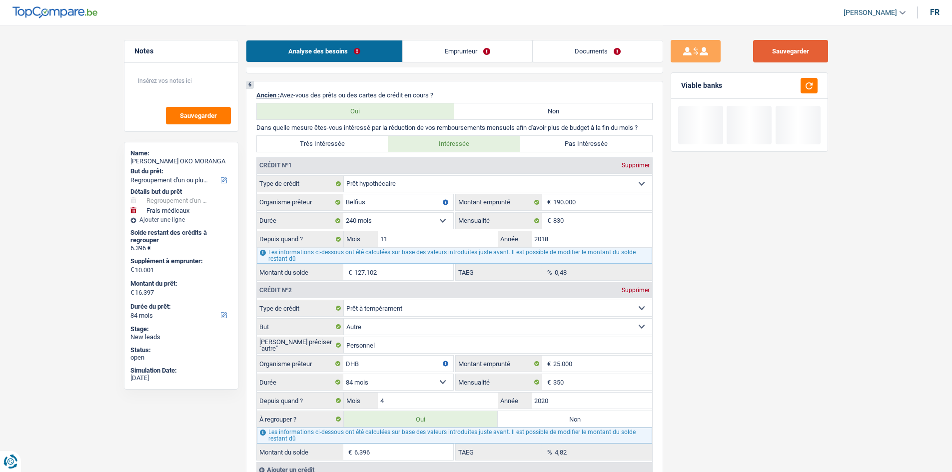
click at [760, 52] on button "Sauvegarder" at bounding box center [790, 51] width 75 height 22
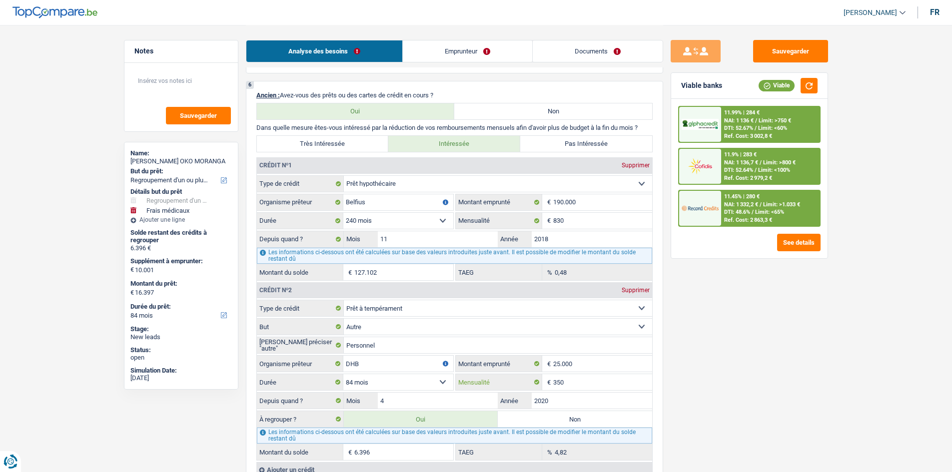
click at [579, 364] on input "350" at bounding box center [602, 382] width 99 height 16
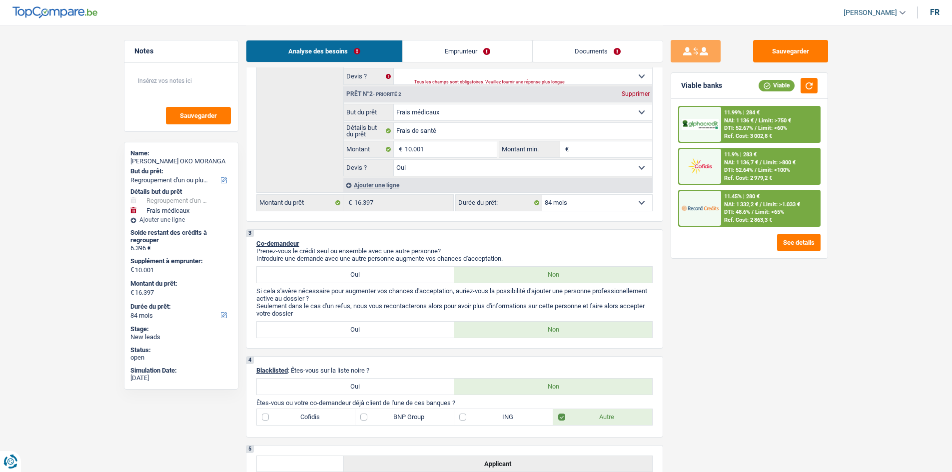
scroll to position [50, 0]
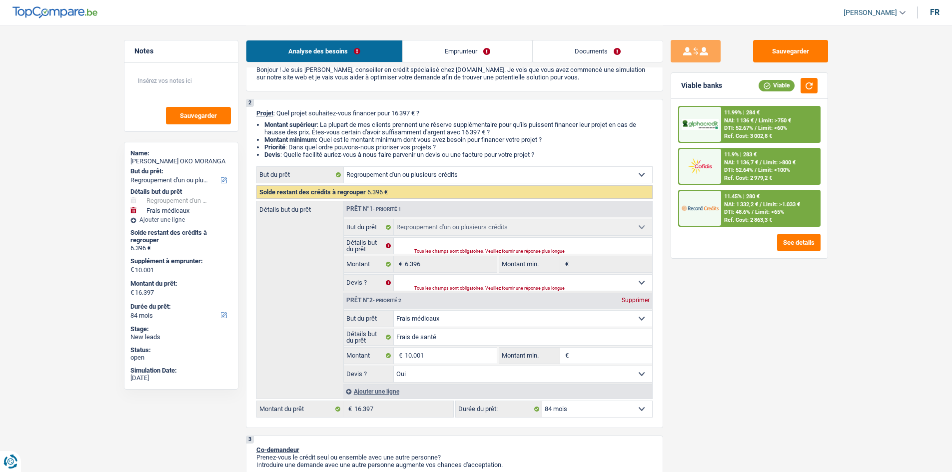
click at [599, 47] on link "Documents" at bounding box center [598, 50] width 130 height 21
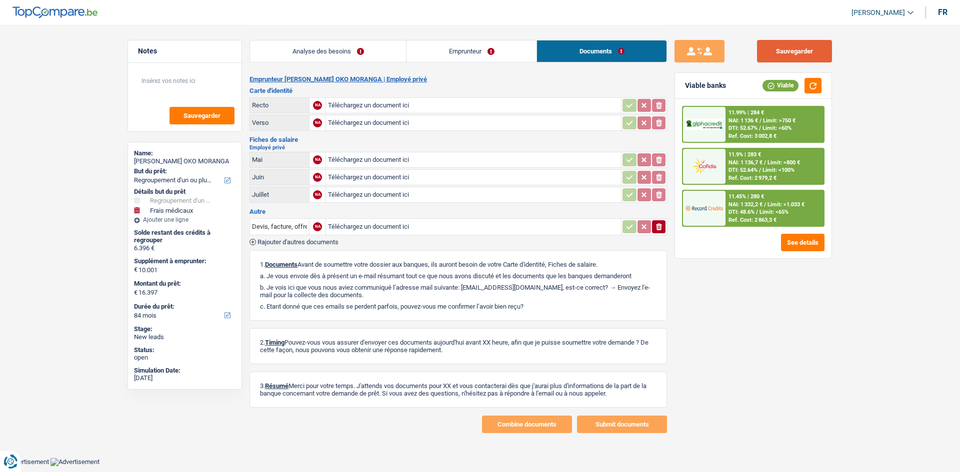
click at [760, 54] on button "Sauvegarder" at bounding box center [794, 51] width 75 height 22
click at [760, 46] on button "Sauvegarder" at bounding box center [794, 51] width 75 height 22
click at [326, 48] on link "Analyse des besoins" at bounding box center [328, 50] width 156 height 21
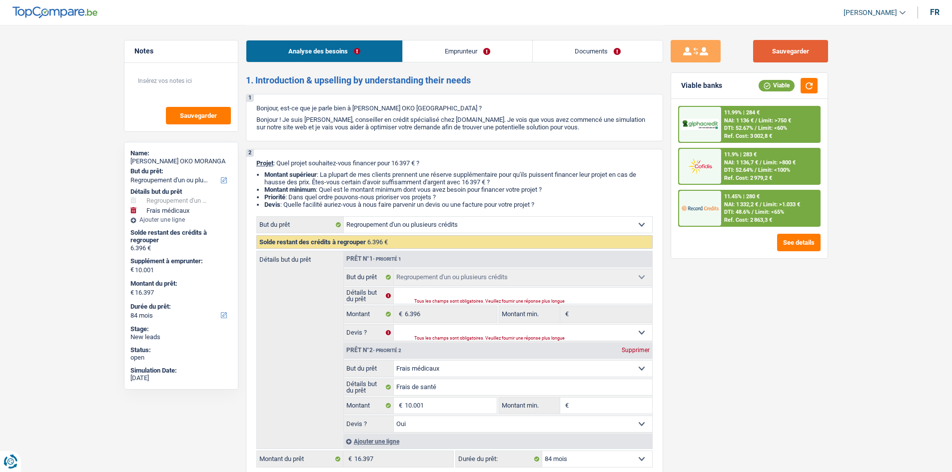
click at [760, 55] on button "Sauvegarder" at bounding box center [790, 51] width 75 height 22
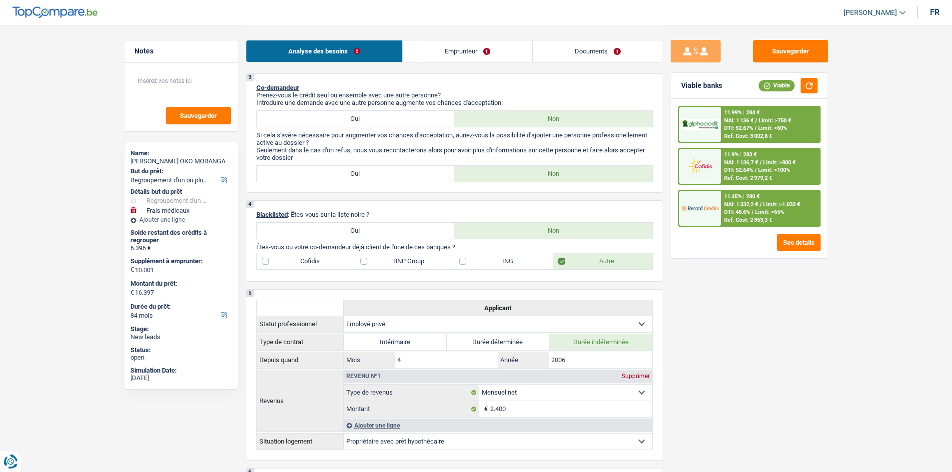
scroll to position [500, 0]
